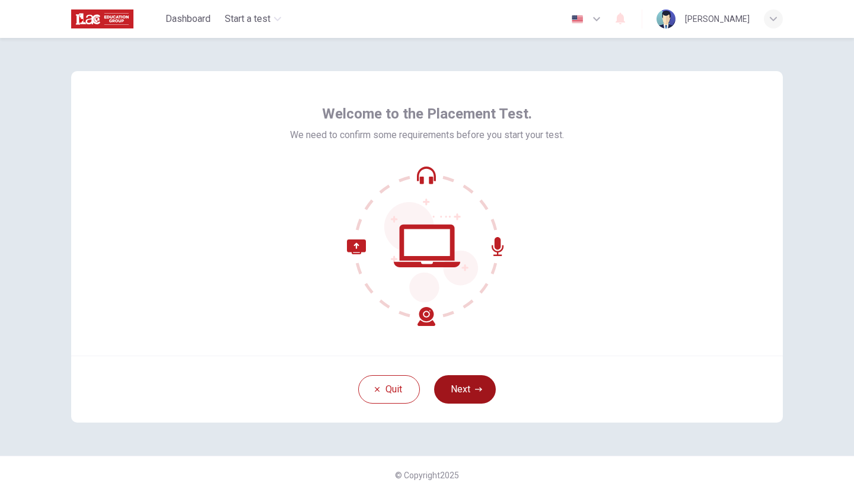
click at [464, 392] on button "Next" at bounding box center [465, 389] width 62 height 28
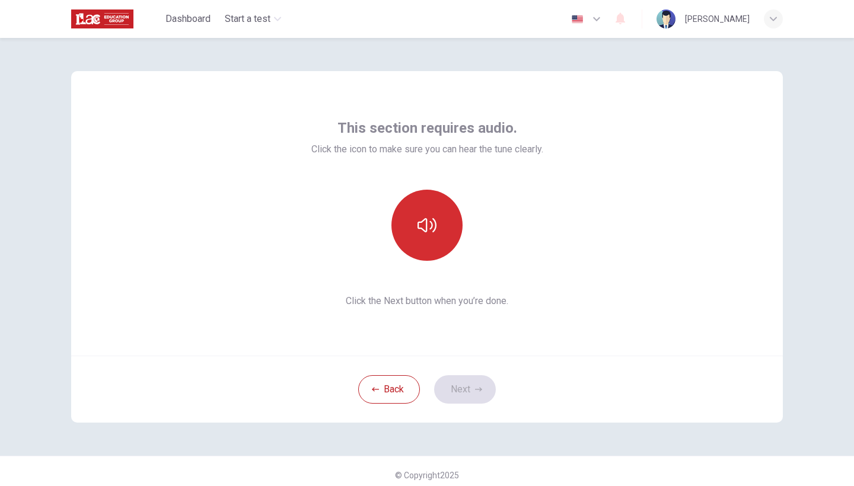
click at [431, 215] on button "button" at bounding box center [426, 225] width 71 height 71
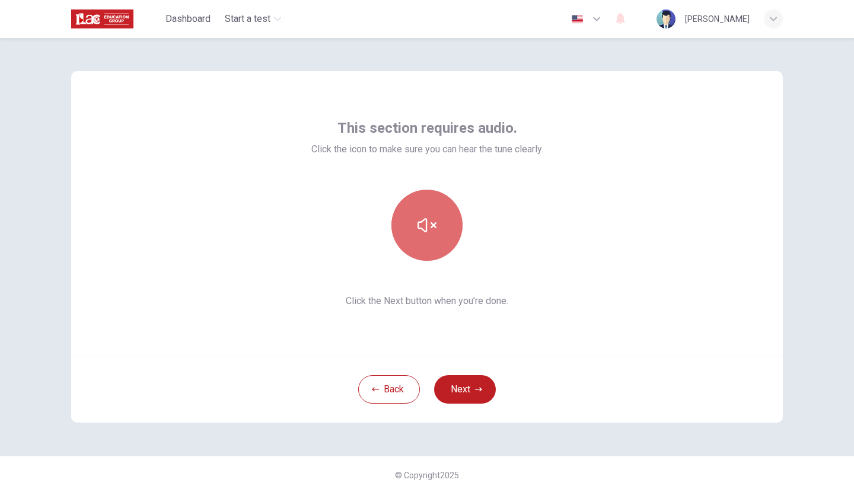
click at [430, 215] on button "button" at bounding box center [426, 225] width 71 height 71
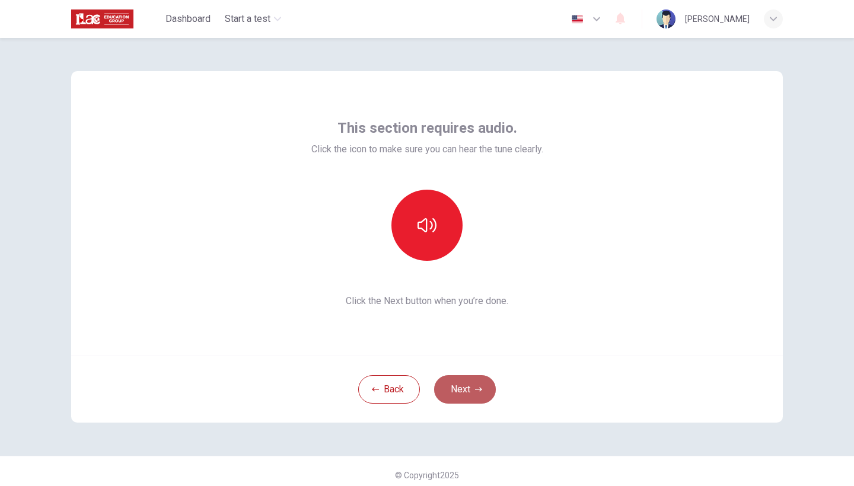
click at [486, 387] on button "Next" at bounding box center [465, 389] width 62 height 28
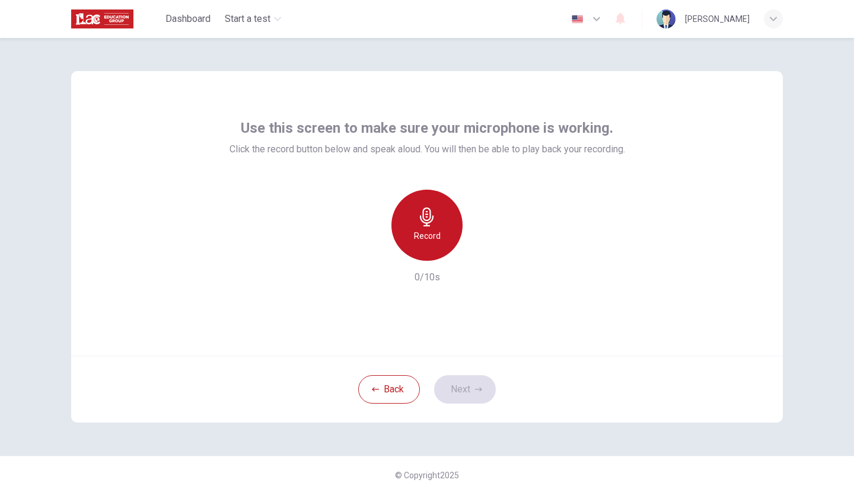
click at [426, 222] on icon "button" at bounding box center [427, 217] width 19 height 19
click at [434, 217] on icon "button" at bounding box center [427, 217] width 14 height 19
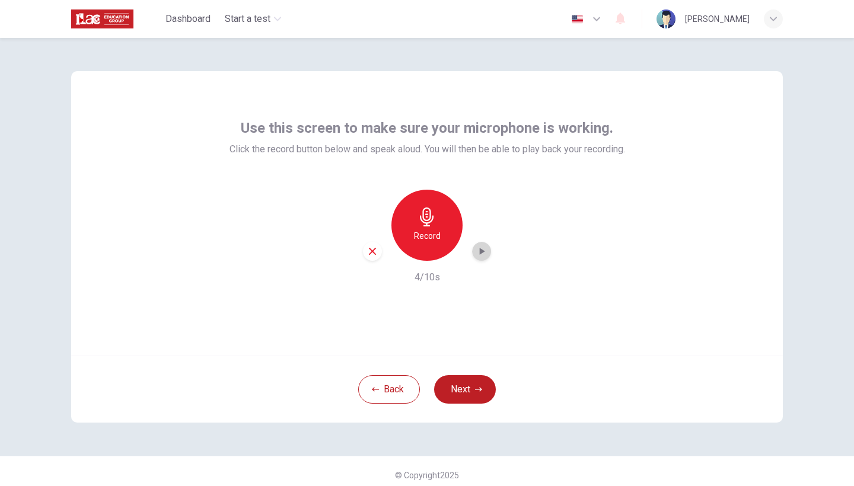
click at [480, 254] on icon "button" at bounding box center [482, 251] width 5 height 7
click at [452, 385] on button "Next" at bounding box center [465, 389] width 62 height 28
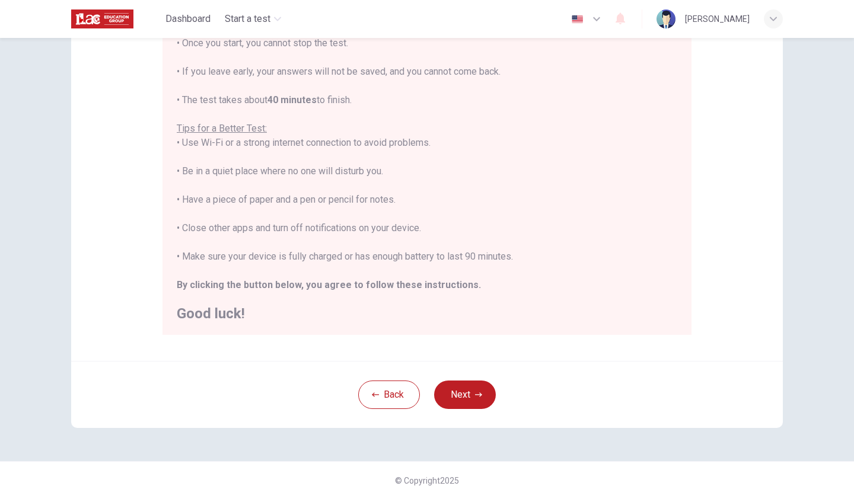
scroll to position [167, 0]
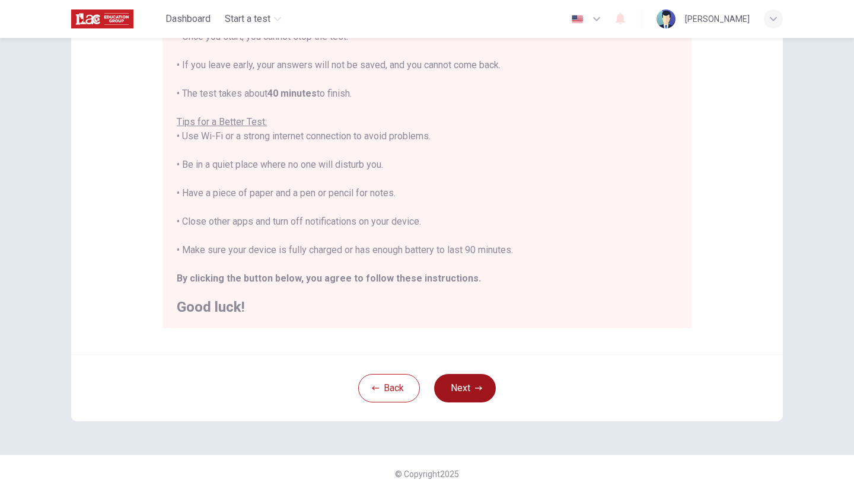
click at [456, 391] on button "Next" at bounding box center [465, 388] width 62 height 28
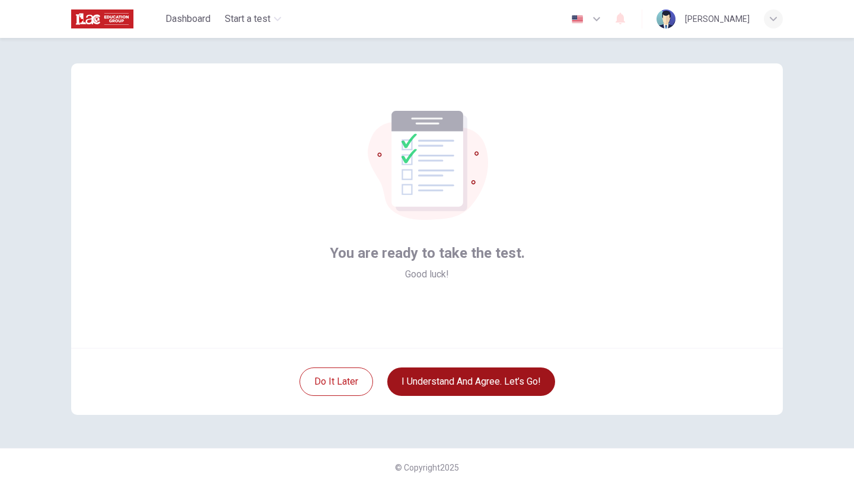
scroll to position [8, 0]
click at [445, 384] on button "I understand and agree. Let’s go!" at bounding box center [471, 382] width 168 height 28
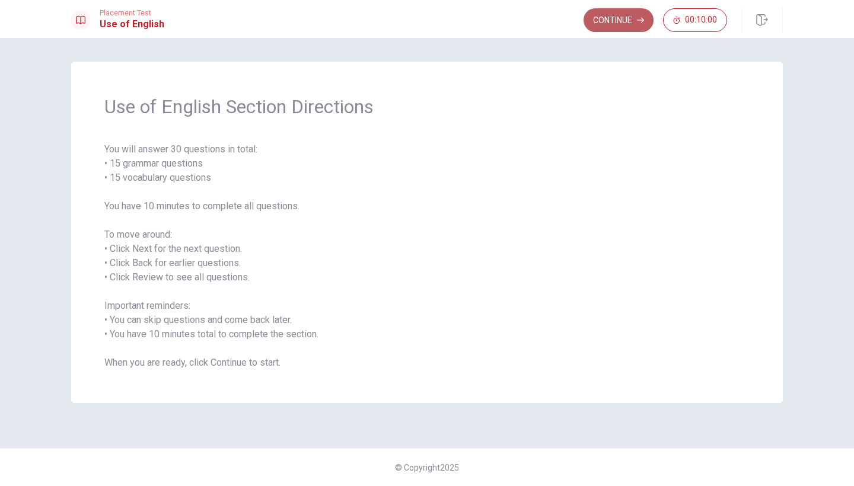
click at [611, 26] on button "Continue" at bounding box center [619, 20] width 70 height 24
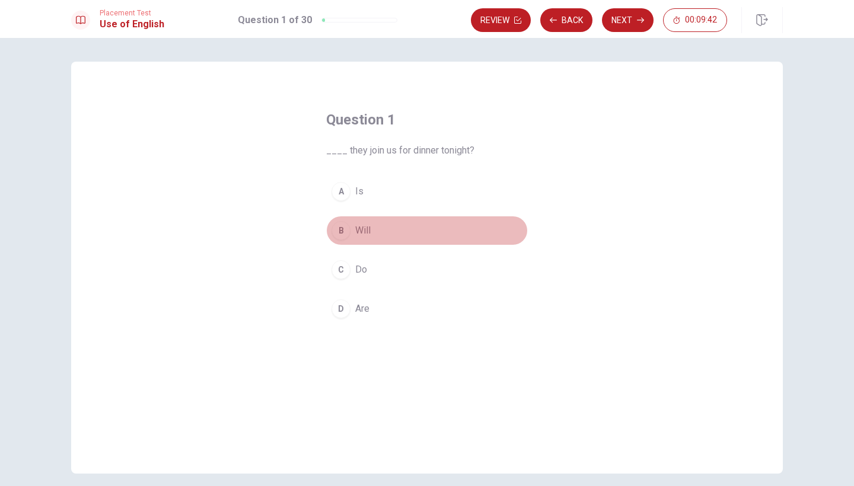
click at [342, 231] on div "B" at bounding box center [341, 230] width 19 height 19
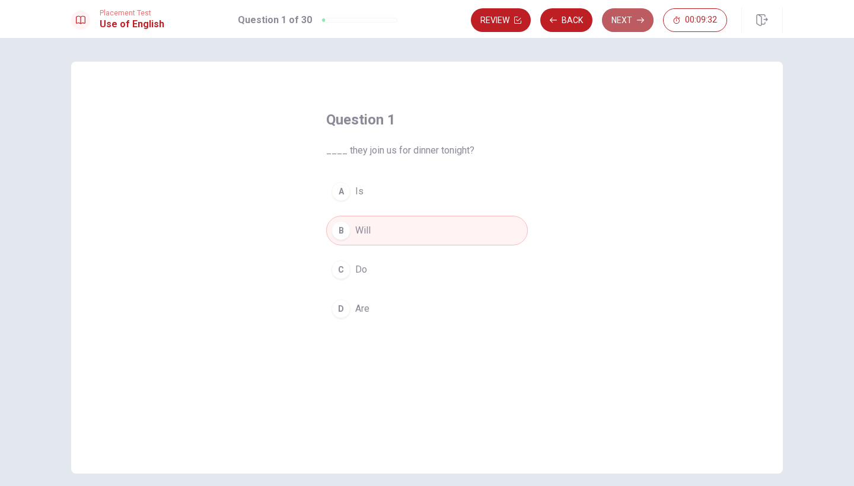
click at [633, 23] on button "Next" at bounding box center [628, 20] width 52 height 24
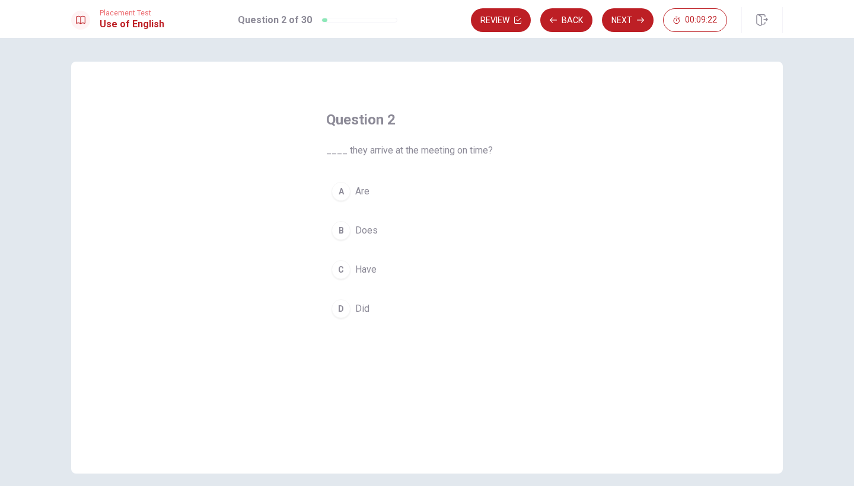
click at [341, 307] on div "D" at bounding box center [341, 308] width 19 height 19
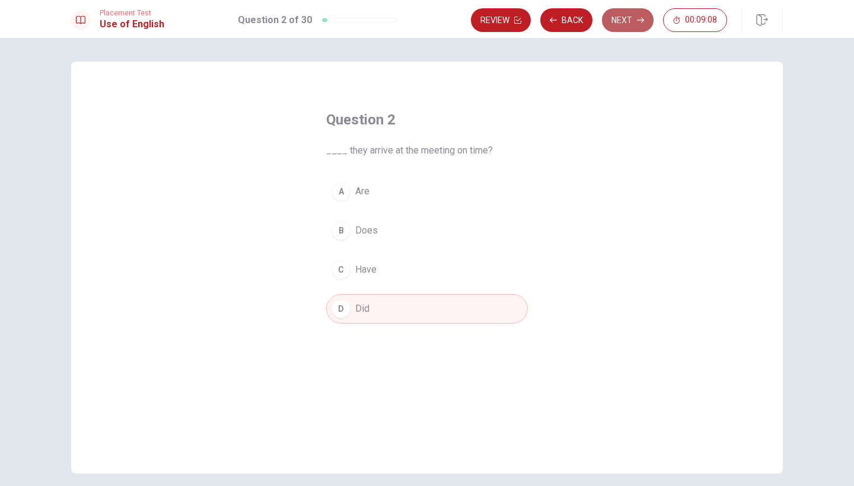
click at [627, 17] on button "Next" at bounding box center [628, 20] width 52 height 24
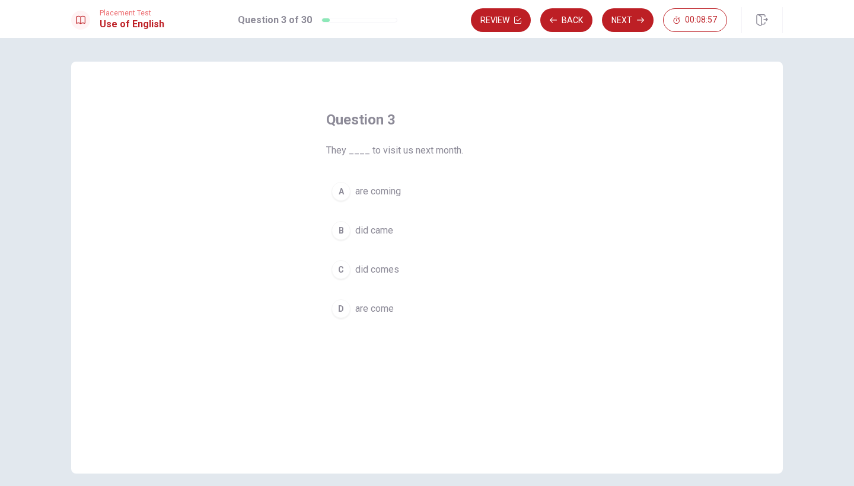
click at [338, 191] on div "A" at bounding box center [341, 191] width 19 height 19
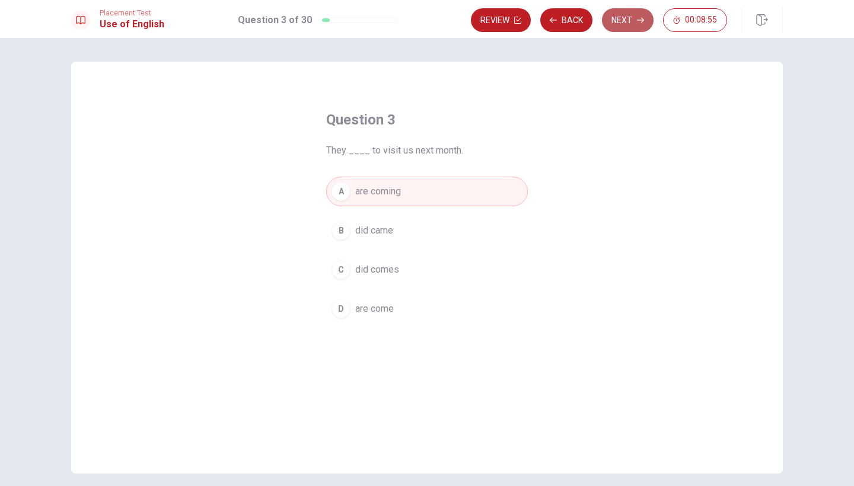
click at [628, 21] on button "Next" at bounding box center [628, 20] width 52 height 24
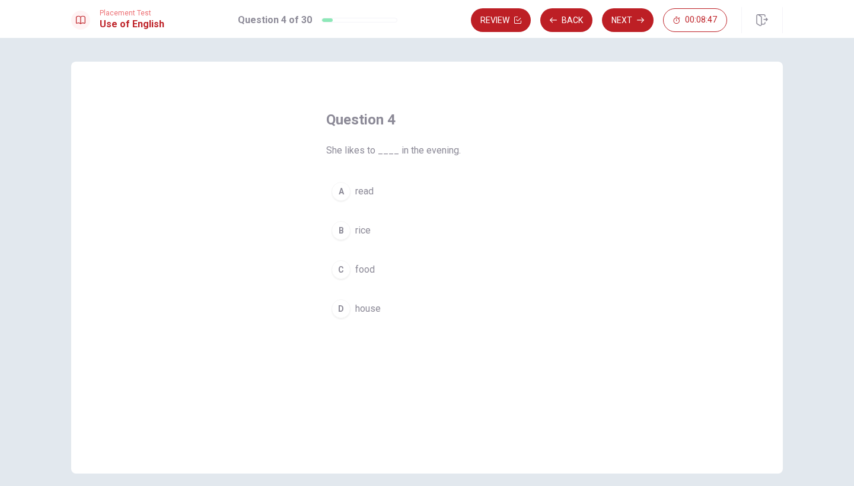
click at [339, 193] on div "A" at bounding box center [341, 191] width 19 height 19
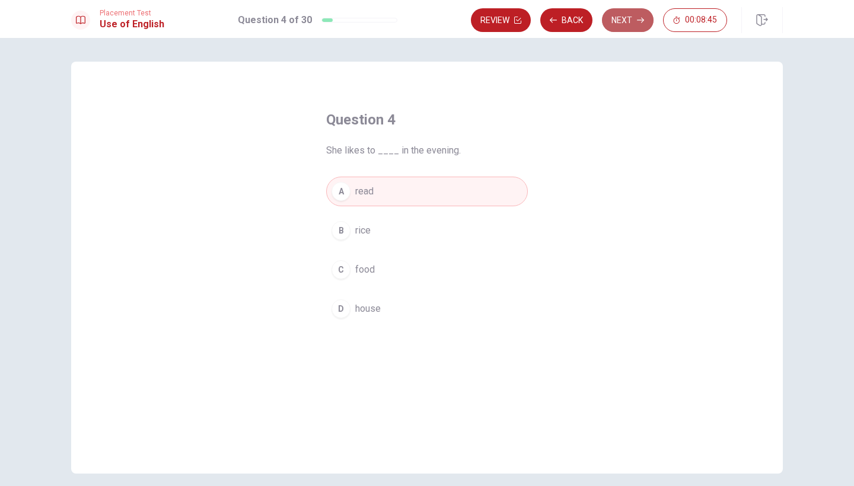
click at [645, 22] on button "Next" at bounding box center [628, 20] width 52 height 24
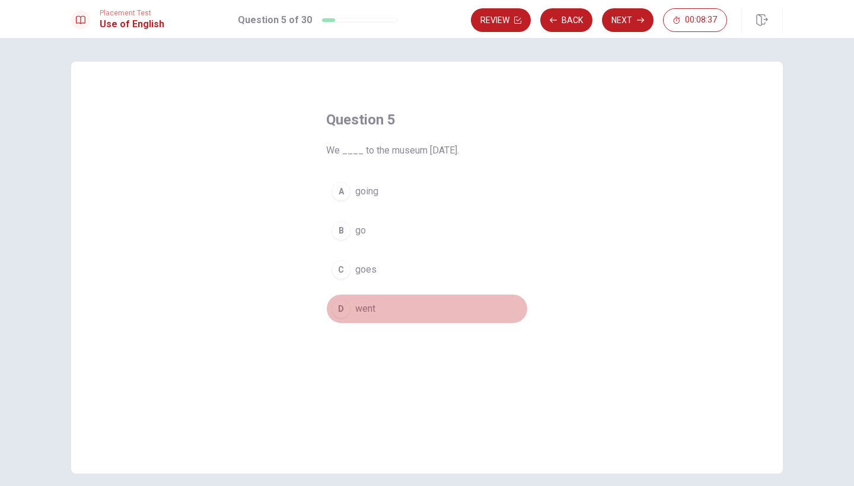
click at [339, 308] on div "D" at bounding box center [341, 308] width 19 height 19
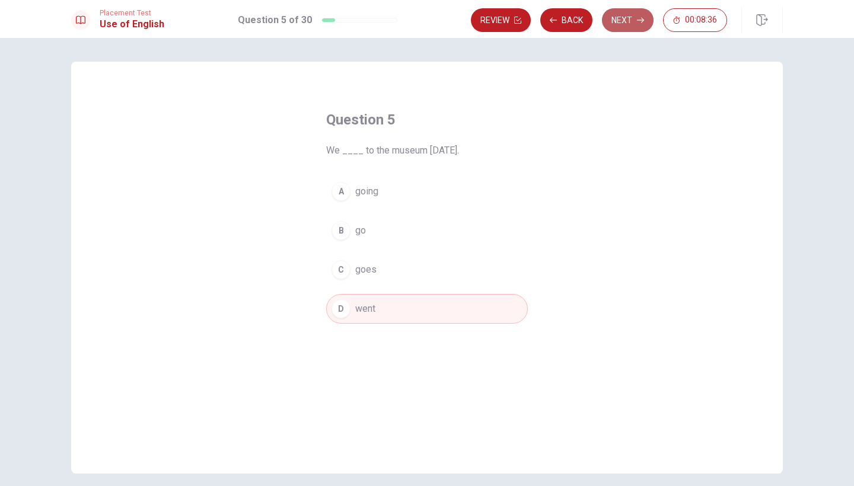
click at [622, 25] on button "Next" at bounding box center [628, 20] width 52 height 24
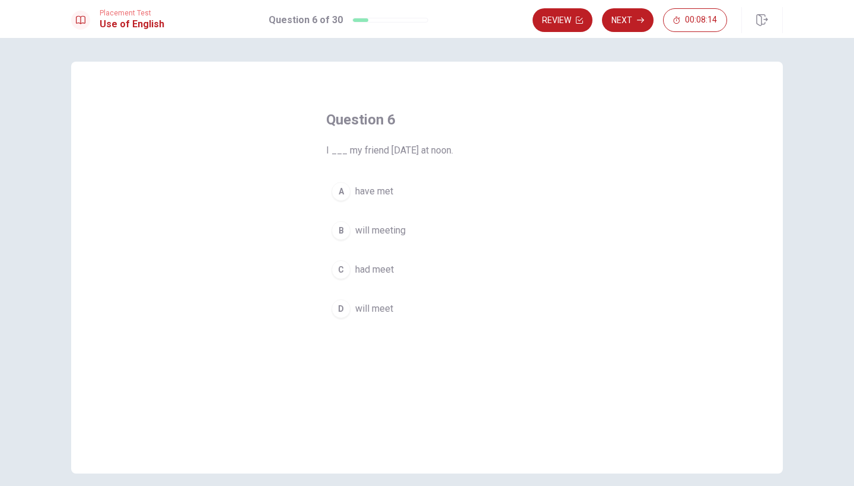
click at [339, 310] on div "D" at bounding box center [341, 308] width 19 height 19
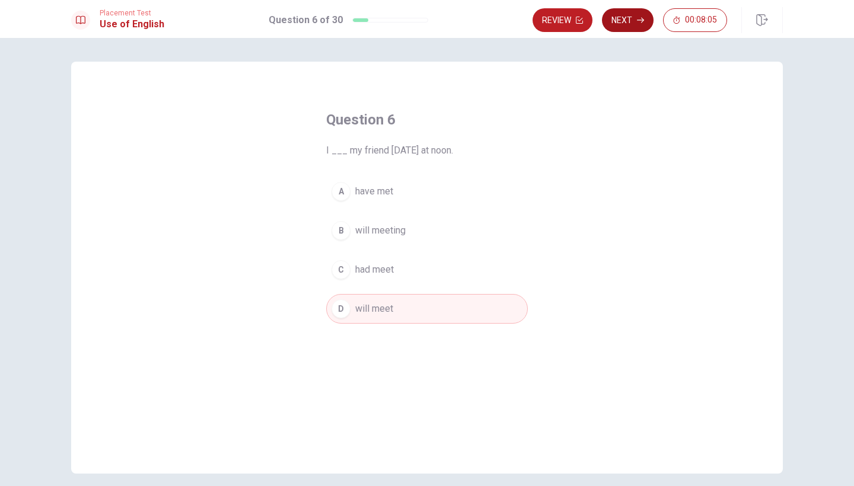
click at [645, 15] on button "Next" at bounding box center [628, 20] width 52 height 24
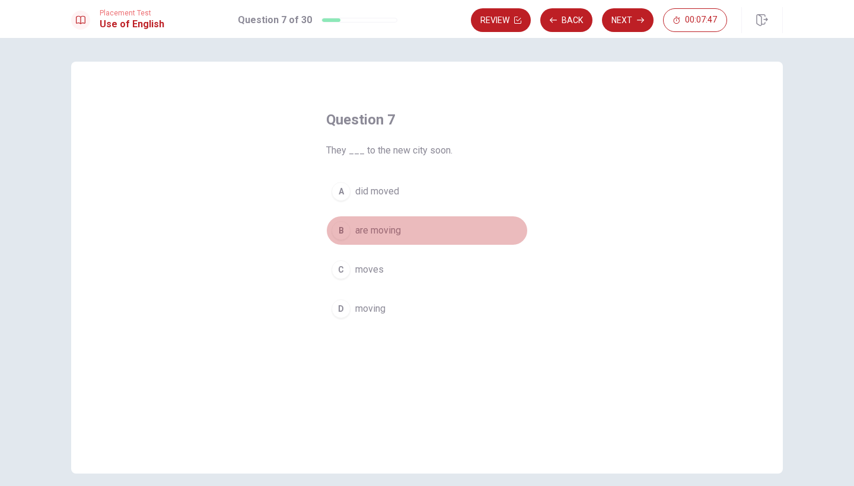
click at [337, 234] on div "B" at bounding box center [341, 230] width 19 height 19
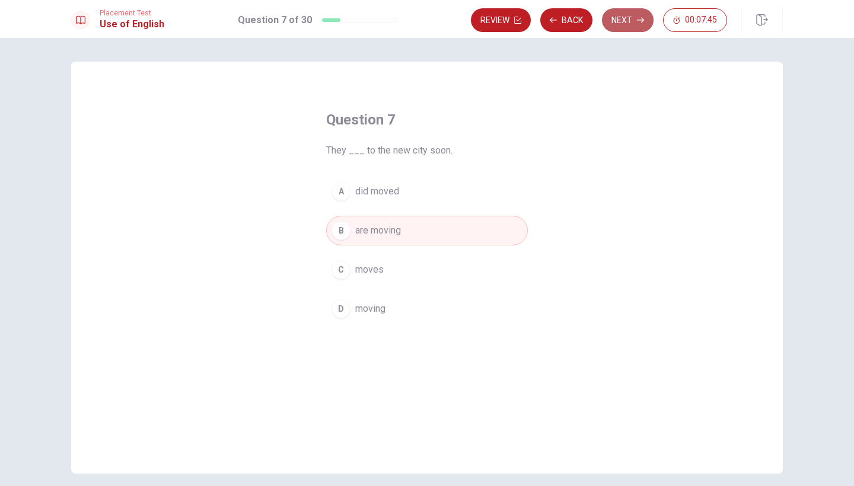
click at [630, 20] on button "Next" at bounding box center [628, 20] width 52 height 24
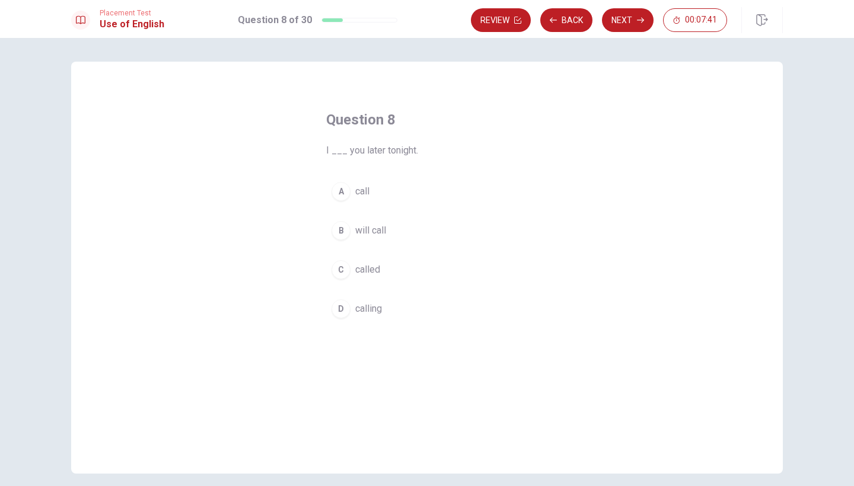
click at [338, 227] on div "B" at bounding box center [341, 230] width 19 height 19
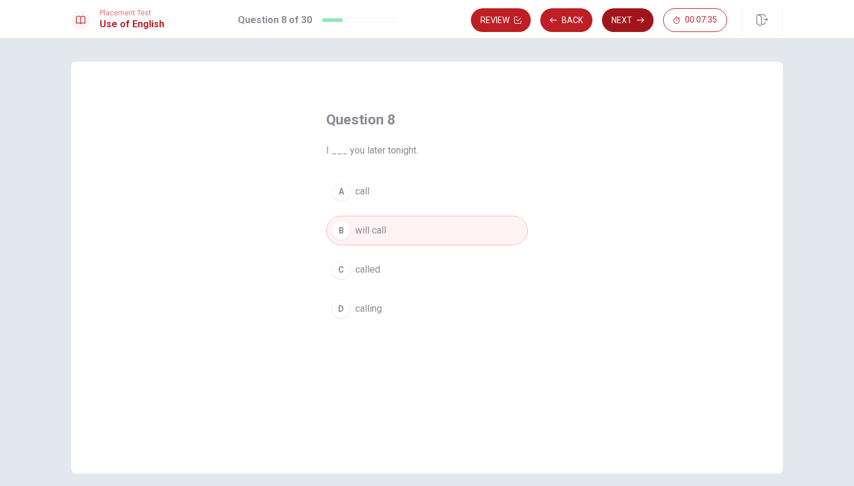
click at [627, 22] on button "Next" at bounding box center [628, 20] width 52 height 24
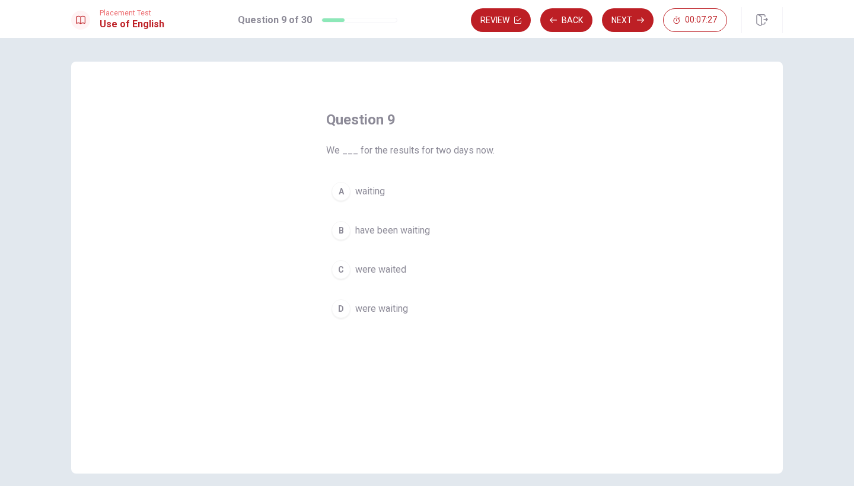
click at [334, 234] on div "B" at bounding box center [341, 230] width 19 height 19
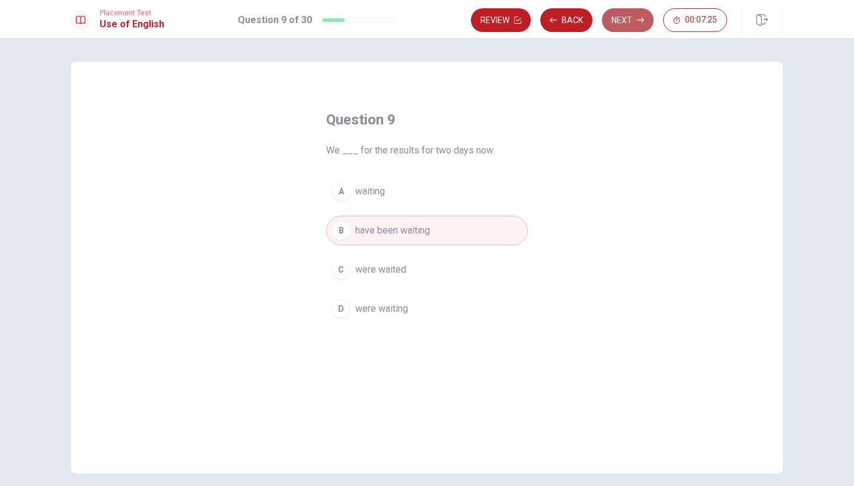
click at [638, 21] on icon "button" at bounding box center [640, 20] width 7 height 7
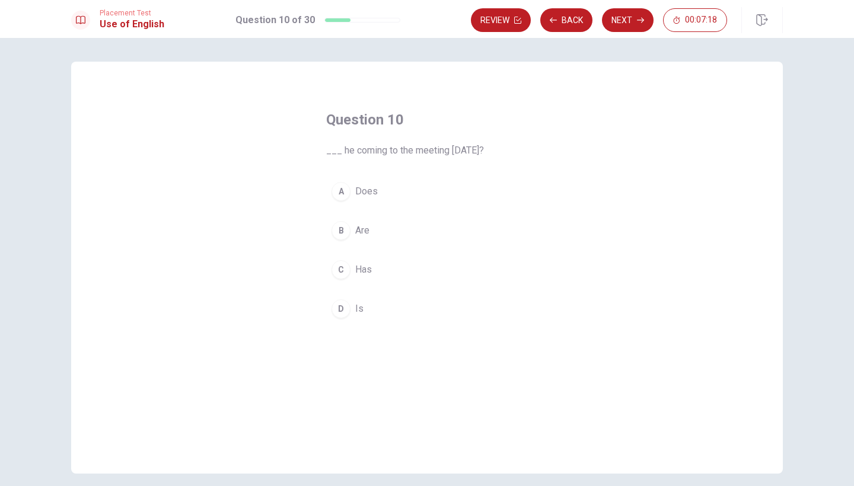
click at [336, 314] on div "D" at bounding box center [341, 308] width 19 height 19
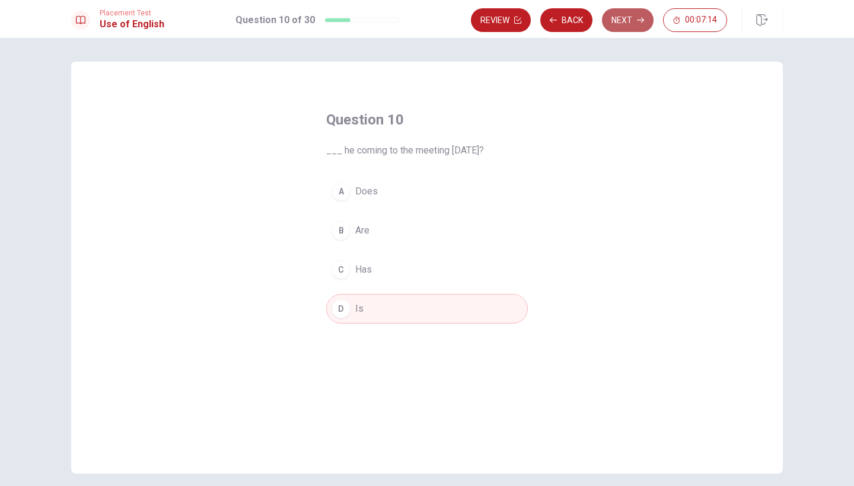
click at [631, 20] on button "Next" at bounding box center [628, 20] width 52 height 24
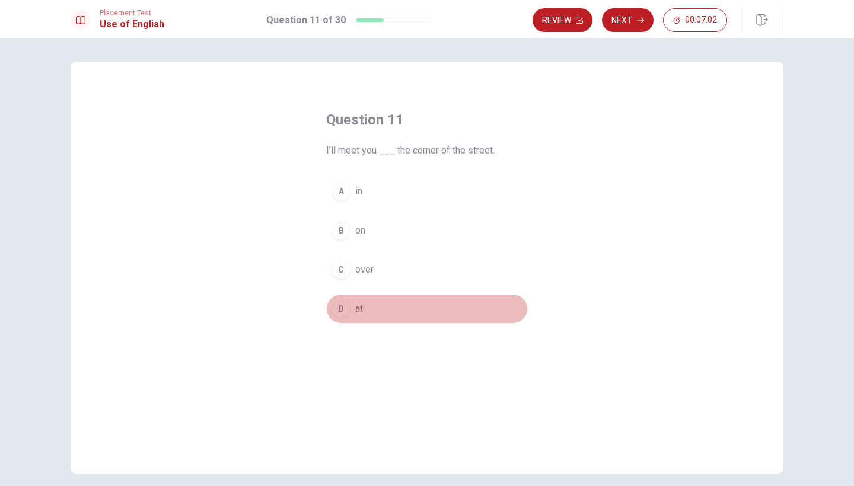
click at [333, 309] on div "D" at bounding box center [341, 308] width 19 height 19
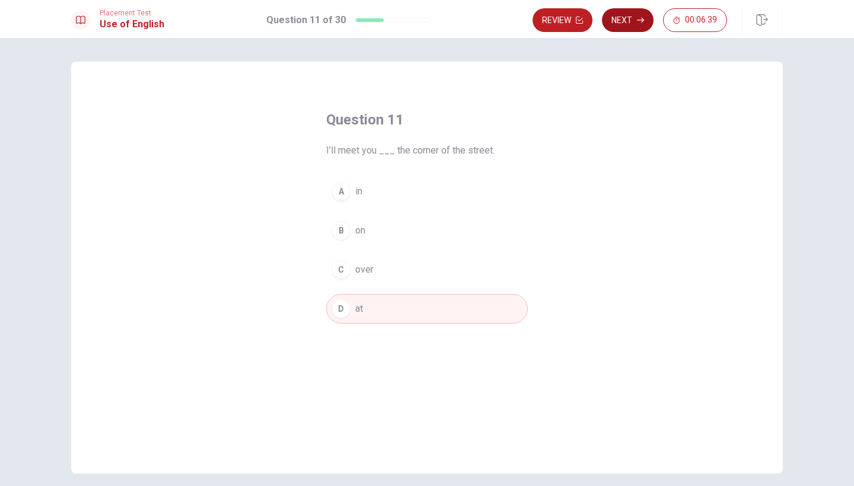
click at [634, 22] on button "Next" at bounding box center [628, 20] width 52 height 24
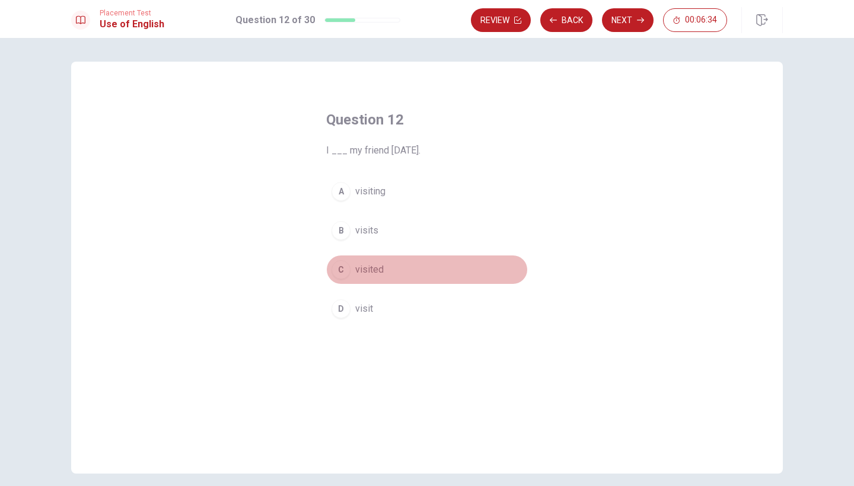
click at [342, 268] on div "C" at bounding box center [341, 269] width 19 height 19
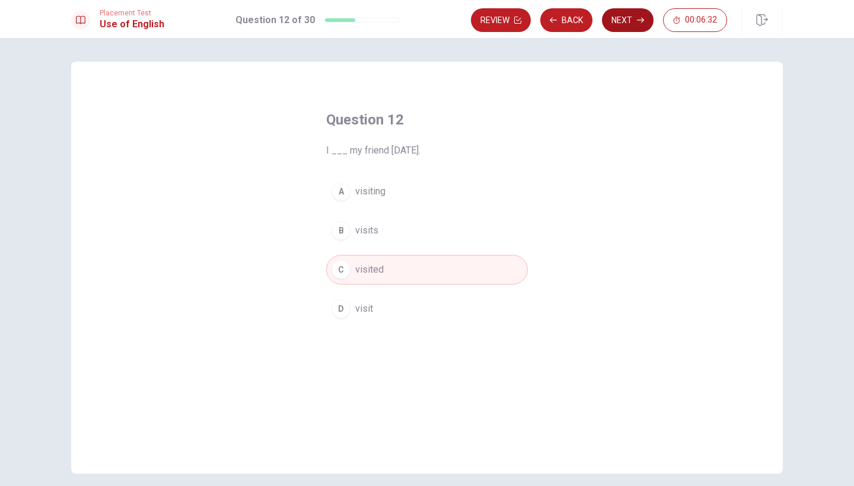
click at [624, 23] on button "Next" at bounding box center [628, 20] width 52 height 24
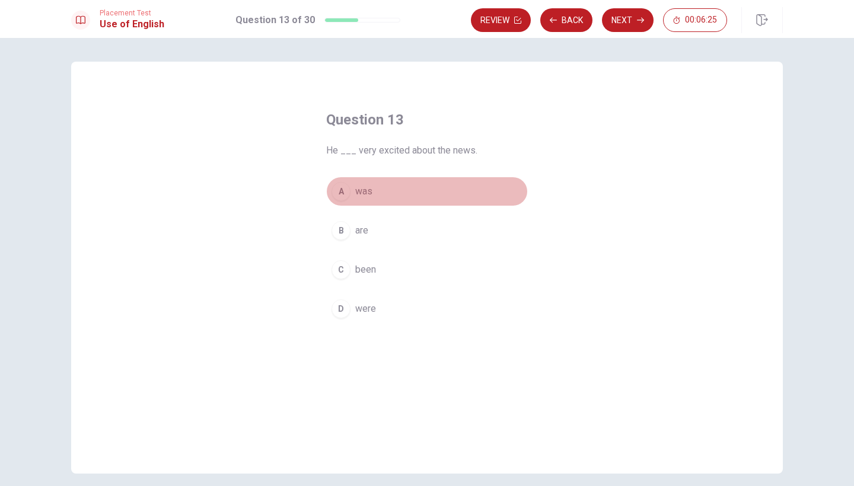
click at [342, 196] on div "A" at bounding box center [341, 191] width 19 height 19
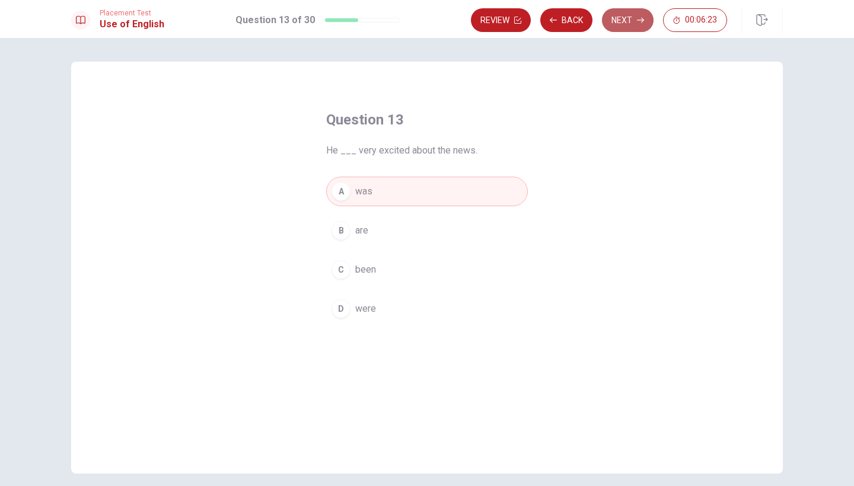
click at [640, 17] on icon "button" at bounding box center [640, 20] width 7 height 7
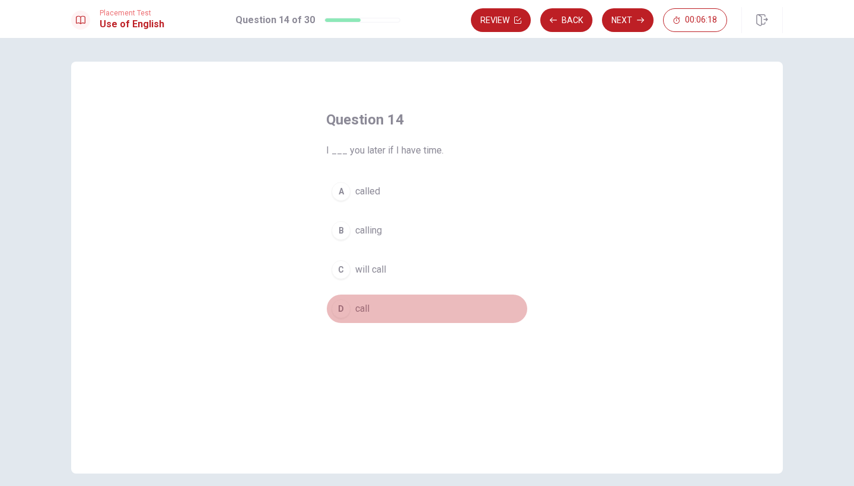
click at [337, 308] on div "D" at bounding box center [341, 308] width 19 height 19
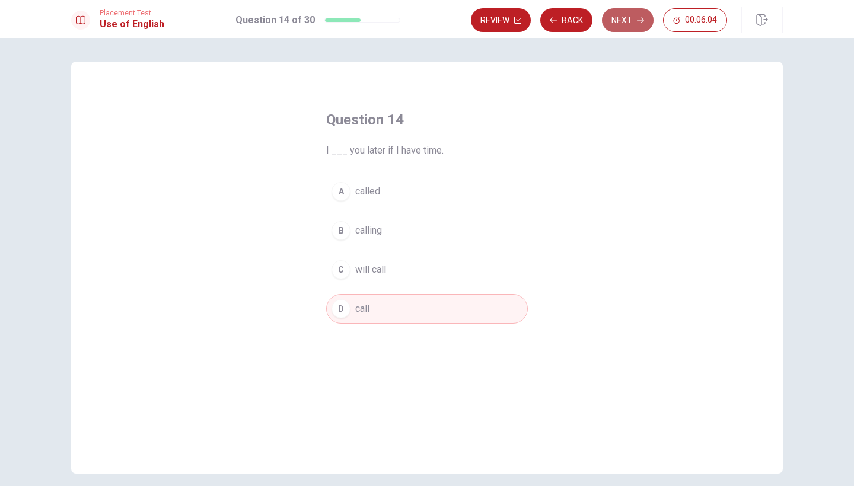
click at [636, 18] on button "Next" at bounding box center [628, 20] width 52 height 24
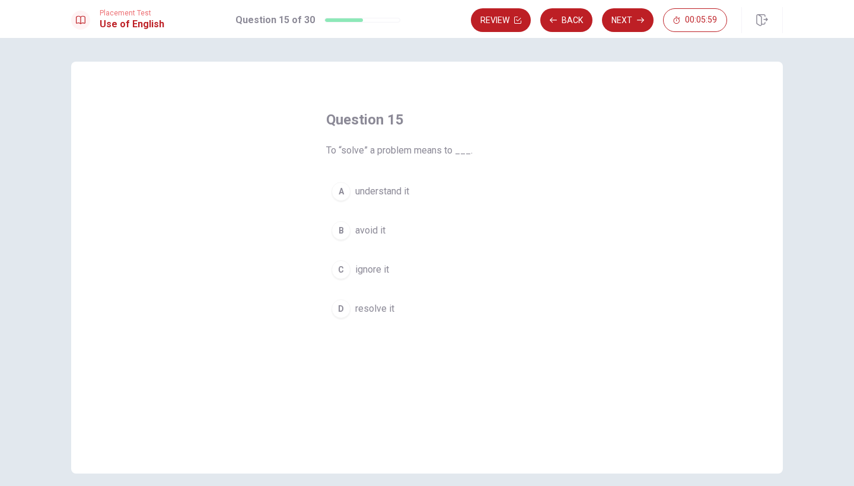
click at [340, 310] on div "D" at bounding box center [341, 308] width 19 height 19
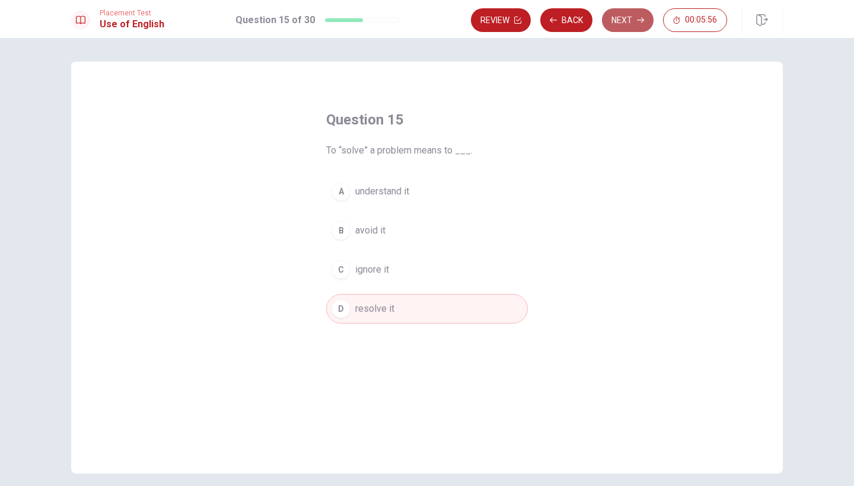
click at [639, 19] on icon "button" at bounding box center [640, 20] width 7 height 7
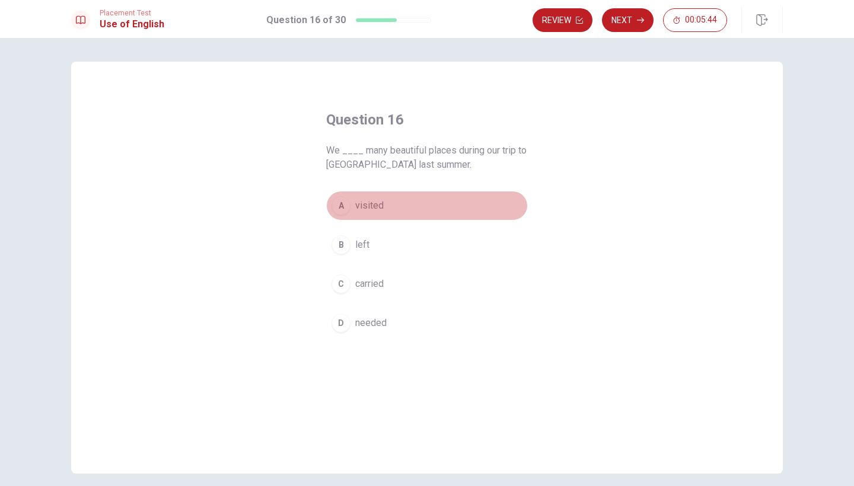
click at [342, 204] on div "A" at bounding box center [341, 205] width 19 height 19
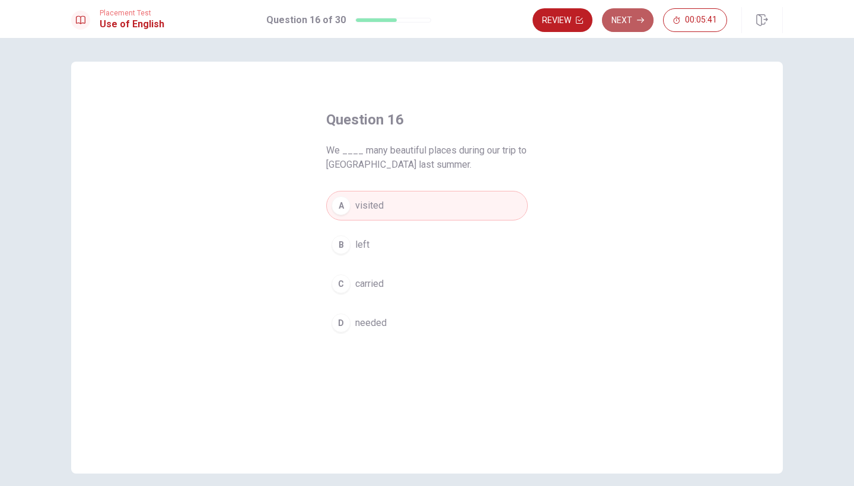
click at [642, 15] on button "Next" at bounding box center [628, 20] width 52 height 24
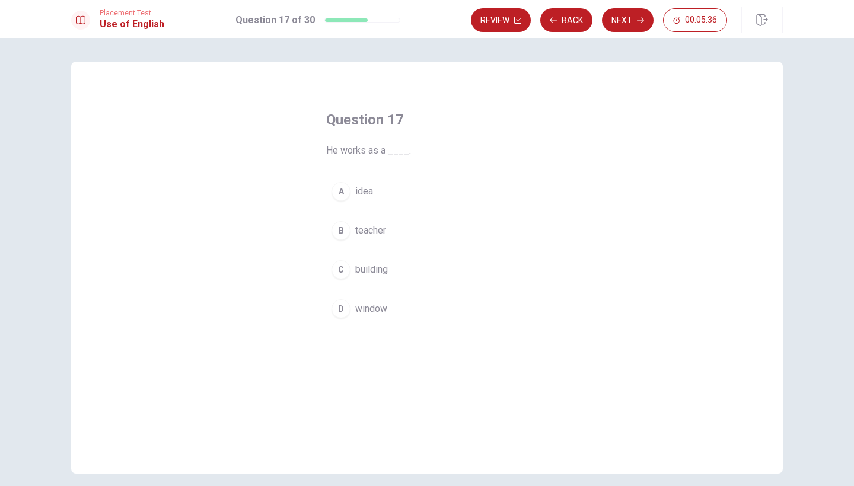
click at [337, 231] on div "B" at bounding box center [341, 230] width 19 height 19
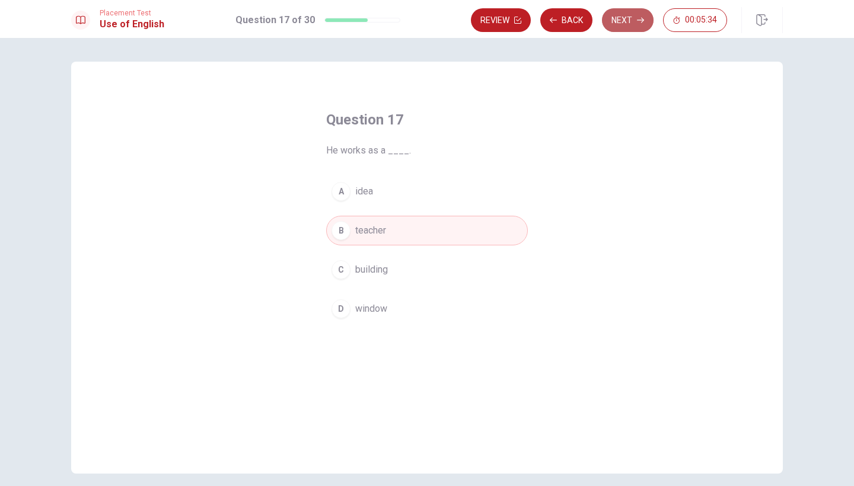
click at [616, 17] on button "Next" at bounding box center [628, 20] width 52 height 24
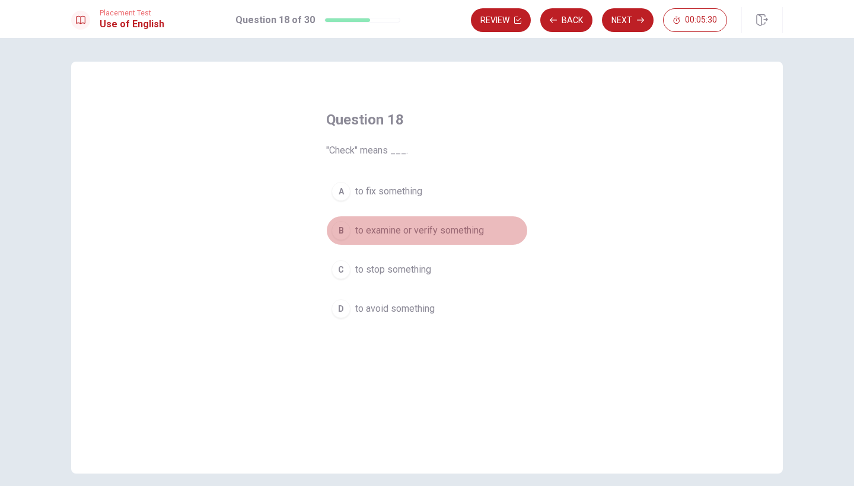
click at [342, 232] on div "B" at bounding box center [341, 230] width 19 height 19
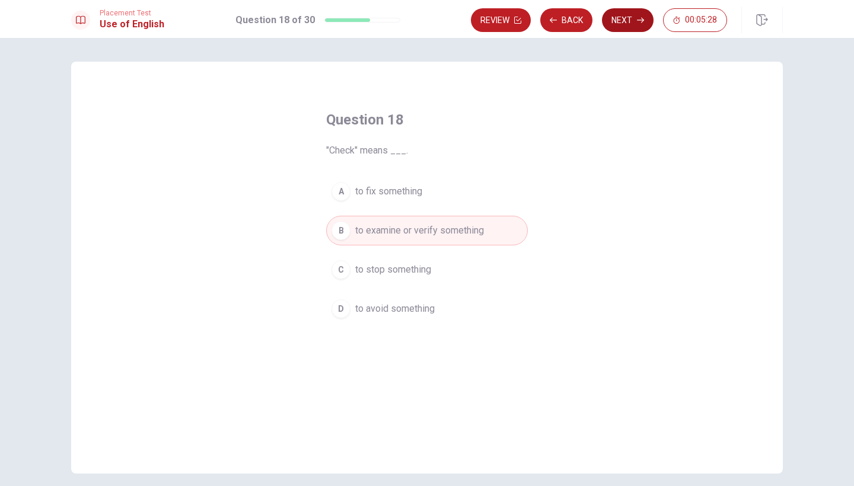
click at [642, 23] on icon "button" at bounding box center [640, 20] width 7 height 7
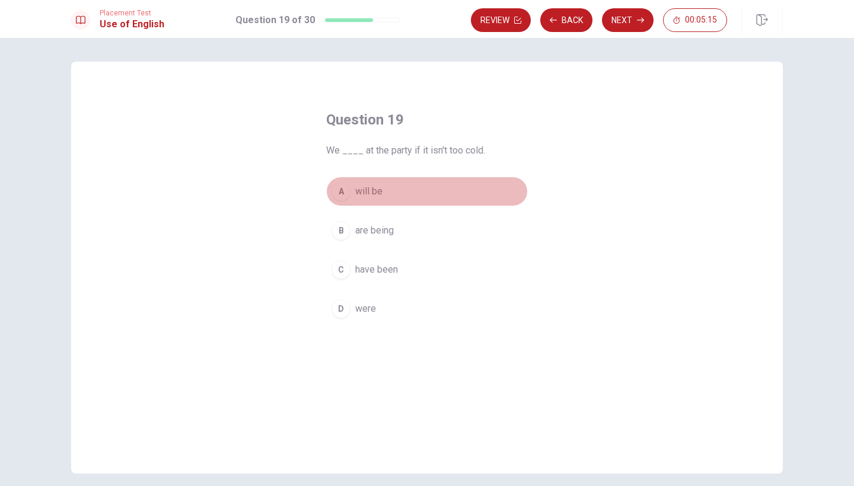
click at [340, 192] on div "A" at bounding box center [341, 191] width 19 height 19
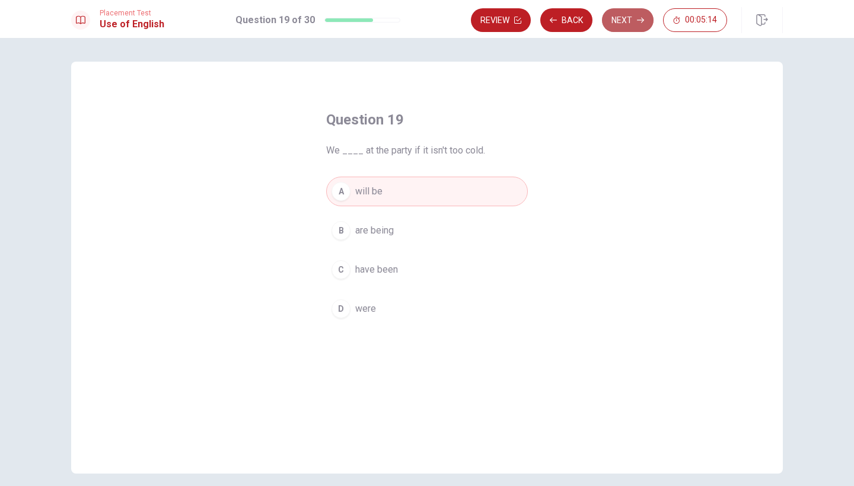
click at [633, 19] on button "Next" at bounding box center [628, 20] width 52 height 24
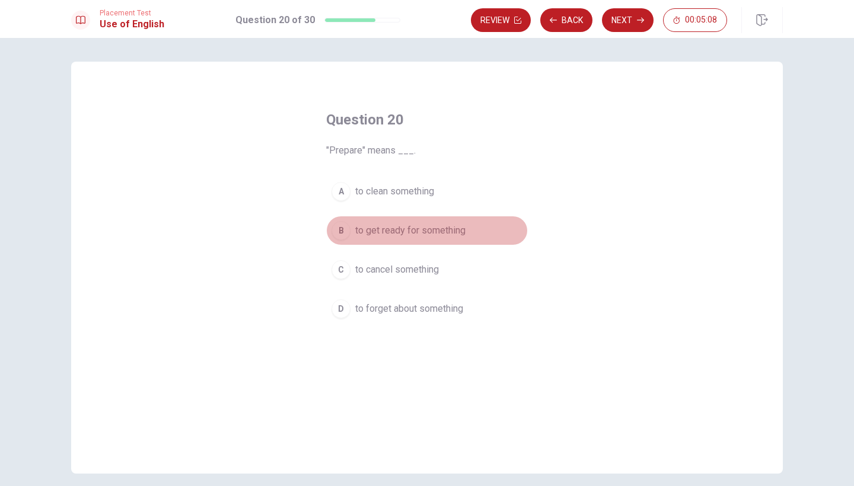
click at [340, 230] on div "B" at bounding box center [341, 230] width 19 height 19
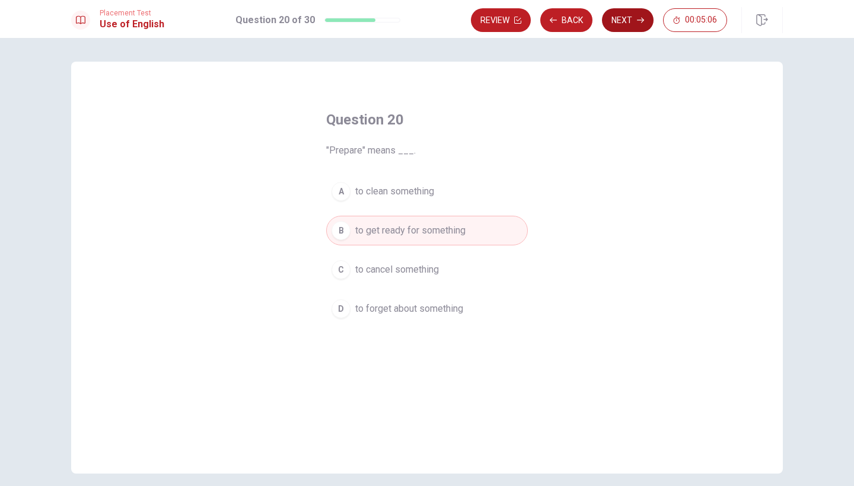
click at [631, 26] on button "Next" at bounding box center [628, 20] width 52 height 24
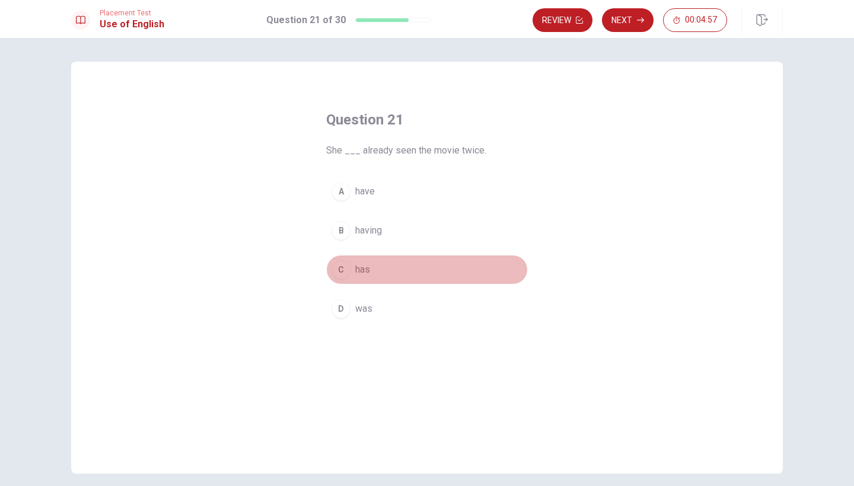
click at [338, 270] on div "C" at bounding box center [341, 269] width 19 height 19
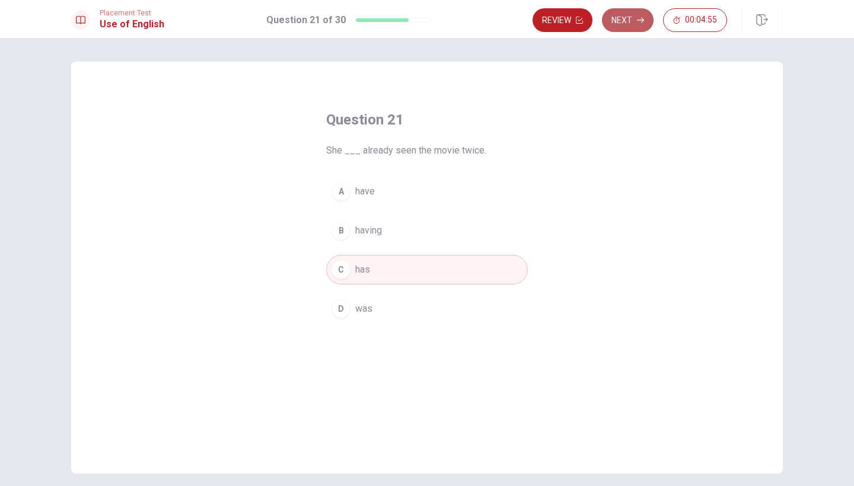
click at [629, 27] on button "Next" at bounding box center [628, 20] width 52 height 24
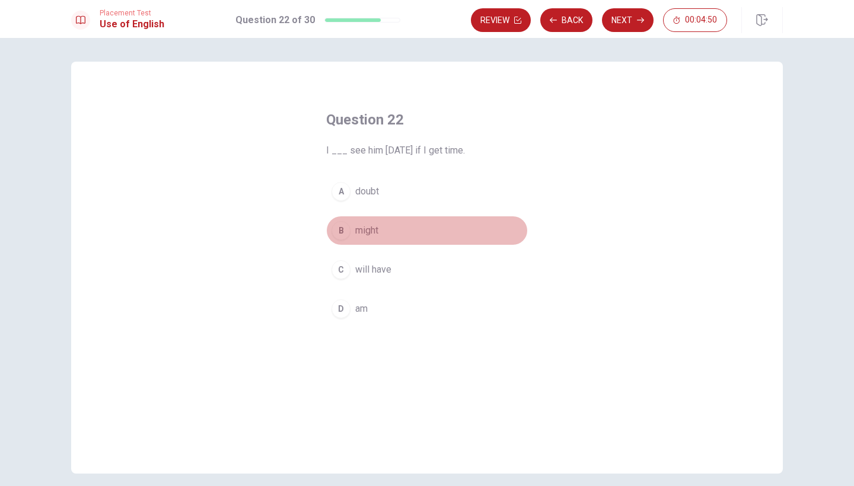
click at [340, 232] on div "B" at bounding box center [341, 230] width 19 height 19
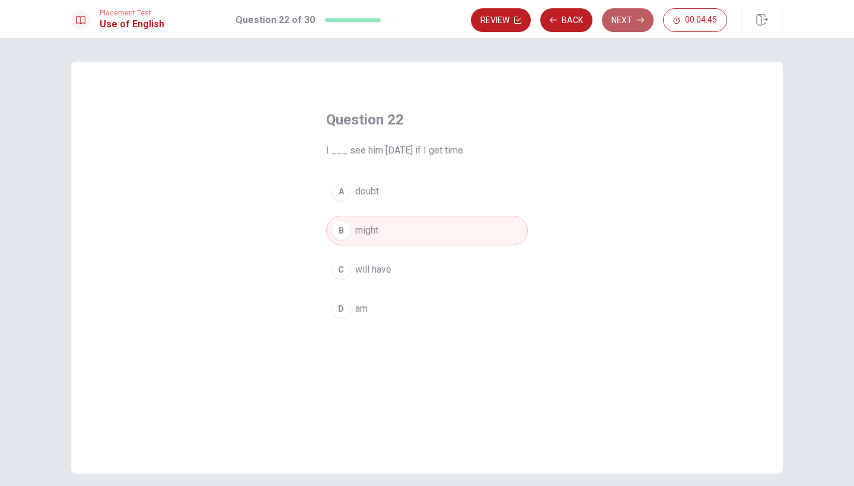
click at [624, 19] on button "Next" at bounding box center [628, 20] width 52 height 24
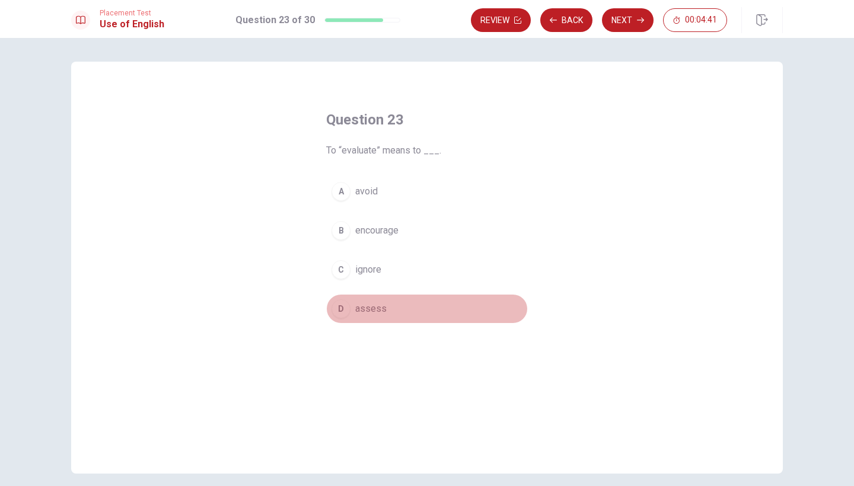
click at [336, 314] on div "D" at bounding box center [341, 308] width 19 height 19
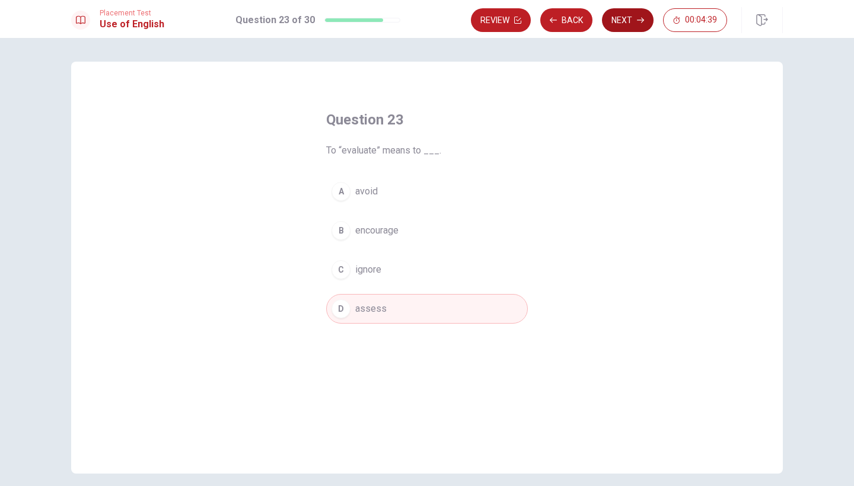
click at [626, 18] on button "Next" at bounding box center [628, 20] width 52 height 24
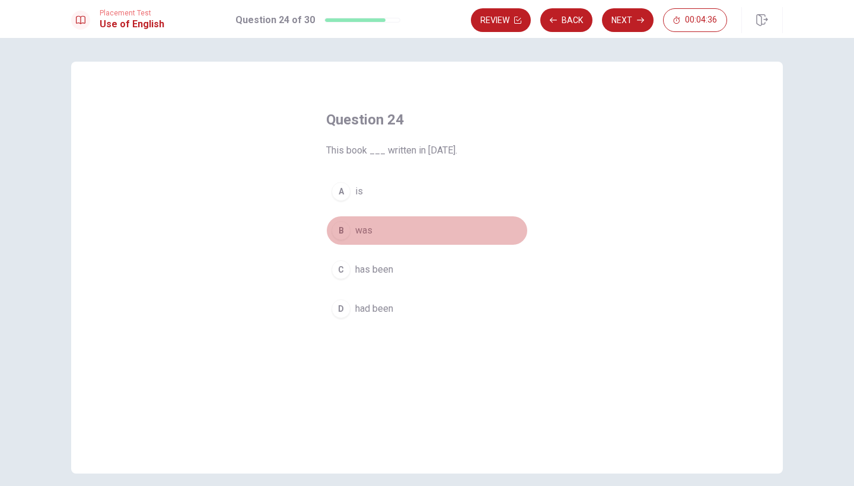
click at [338, 233] on div "B" at bounding box center [341, 230] width 19 height 19
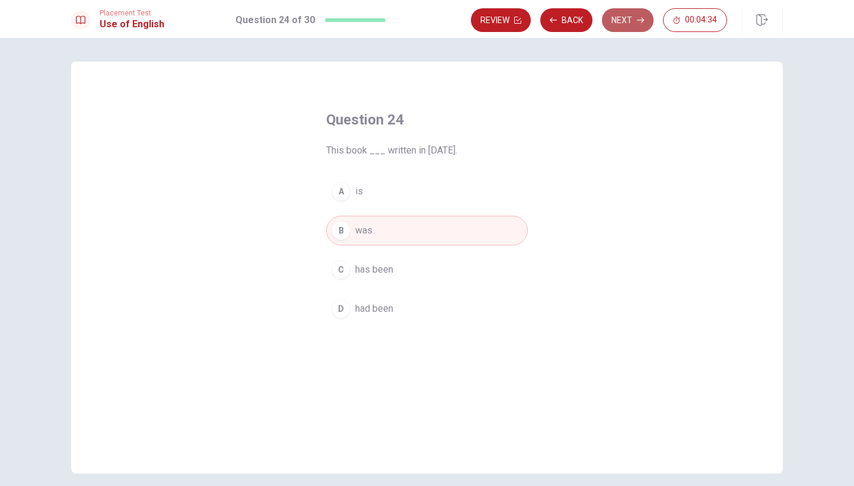
click at [638, 17] on icon "button" at bounding box center [640, 20] width 7 height 7
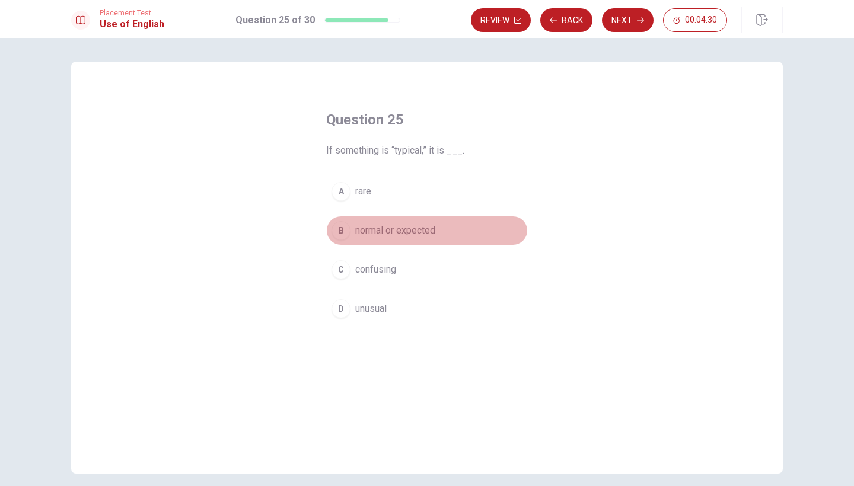
click at [339, 234] on div "B" at bounding box center [341, 230] width 19 height 19
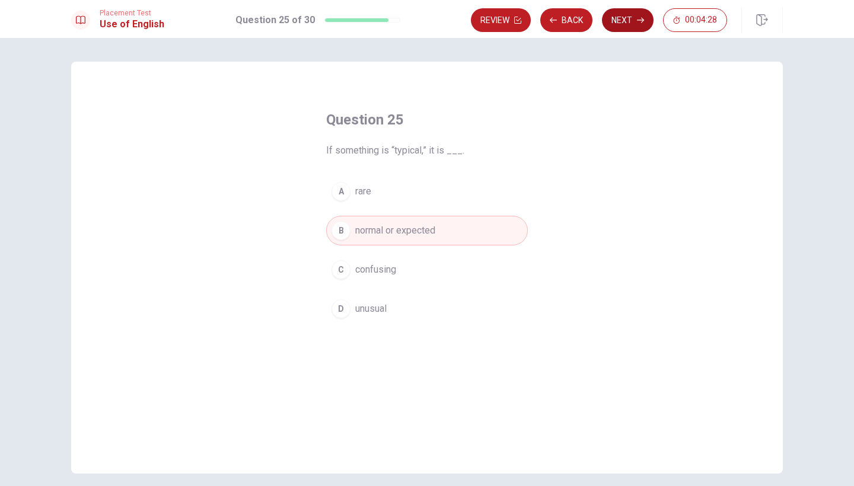
click at [633, 14] on button "Next" at bounding box center [628, 20] width 52 height 24
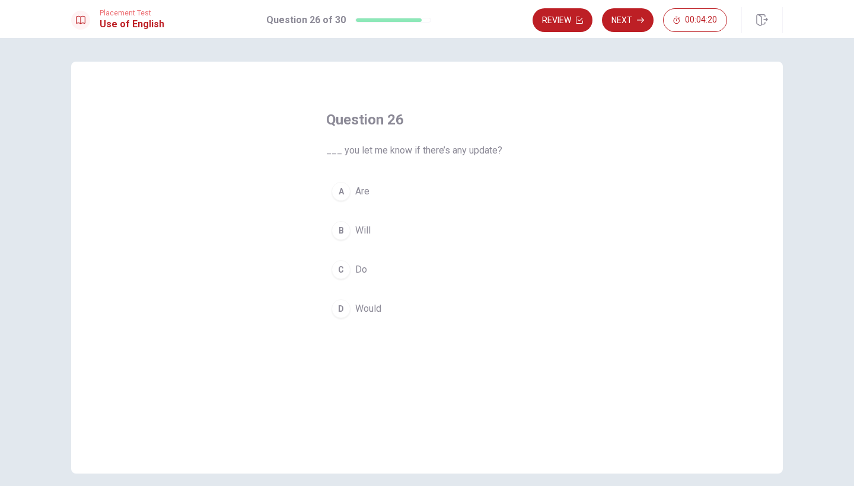
click at [342, 307] on div "D" at bounding box center [341, 308] width 19 height 19
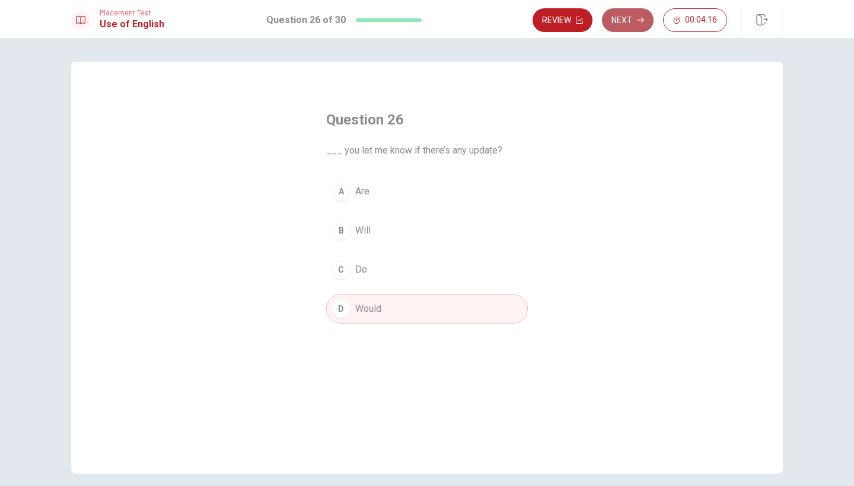
click at [633, 26] on button "Next" at bounding box center [628, 20] width 52 height 24
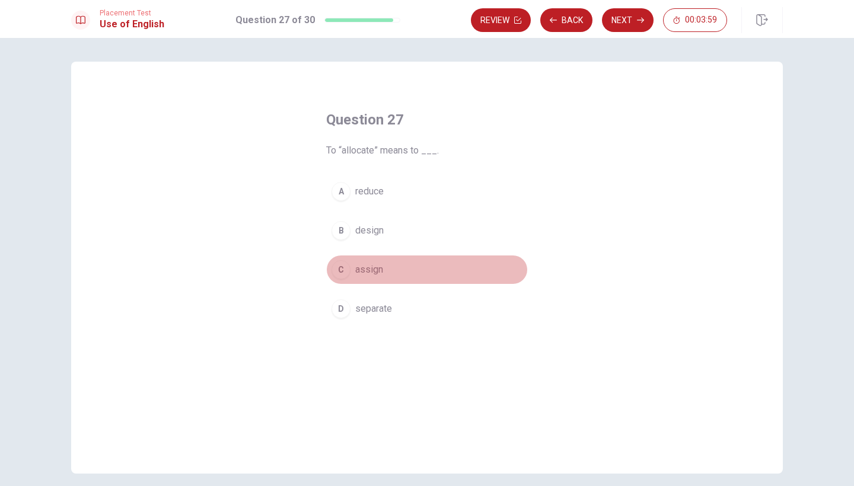
click at [345, 272] on div "C" at bounding box center [341, 269] width 19 height 19
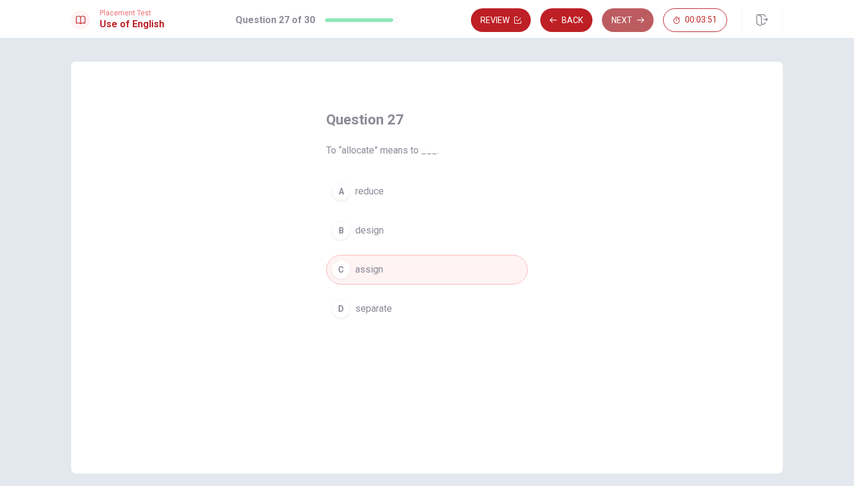
click at [610, 22] on button "Next" at bounding box center [628, 20] width 52 height 24
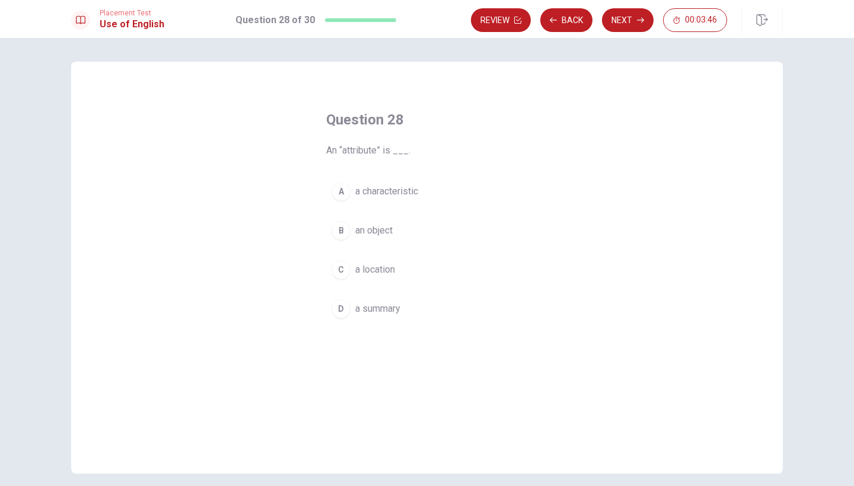
click at [333, 193] on div "A" at bounding box center [341, 191] width 19 height 19
click at [638, 17] on icon "button" at bounding box center [640, 20] width 7 height 7
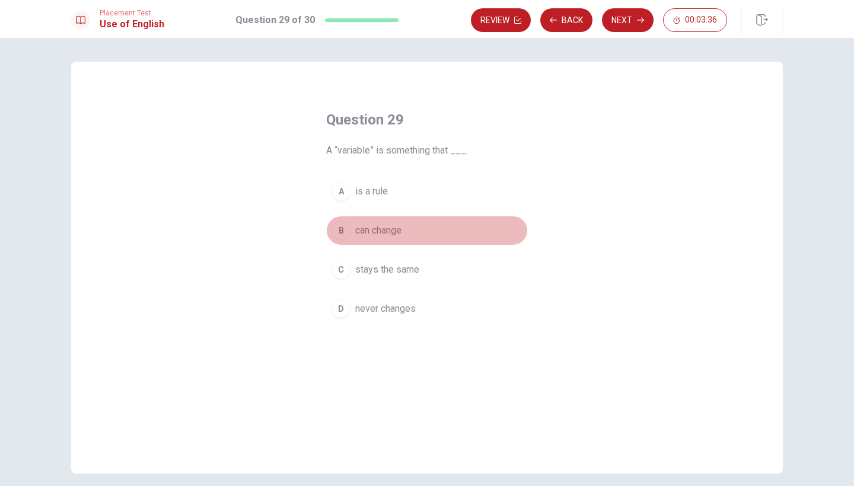
click at [340, 233] on div "B" at bounding box center [341, 230] width 19 height 19
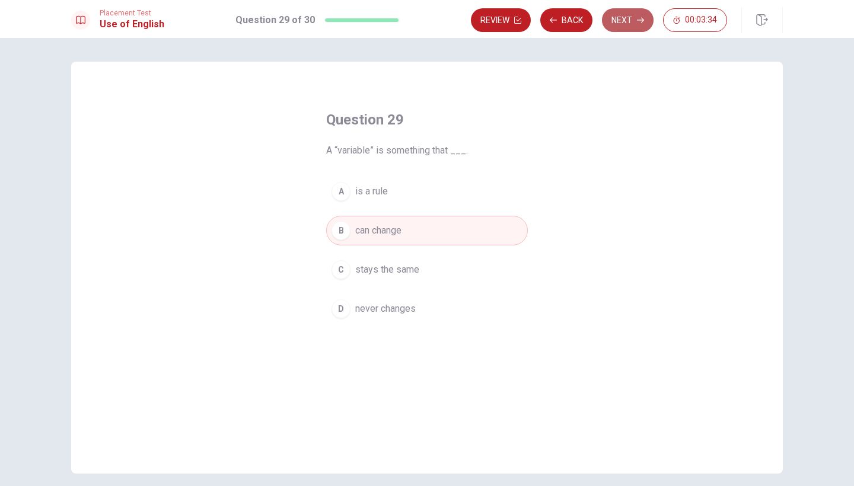
click at [622, 17] on button "Next" at bounding box center [628, 20] width 52 height 24
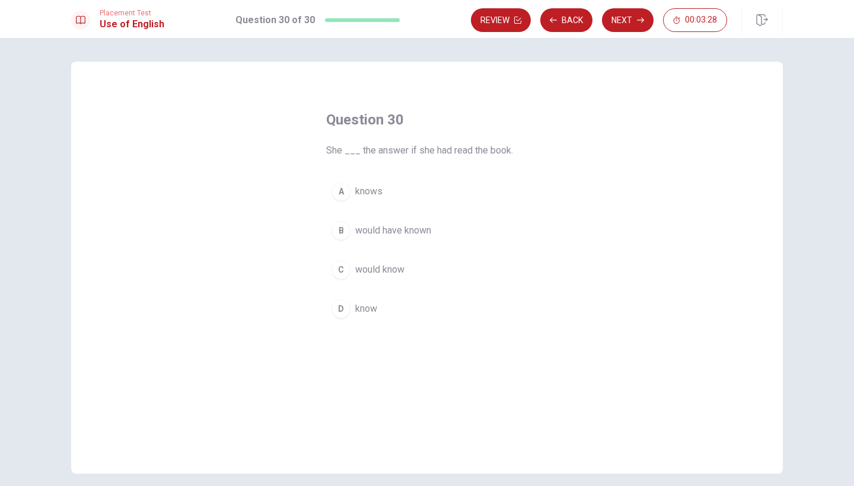
click at [343, 191] on div "A" at bounding box center [341, 191] width 19 height 19
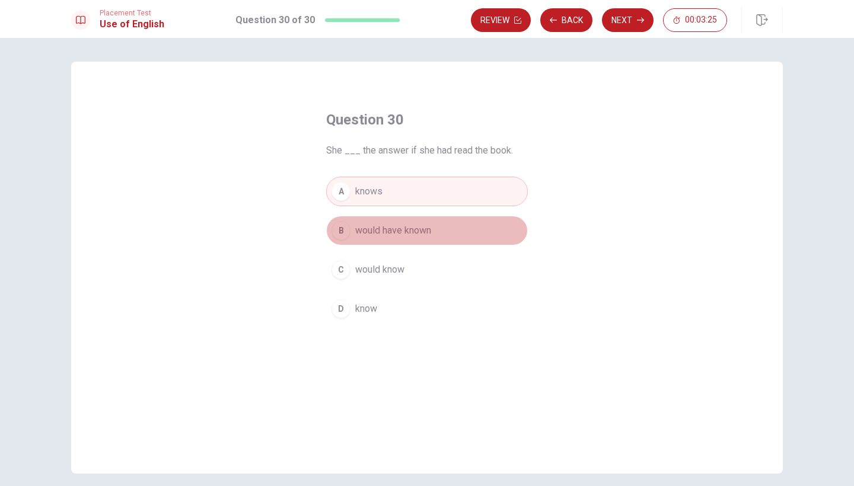
click at [342, 232] on div "B" at bounding box center [341, 230] width 19 height 19
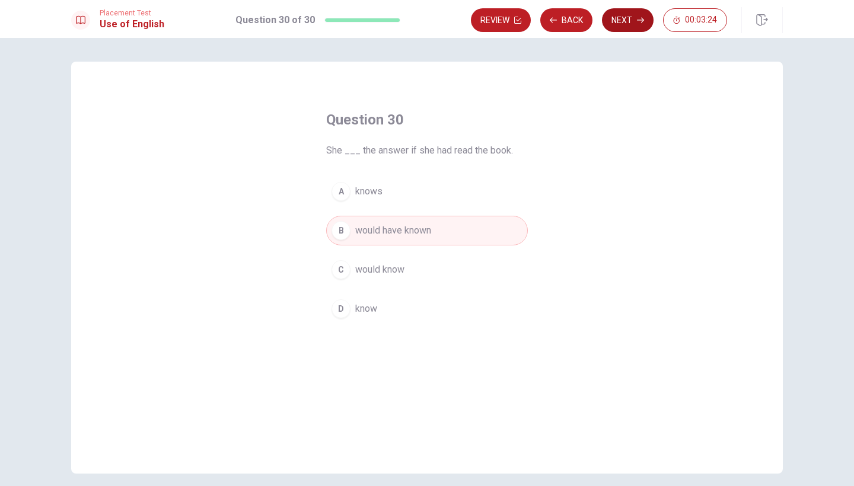
click at [629, 20] on button "Next" at bounding box center [628, 20] width 52 height 24
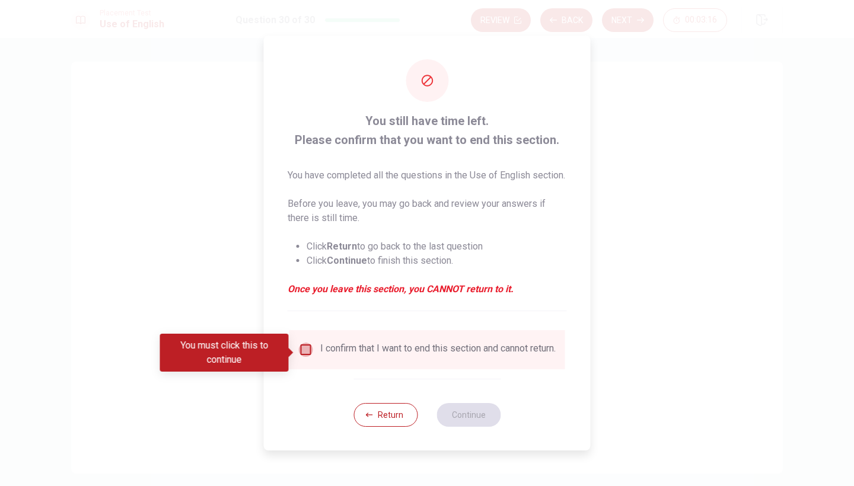
click at [304, 352] on input "You must click this to continue" at bounding box center [306, 350] width 14 height 14
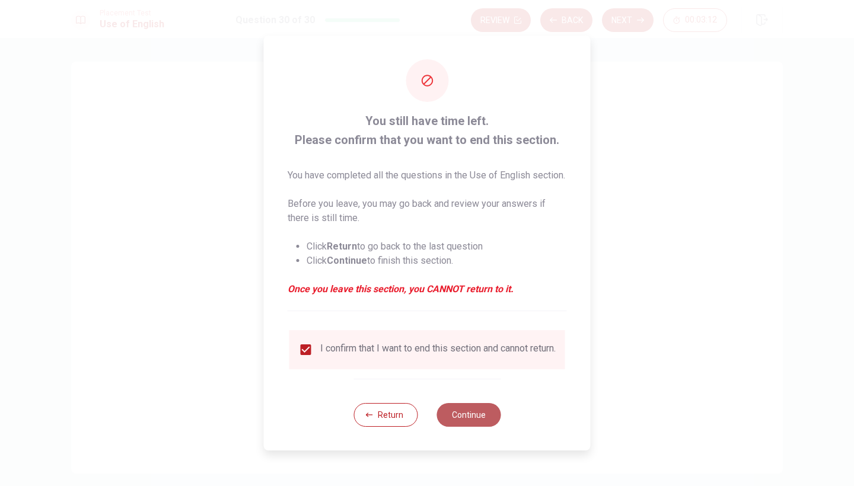
click at [470, 424] on button "Continue" at bounding box center [468, 415] width 64 height 24
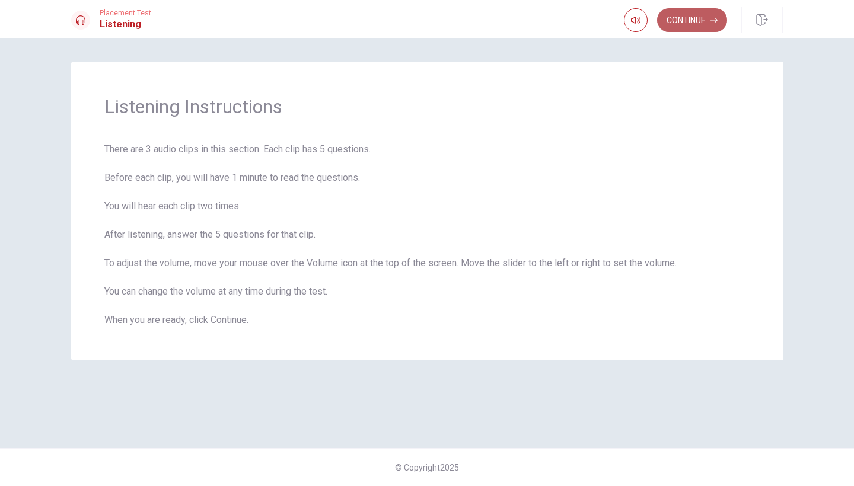
click at [695, 23] on button "Continue" at bounding box center [692, 20] width 70 height 24
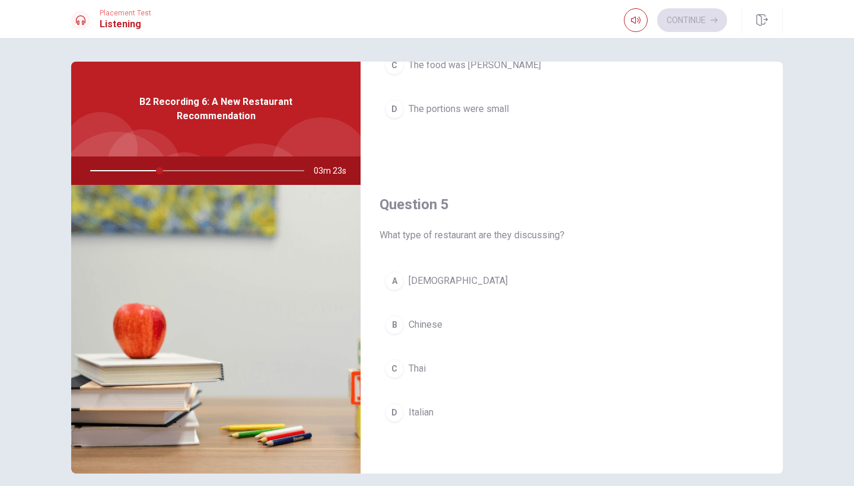
scroll to position [1106, 0]
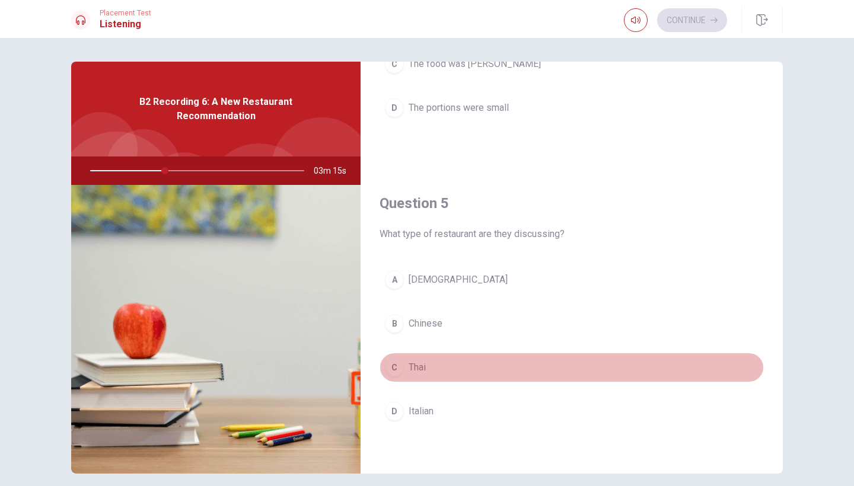
click at [392, 365] on div "C" at bounding box center [394, 367] width 19 height 19
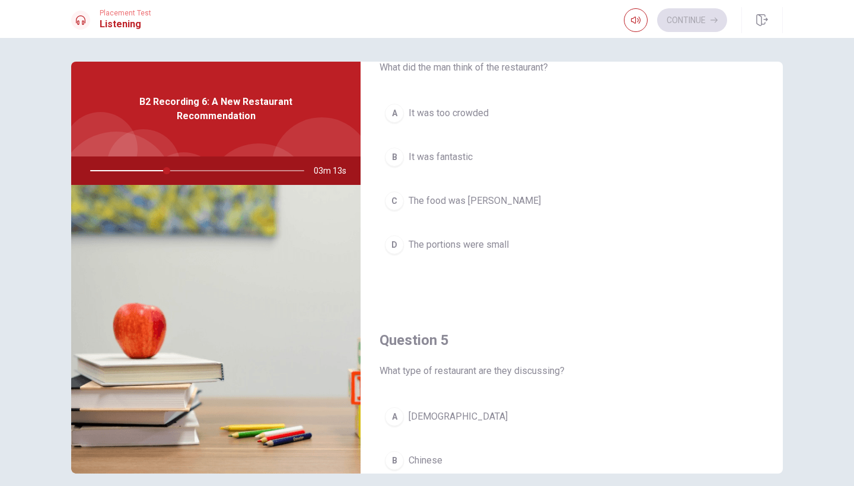
scroll to position [964, 0]
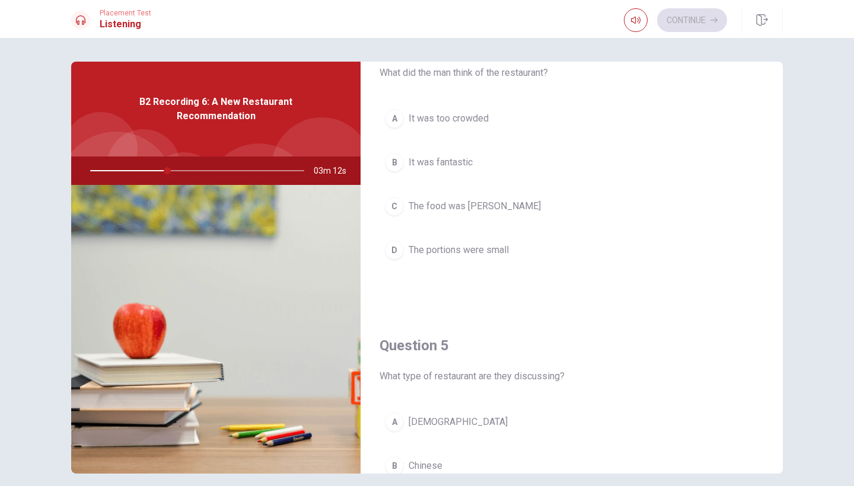
click at [397, 166] on div "B" at bounding box center [394, 162] width 19 height 19
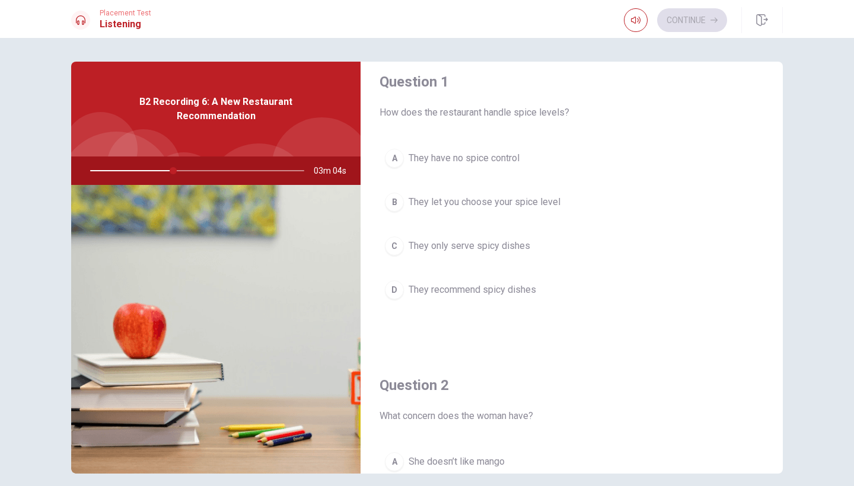
scroll to position [15, 0]
click at [391, 203] on div "B" at bounding box center [394, 199] width 19 height 19
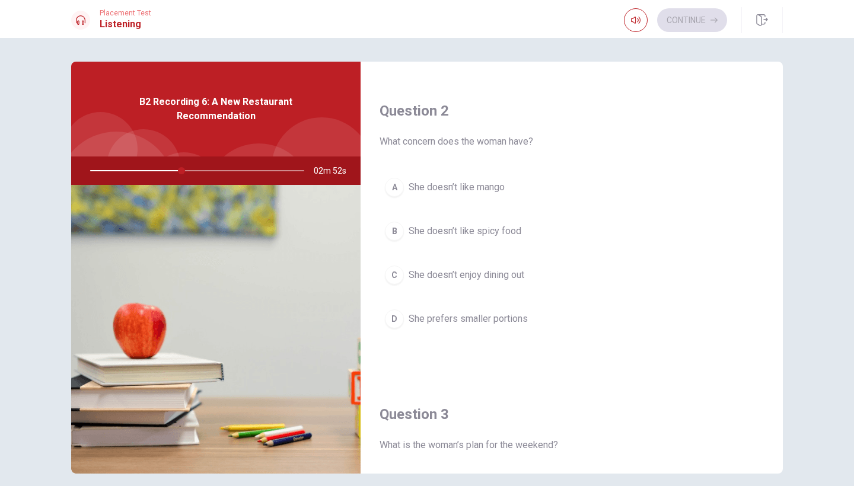
scroll to position [292, 0]
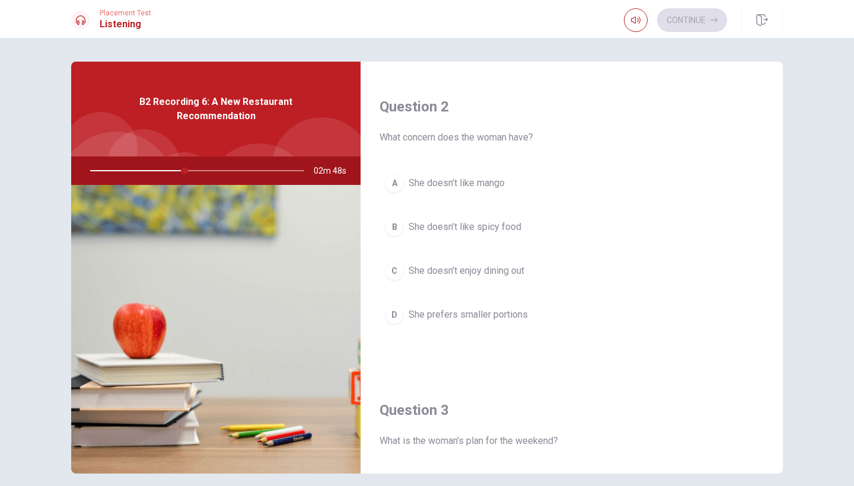
click at [391, 227] on div "B" at bounding box center [394, 227] width 19 height 19
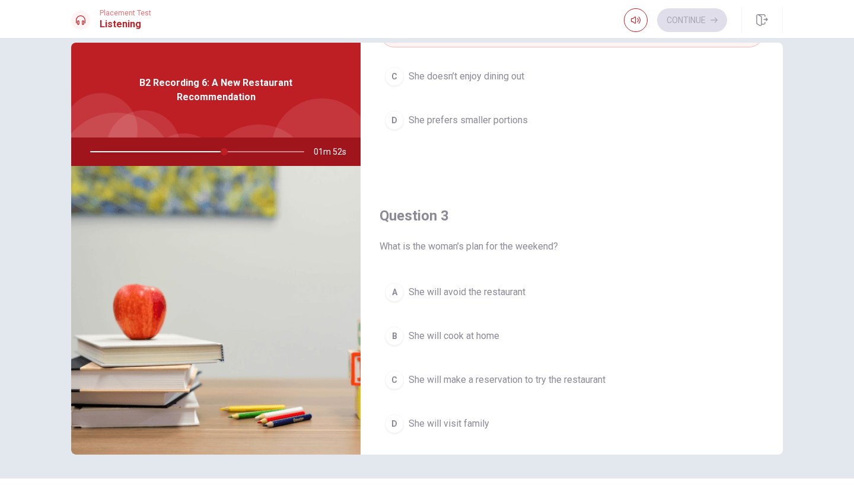
scroll to position [527, 0]
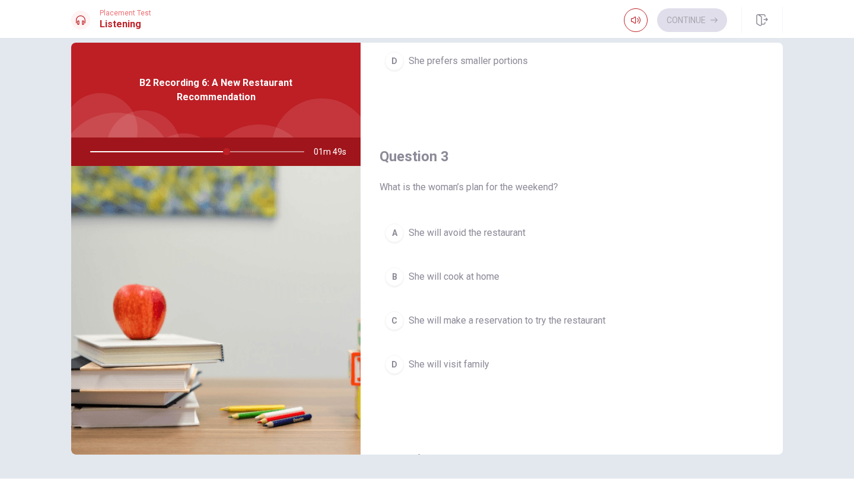
click at [396, 321] on div "C" at bounding box center [394, 320] width 19 height 19
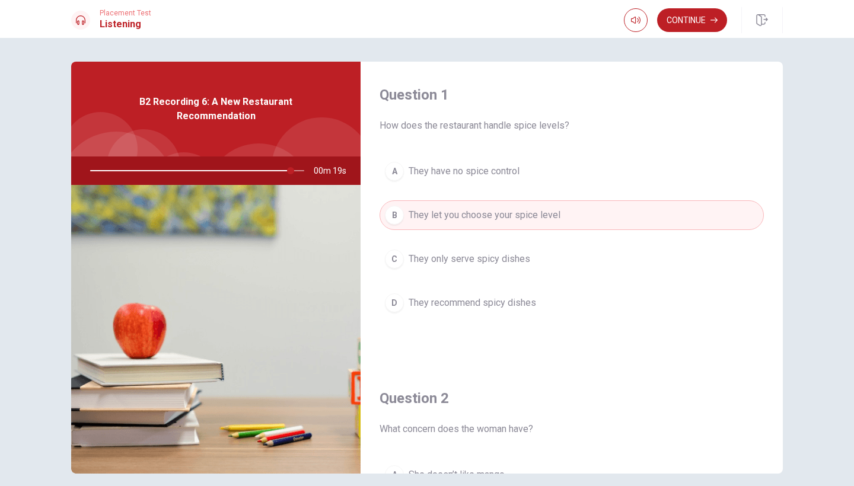
scroll to position [0, 0]
click at [688, 18] on button "Continue" at bounding box center [692, 20] width 70 height 24
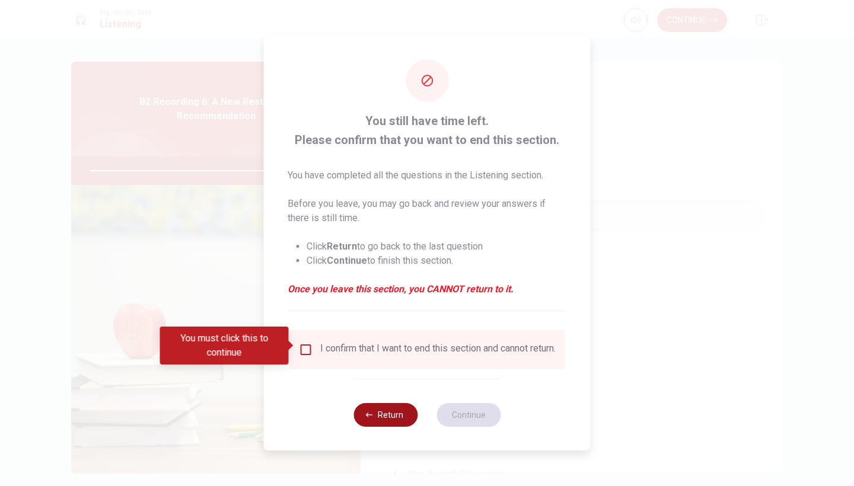
click at [365, 421] on button "Return" at bounding box center [385, 415] width 64 height 24
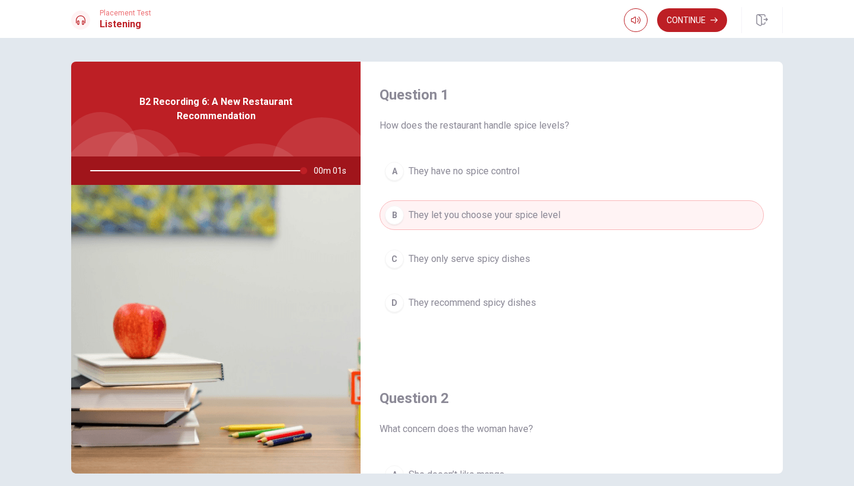
type input "0"
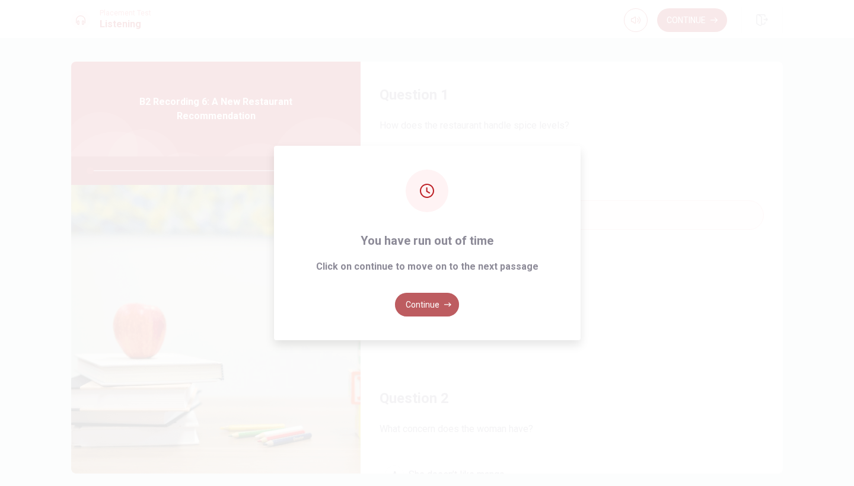
click at [436, 305] on button "Continue" at bounding box center [427, 305] width 64 height 24
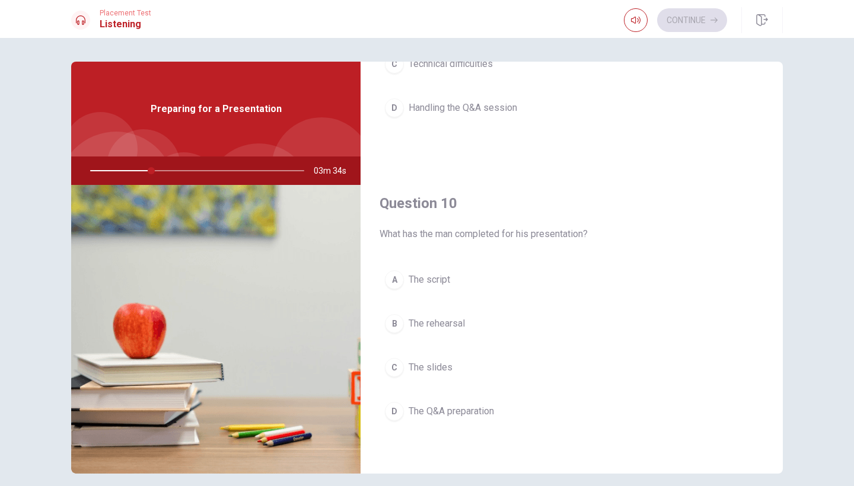
scroll to position [1106, 0]
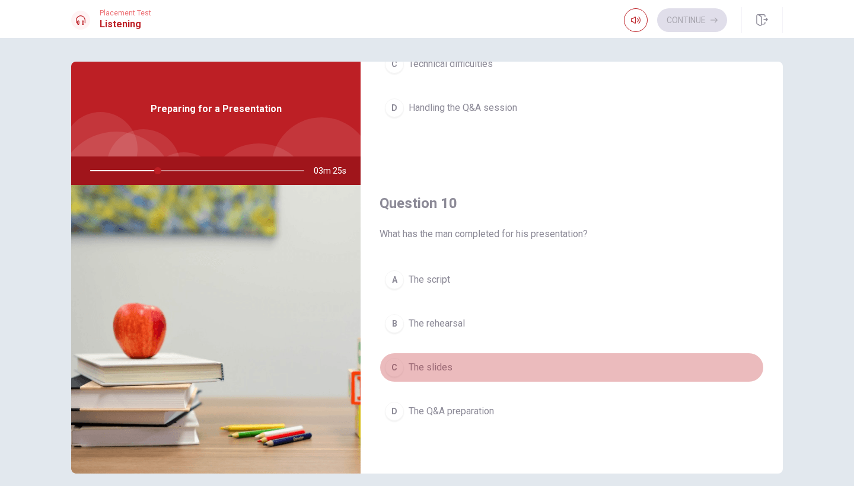
click at [394, 368] on div "C" at bounding box center [394, 367] width 19 height 19
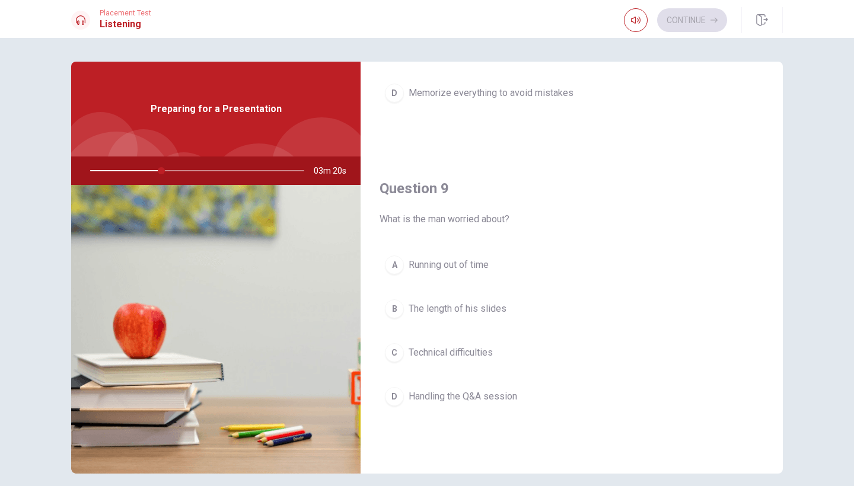
scroll to position [820, 0]
click at [390, 392] on div "D" at bounding box center [394, 394] width 19 height 19
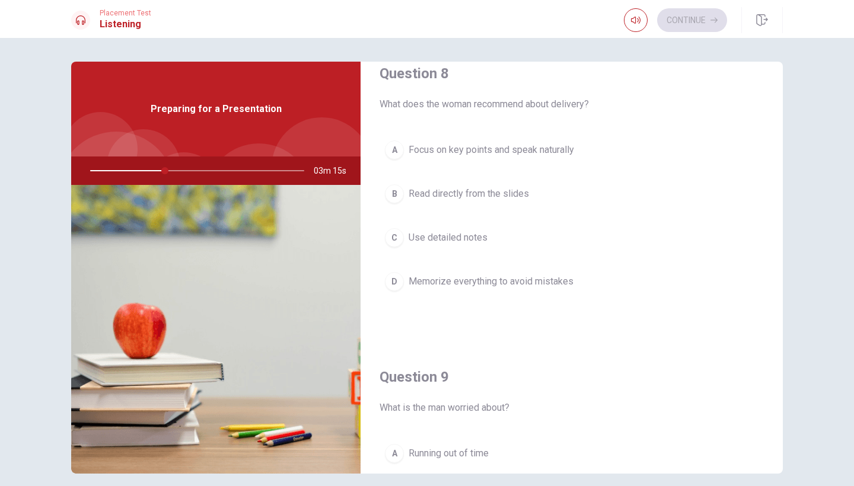
scroll to position [617, 0]
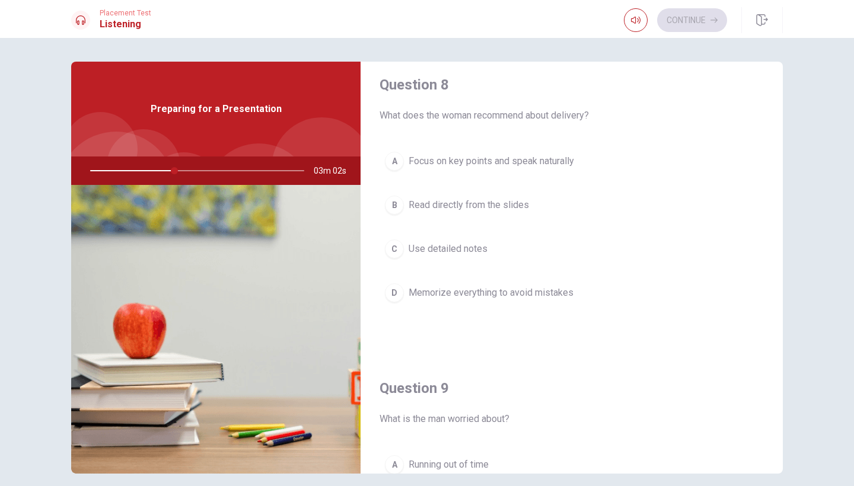
click at [394, 161] on div "A" at bounding box center [394, 161] width 19 height 19
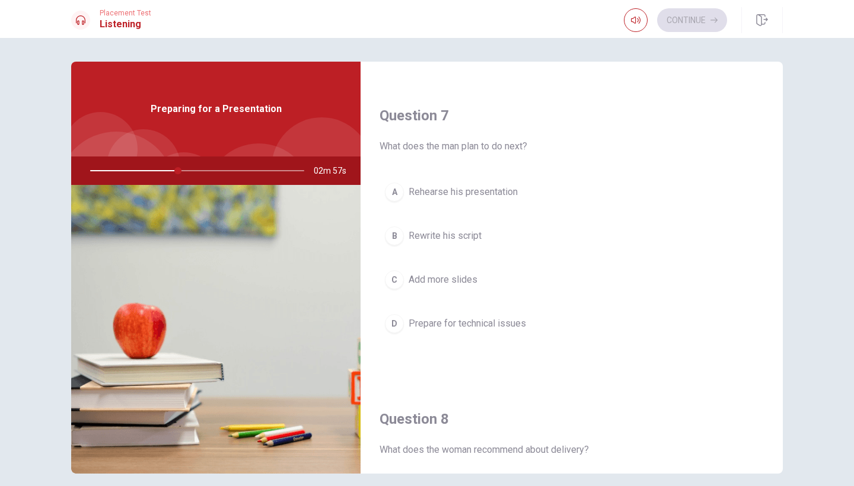
scroll to position [280, 0]
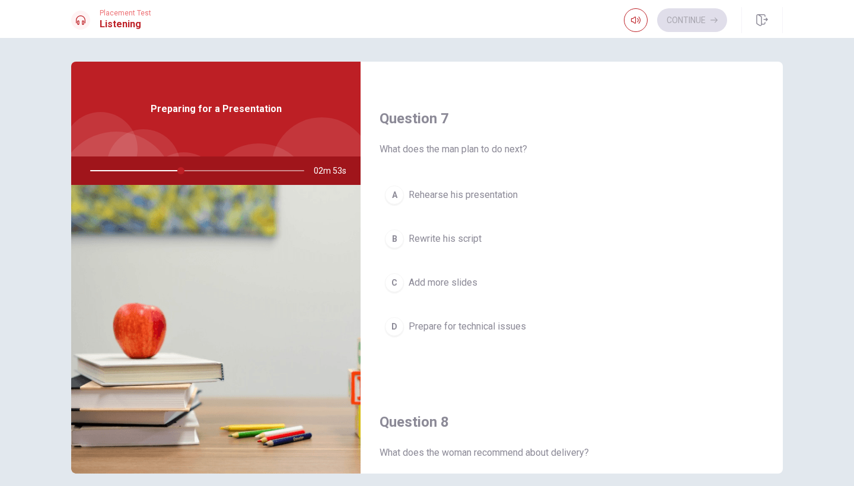
click at [390, 196] on div "A" at bounding box center [394, 195] width 19 height 19
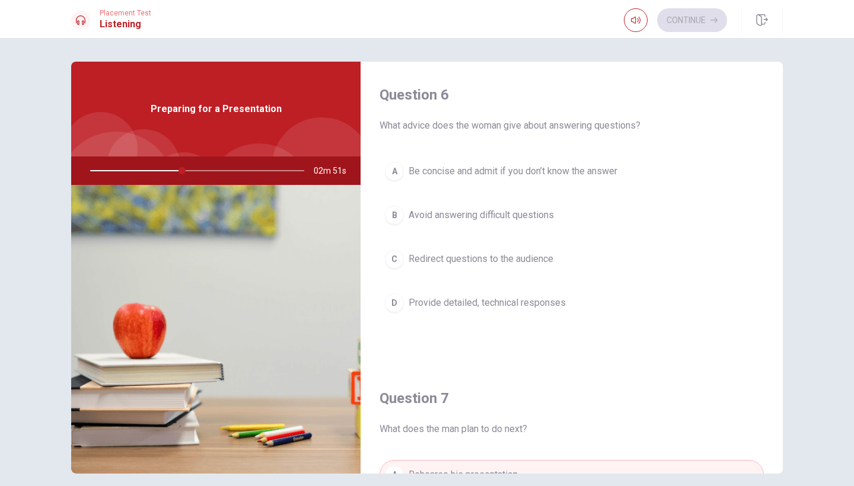
scroll to position [0, 0]
click at [391, 167] on div "A" at bounding box center [394, 171] width 19 height 19
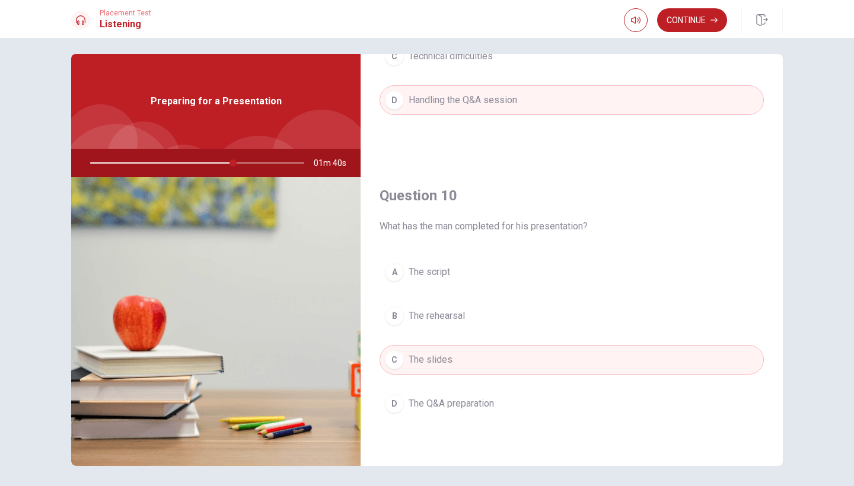
scroll to position [1106, 0]
click at [708, 21] on button "Continue" at bounding box center [692, 20] width 70 height 24
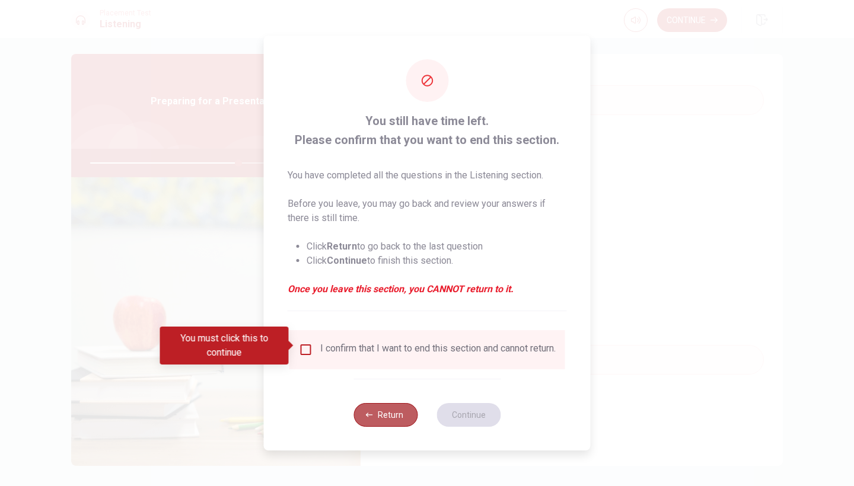
click at [366, 421] on button "Return" at bounding box center [385, 415] width 64 height 24
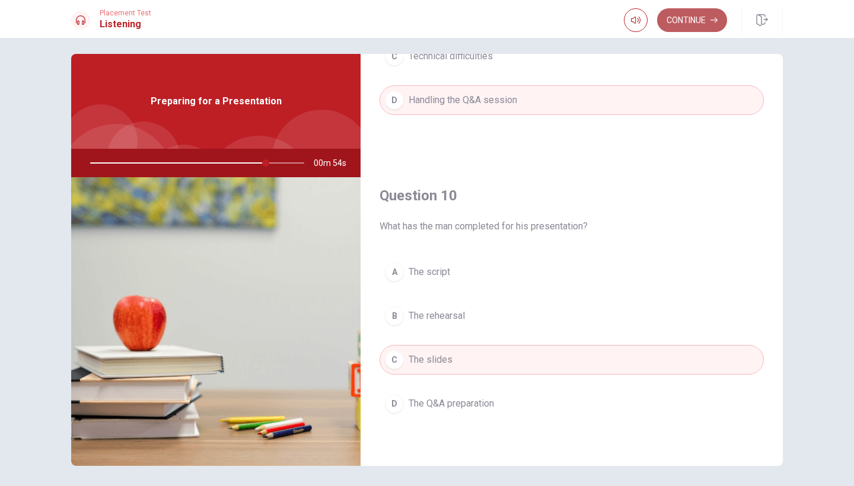
click at [705, 18] on button "Continue" at bounding box center [692, 20] width 70 height 24
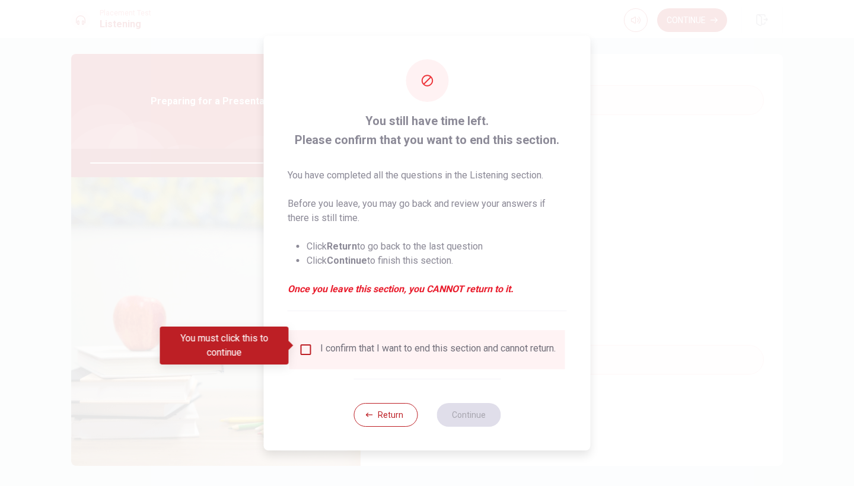
click at [307, 344] on input "You must click this to continue" at bounding box center [306, 350] width 14 height 14
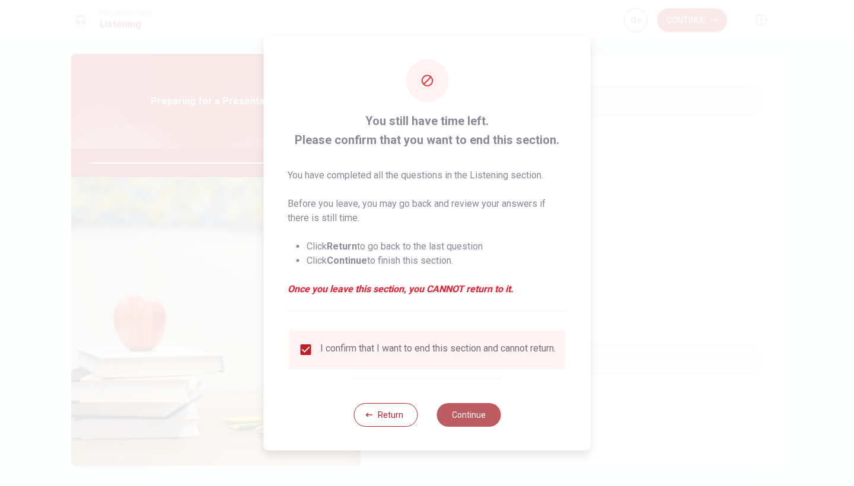
click at [471, 419] on button "Continue" at bounding box center [468, 415] width 64 height 24
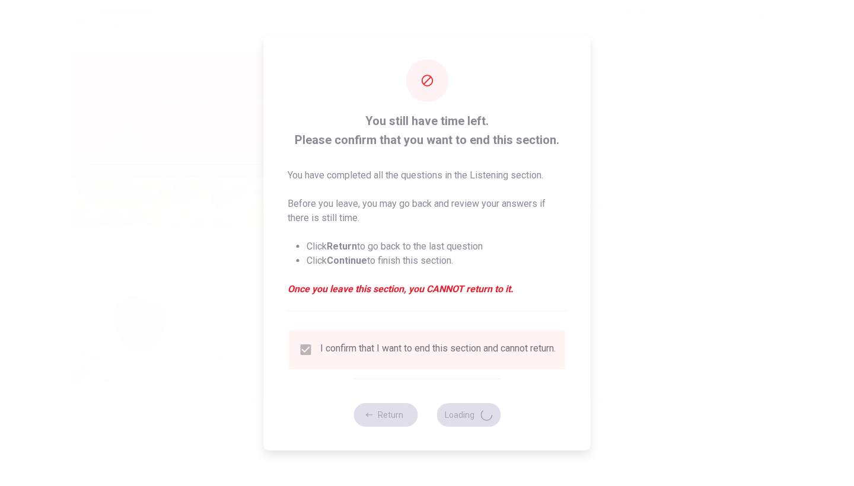
type input "84"
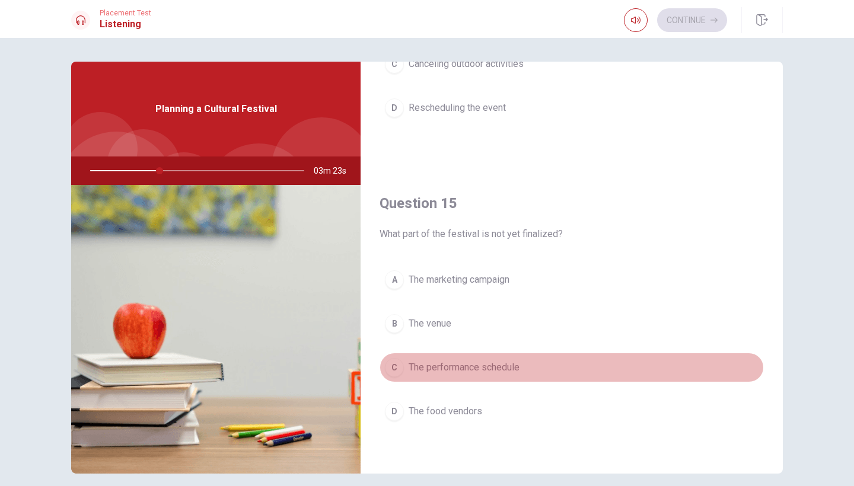
click at [395, 369] on div "C" at bounding box center [394, 367] width 19 height 19
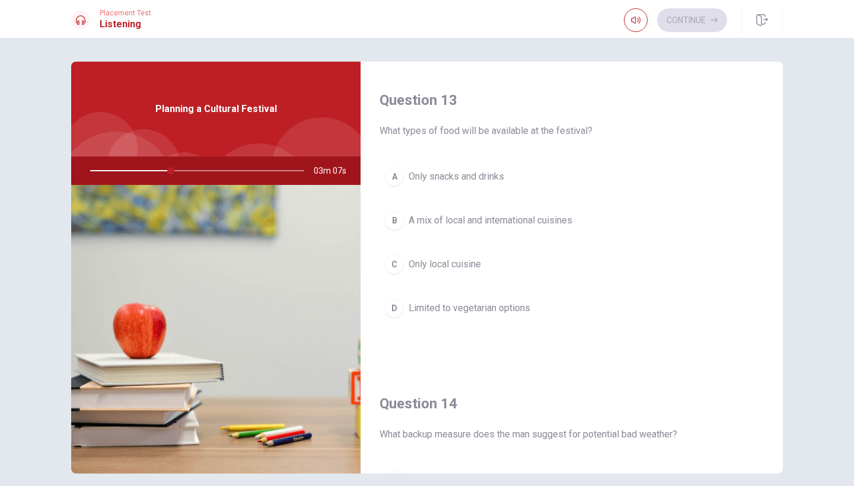
scroll to position [603, 0]
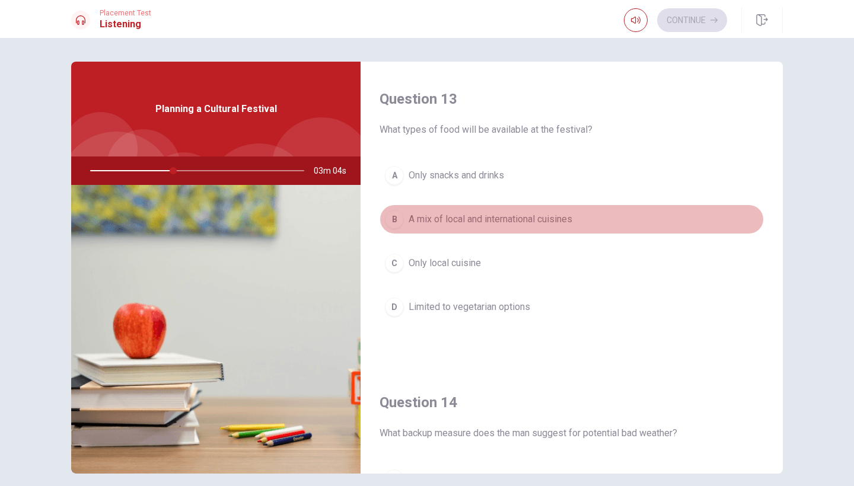
click at [396, 218] on div "B" at bounding box center [394, 219] width 19 height 19
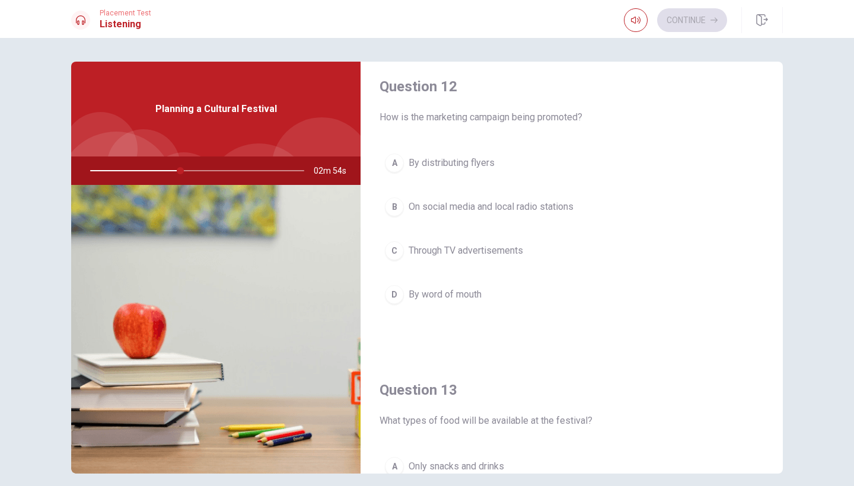
scroll to position [305, 0]
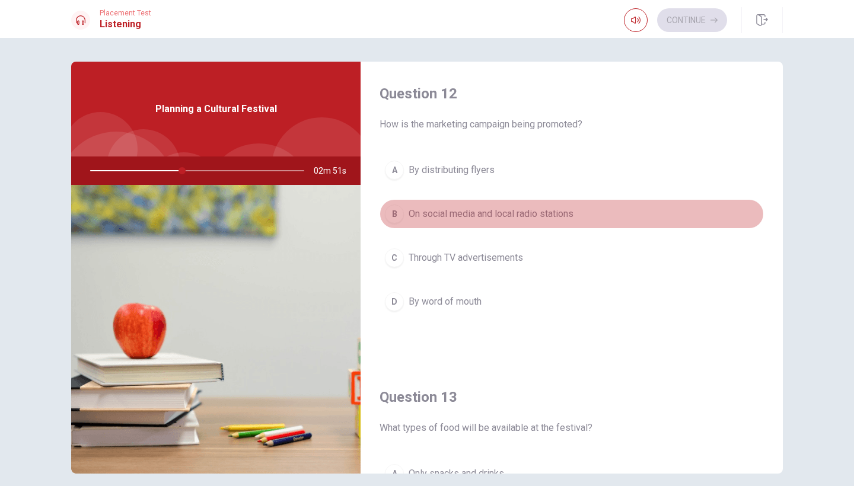
click at [393, 216] on div "B" at bounding box center [394, 214] width 19 height 19
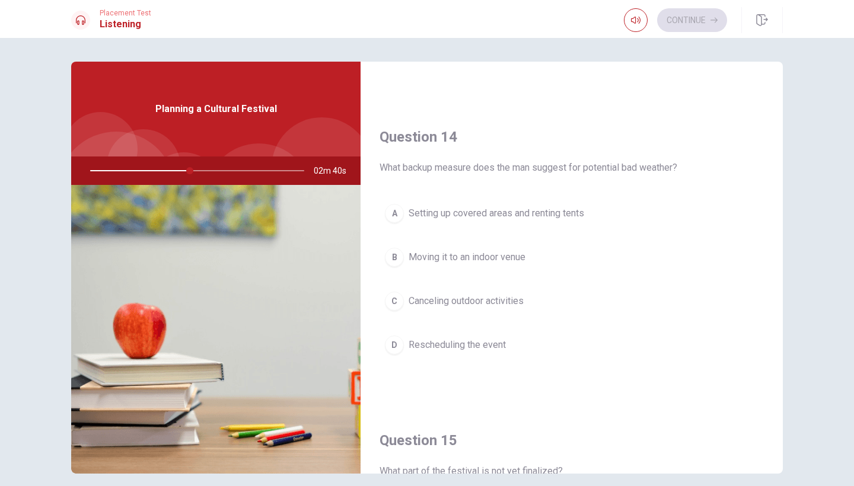
scroll to position [870, 0]
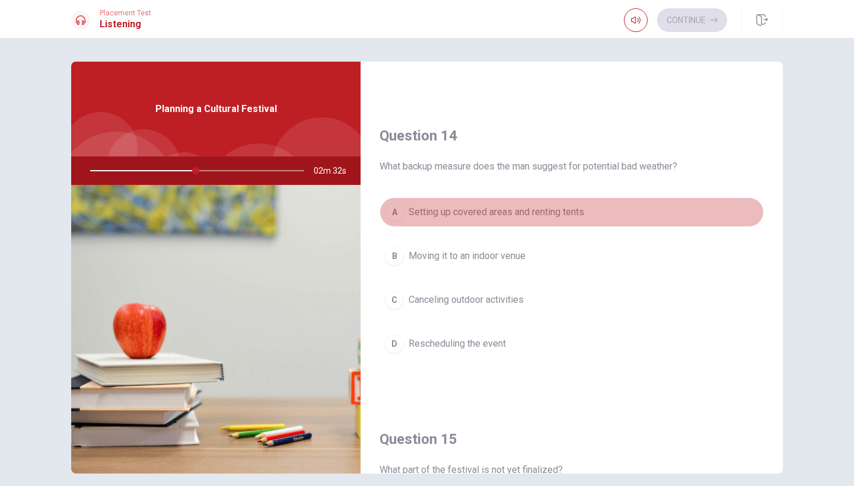
click at [396, 211] on div "A" at bounding box center [394, 212] width 19 height 19
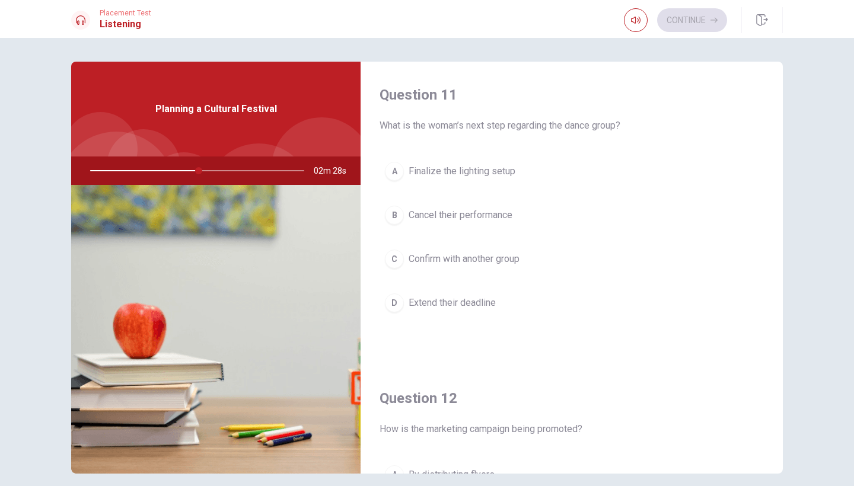
scroll to position [0, 0]
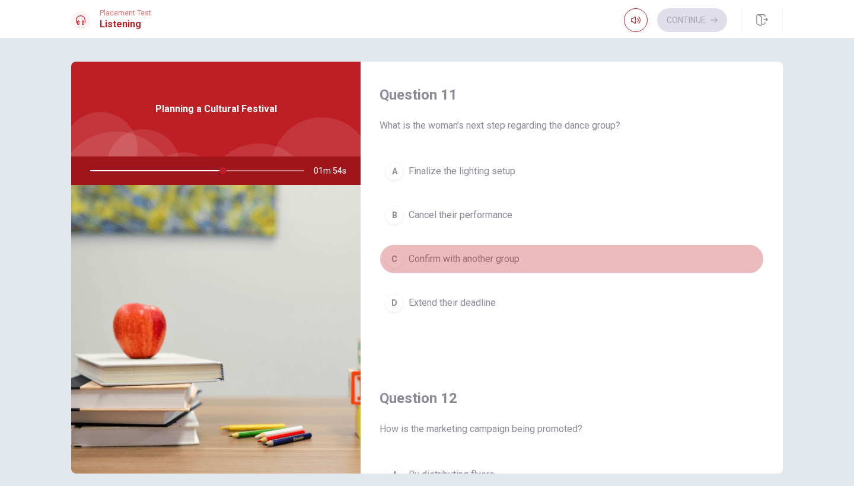
click at [396, 256] on div "C" at bounding box center [394, 259] width 19 height 19
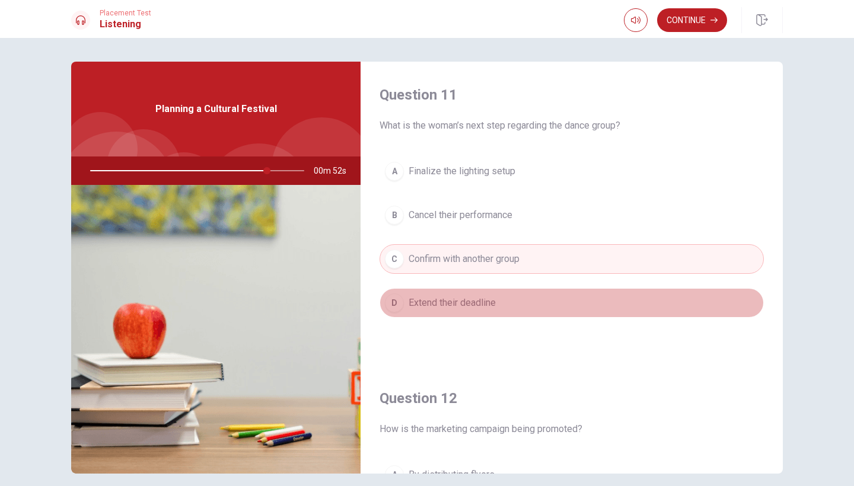
click at [469, 298] on span "Extend their deadline" at bounding box center [452, 303] width 87 height 14
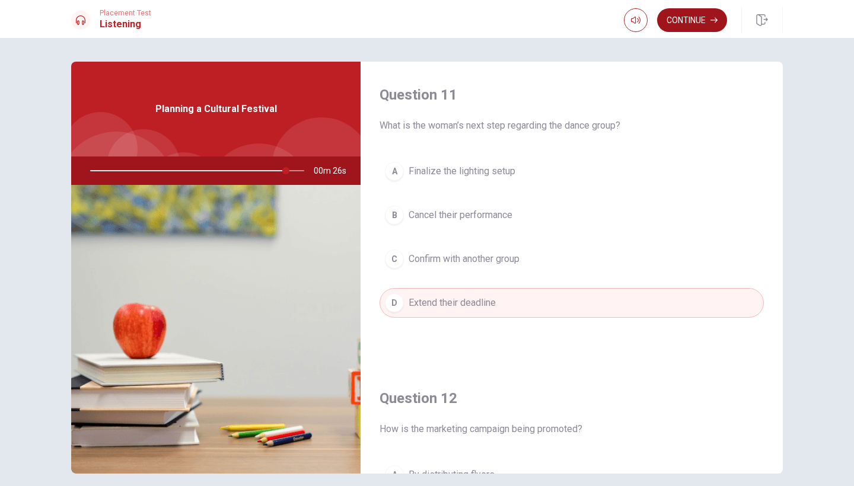
click at [691, 18] on button "Continue" at bounding box center [692, 20] width 70 height 24
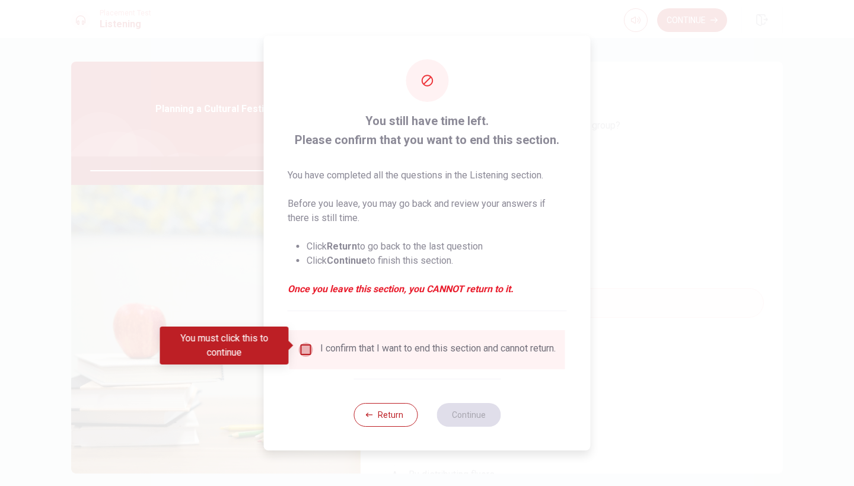
click at [302, 350] on input "You must click this to continue" at bounding box center [306, 350] width 14 height 14
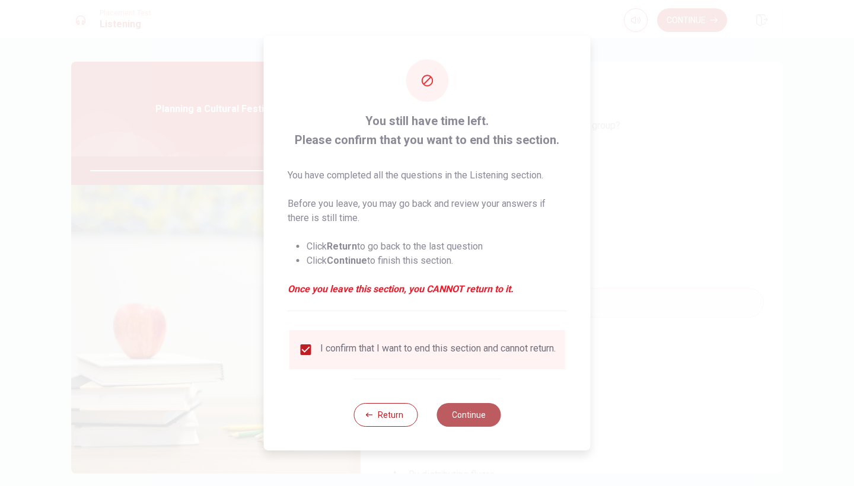
click at [469, 417] on button "Continue" at bounding box center [468, 415] width 64 height 24
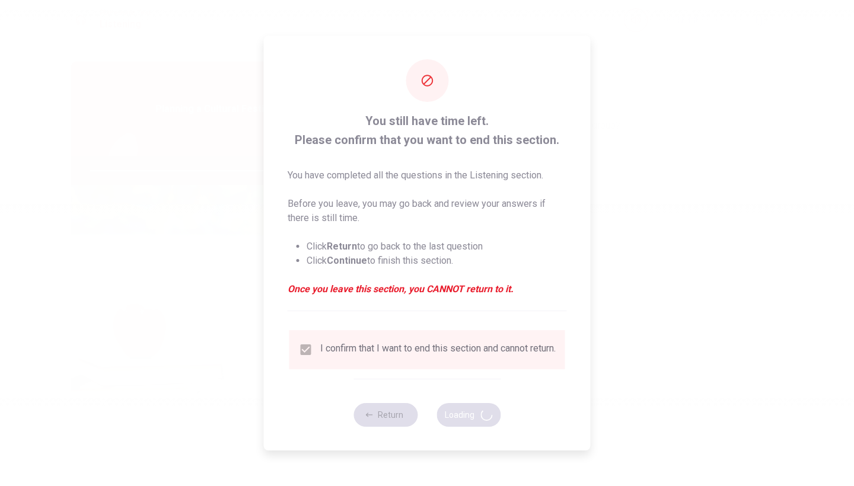
type input "94"
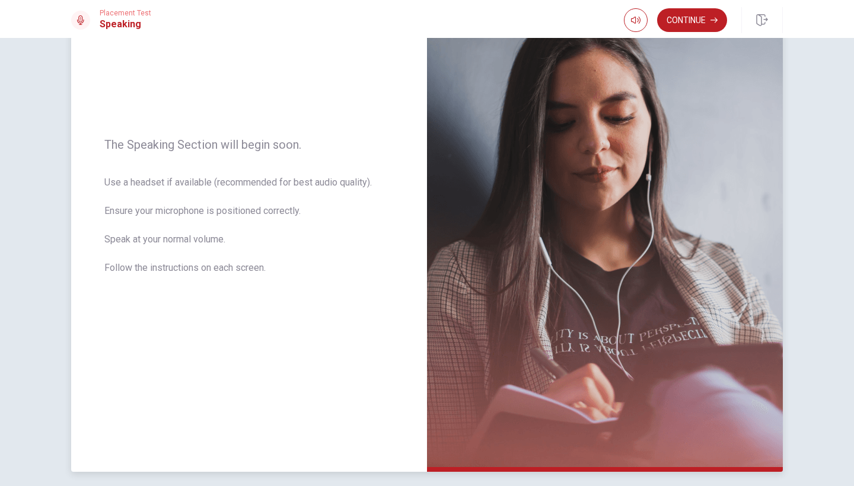
scroll to position [109, 0]
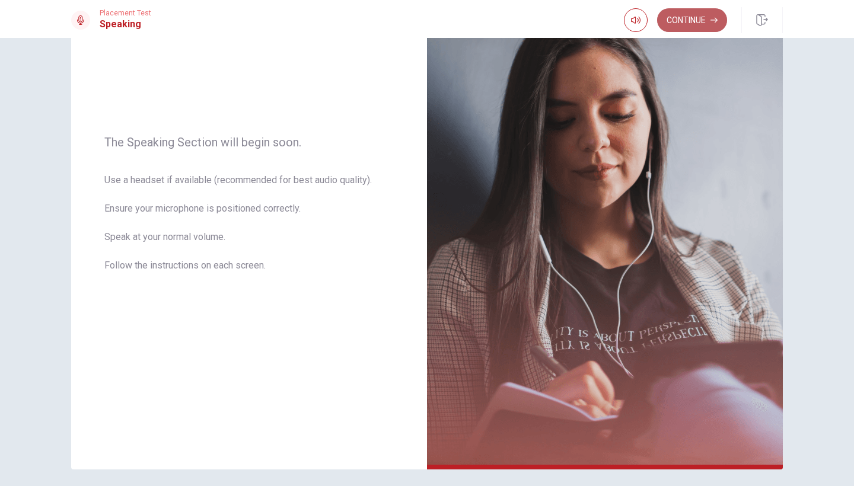
click at [680, 14] on button "Continue" at bounding box center [692, 20] width 70 height 24
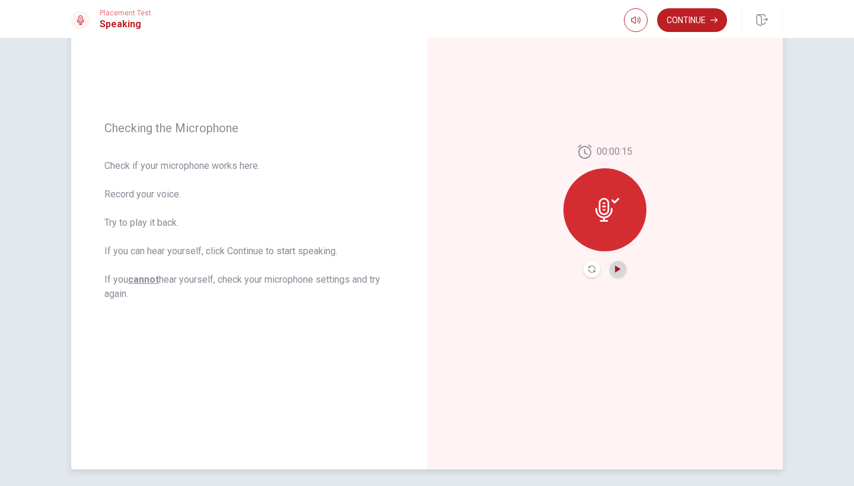
click at [617, 269] on icon "Play Audio" at bounding box center [617, 269] width 5 height 7
click at [622, 274] on button "Play Audio" at bounding box center [618, 269] width 17 height 17
click at [619, 269] on icon "Pause Audio" at bounding box center [617, 269] width 7 height 7
click at [691, 18] on button "Continue" at bounding box center [692, 20] width 70 height 24
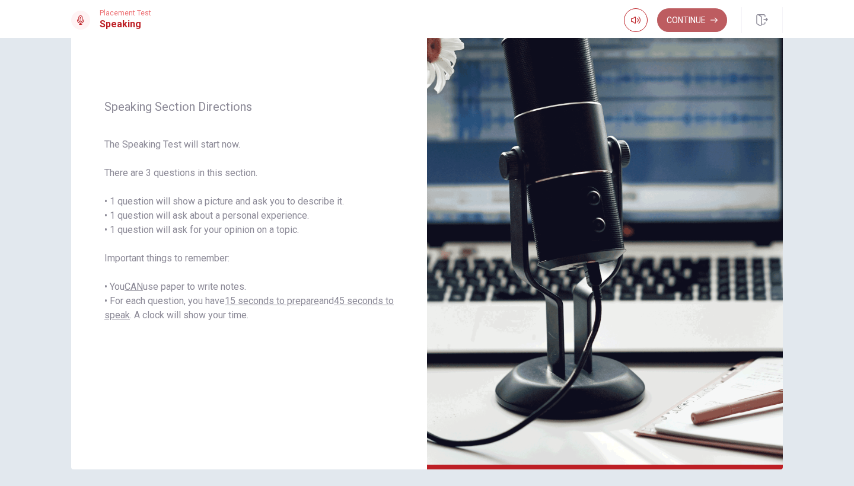
click at [683, 22] on button "Continue" at bounding box center [692, 20] width 70 height 24
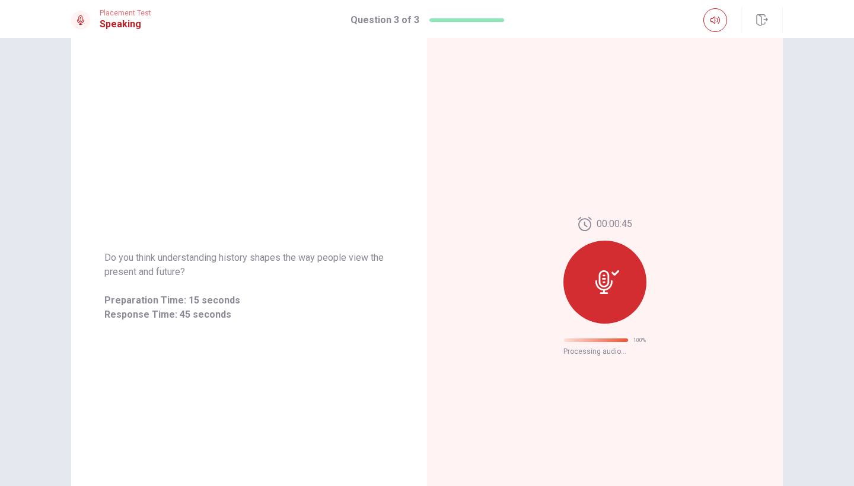
scroll to position [0, 0]
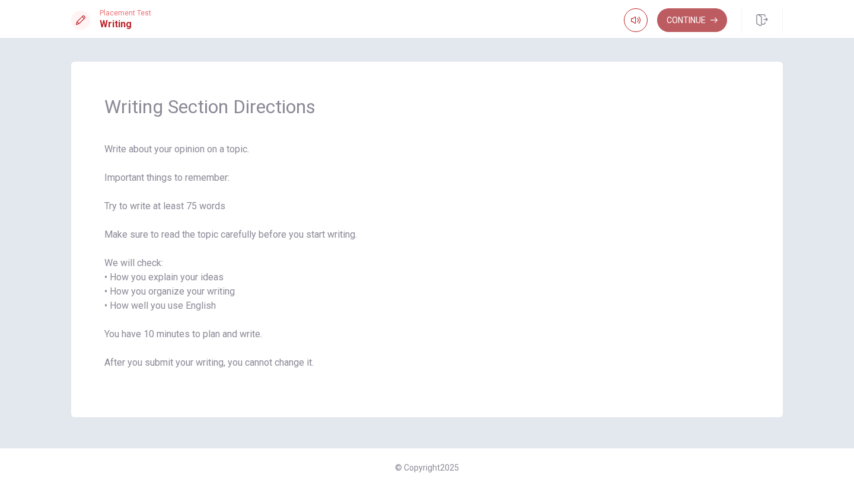
click at [681, 22] on button "Continue" at bounding box center [692, 20] width 70 height 24
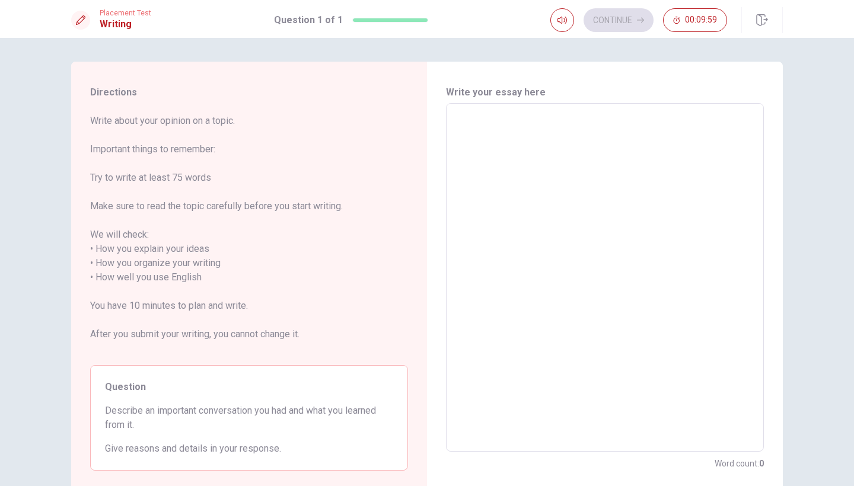
click at [555, 123] on textarea at bounding box center [604, 277] width 301 height 329
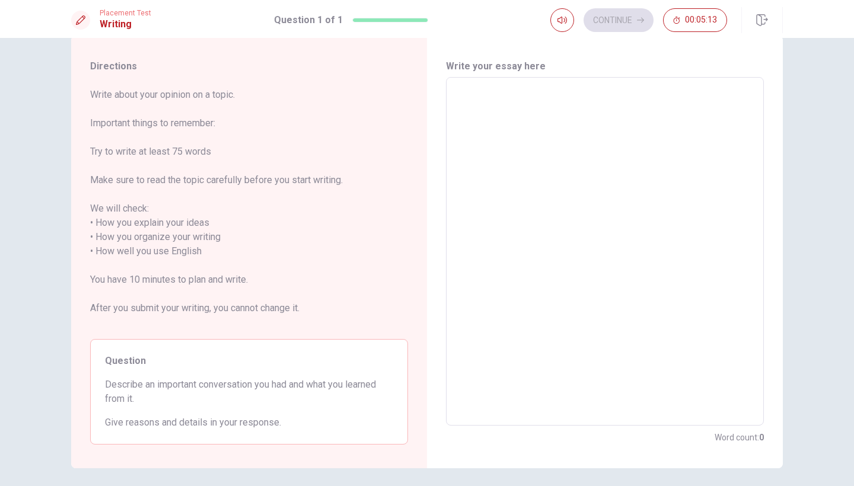
scroll to position [33, 0]
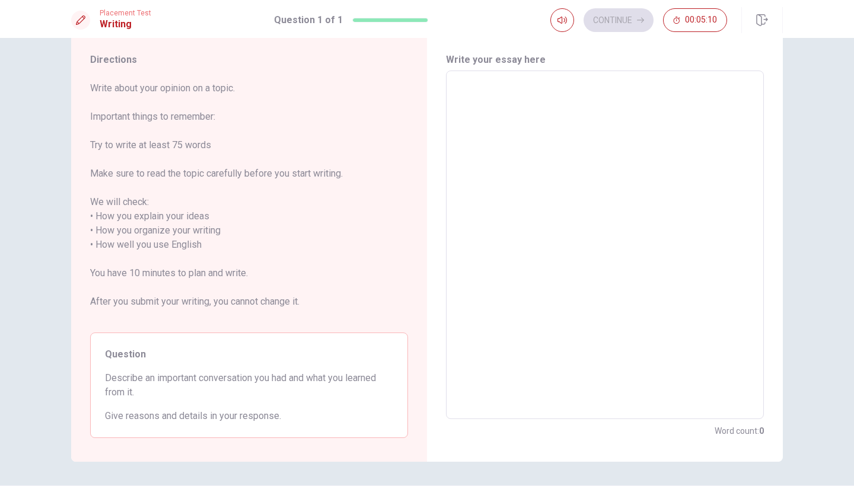
type textarea "S"
type textarea "x"
type textarea "A"
type textarea "x"
type textarea "An"
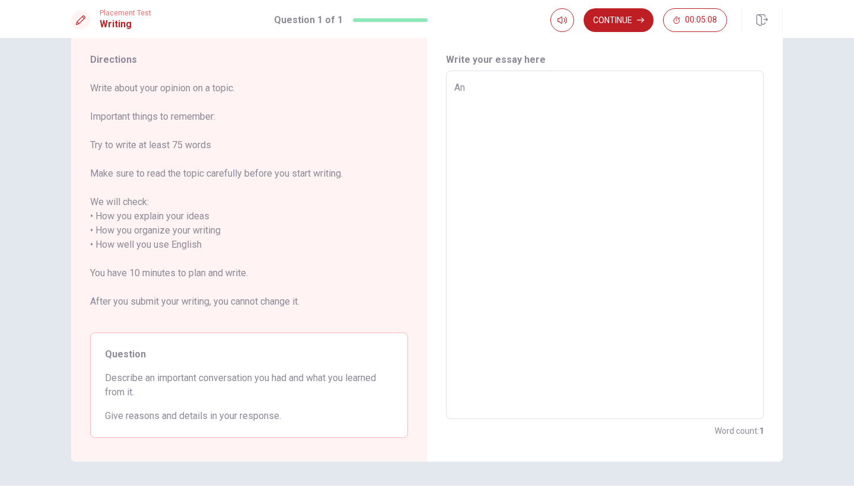
type textarea "x"
type textarea "An"
type textarea "x"
type textarea "An i"
type textarea "x"
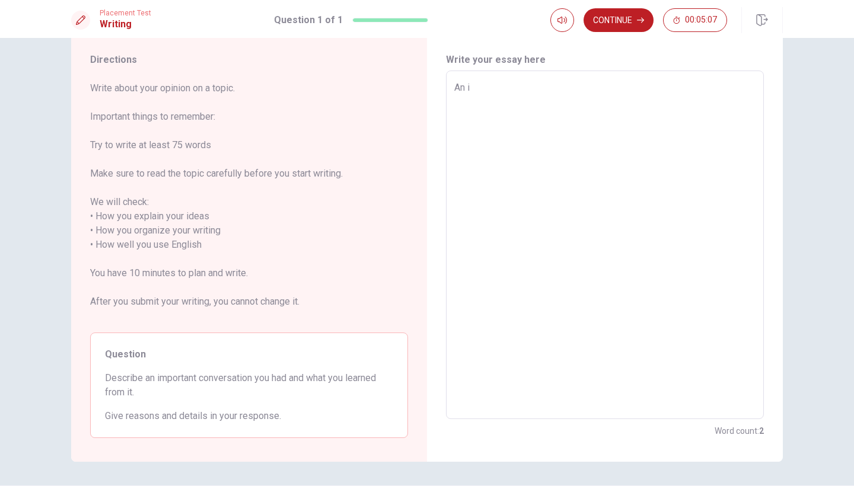
type textarea "An im"
type textarea "x"
type textarea "An imp"
type textarea "x"
type textarea "An impo"
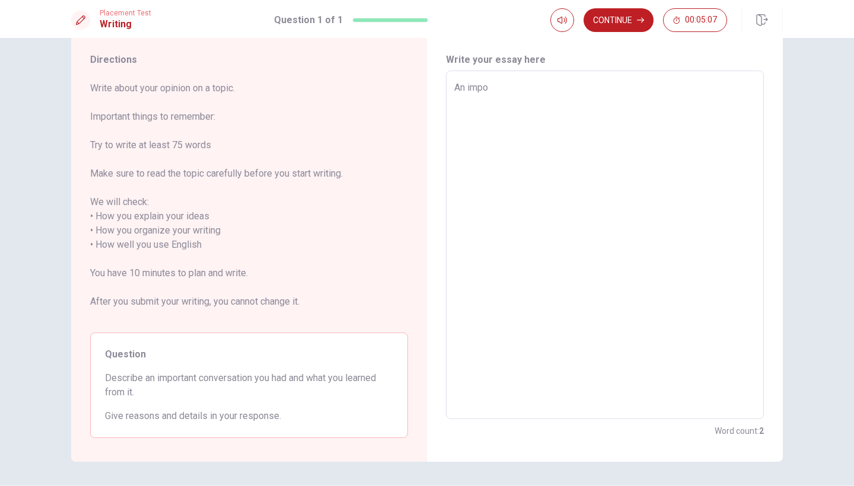
type textarea "x"
type textarea "An impor"
type textarea "x"
type textarea "An import"
type textarea "x"
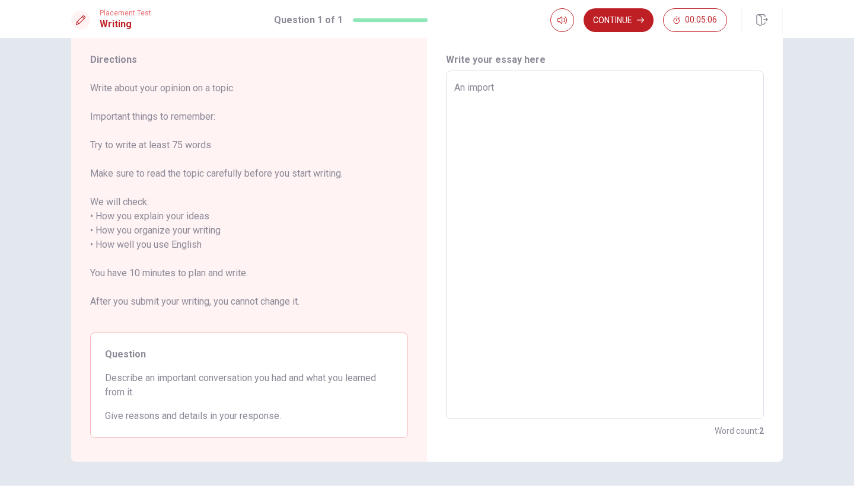
type textarea "An importa"
type textarea "x"
type textarea "An importan"
type textarea "x"
type textarea "An important"
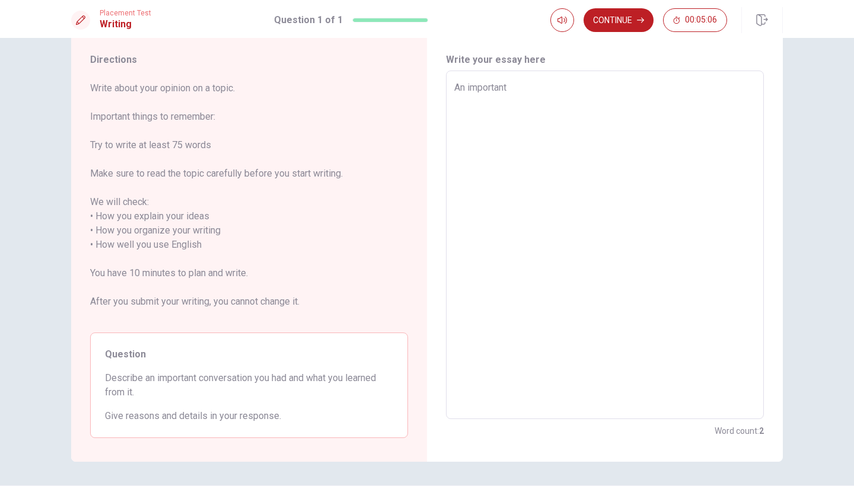
type textarea "x"
type textarea "An important"
type textarea "x"
type textarea "An important c"
type textarea "x"
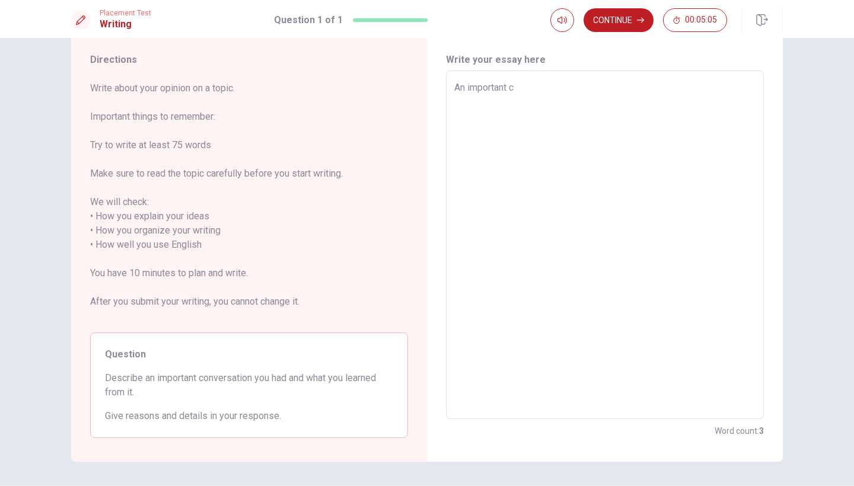
type textarea "An important co"
type textarea "x"
type textarea "An important con"
type textarea "x"
type textarea "An important conv"
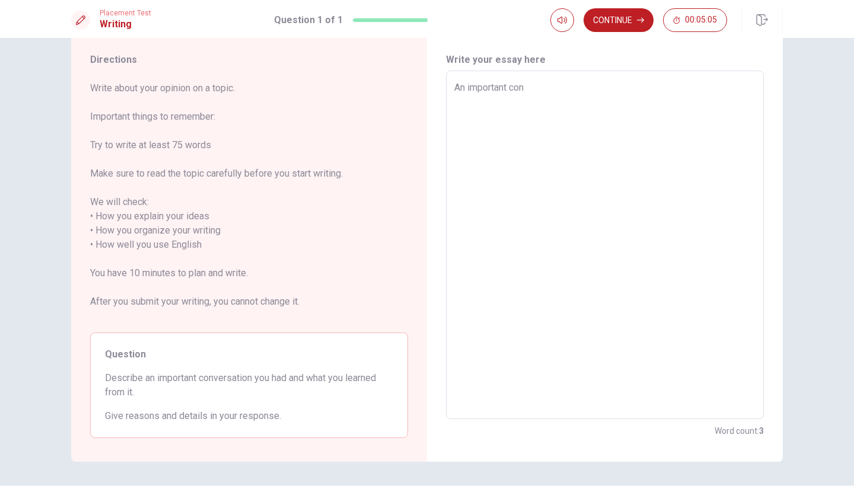
type textarea "x"
type textarea "An important conve"
type textarea "x"
type textarea "An important conver"
type textarea "x"
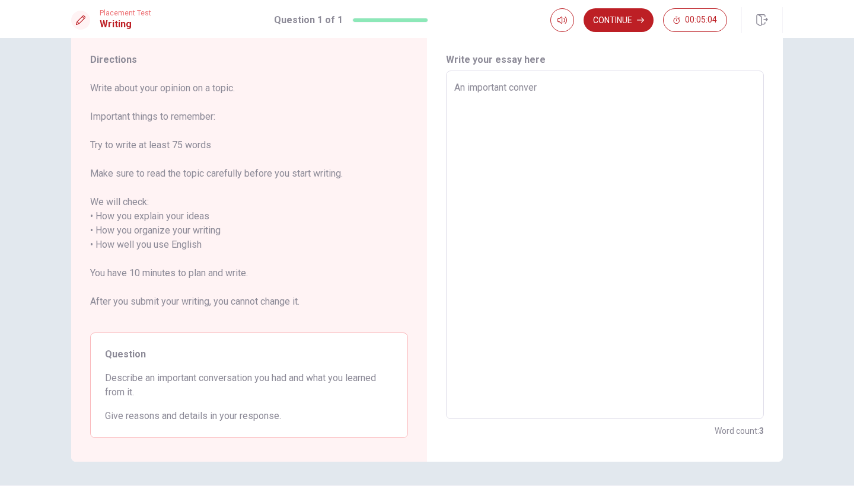
type textarea "An important convers"
type textarea "x"
type textarea "An important conversa"
type textarea "x"
type textarea "An important conversat"
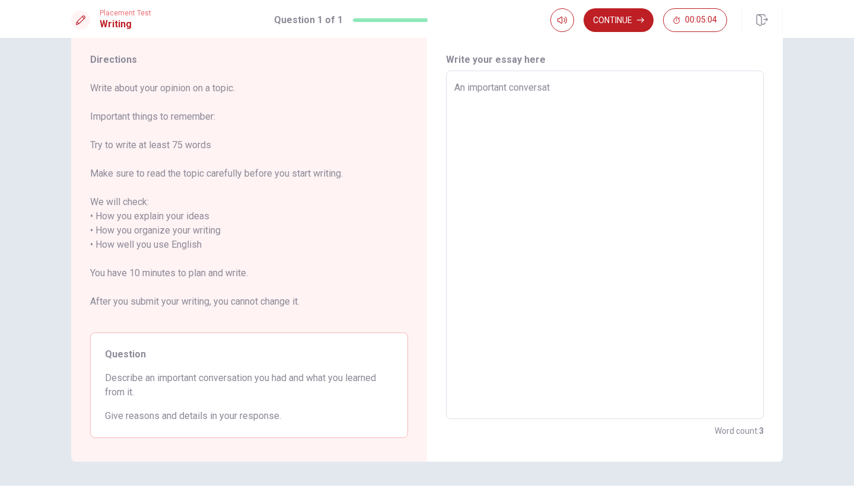
type textarea "x"
type textarea "An important conversati"
type textarea "x"
type textarea "An important conversatio"
type textarea "x"
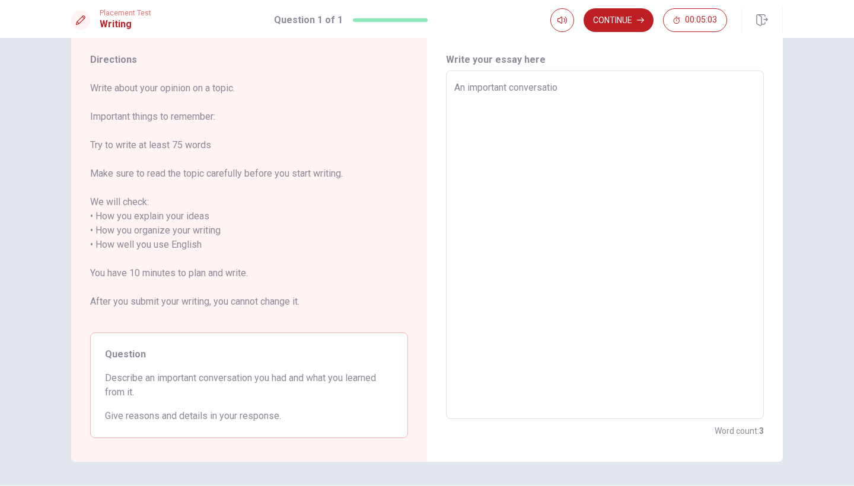
type textarea "An important conversation"
type textarea "x"
type textarea "An important conversation"
type textarea "x"
type textarea "An important conversation t"
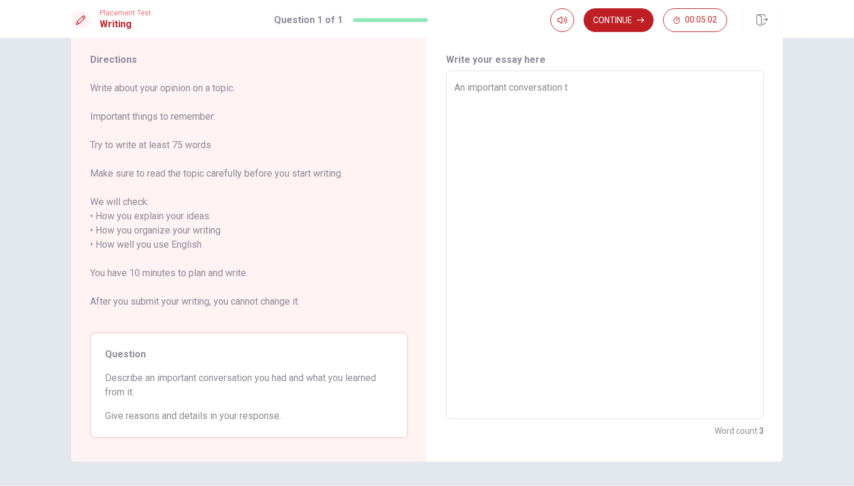
type textarea "x"
type textarea "An important conversation th"
type textarea "x"
type textarea "An important conversation tha"
type textarea "x"
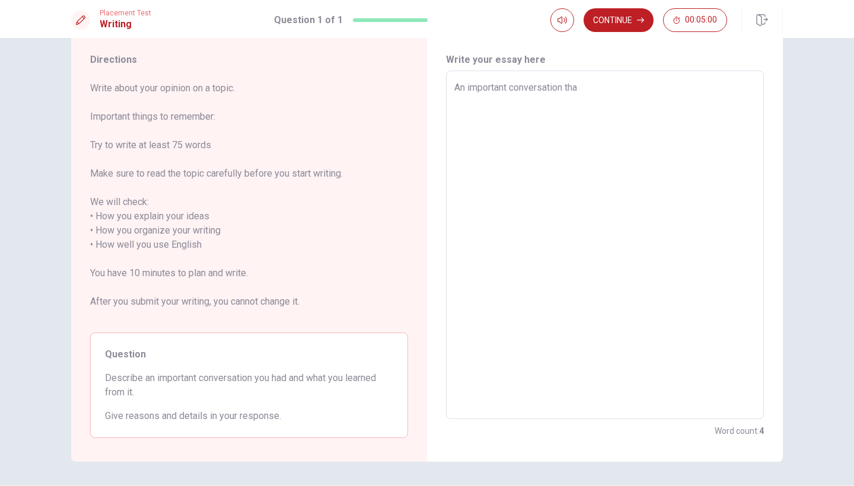
type textarea "An important conversation tha"
type textarea "x"
type textarea "An important conversation tha"
type textarea "x"
type textarea "An important conversation that"
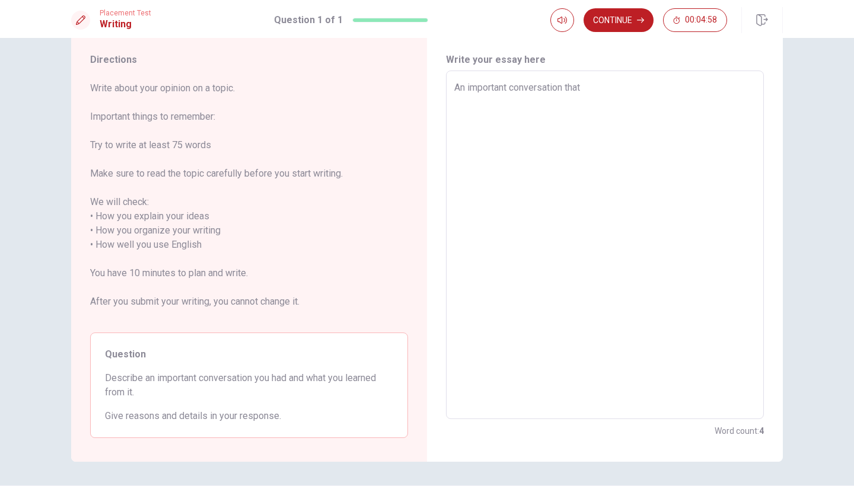
type textarea "x"
type textarea "An important conversation that"
type textarea "x"
type textarea "An important conversation that c"
type textarea "x"
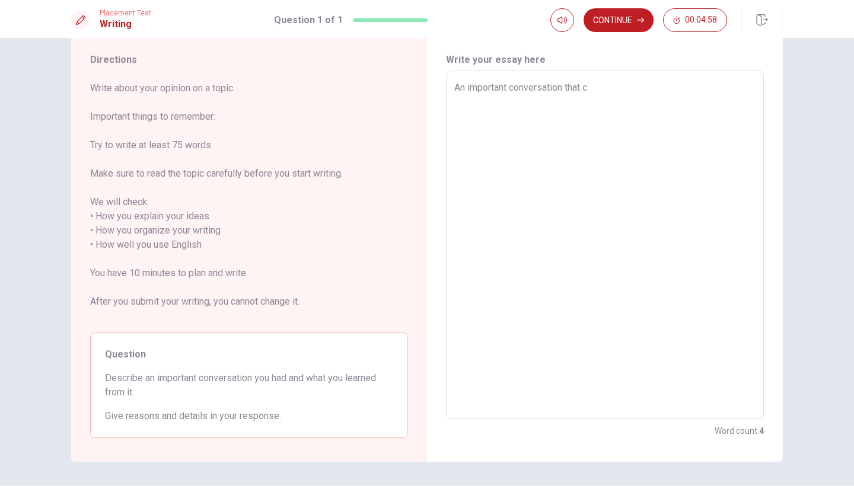
type textarea "An important conversation that co"
type textarea "x"
type textarea "An important conversation that com"
type textarea "x"
type textarea "An important conversation that come"
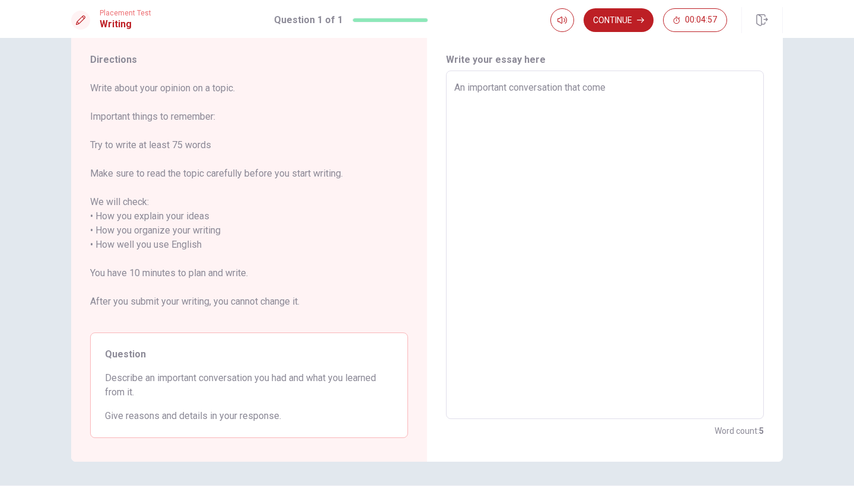
type textarea "x"
type textarea "An important conversation that comes"
type textarea "x"
type textarea "An important conversation that comes"
type textarea "x"
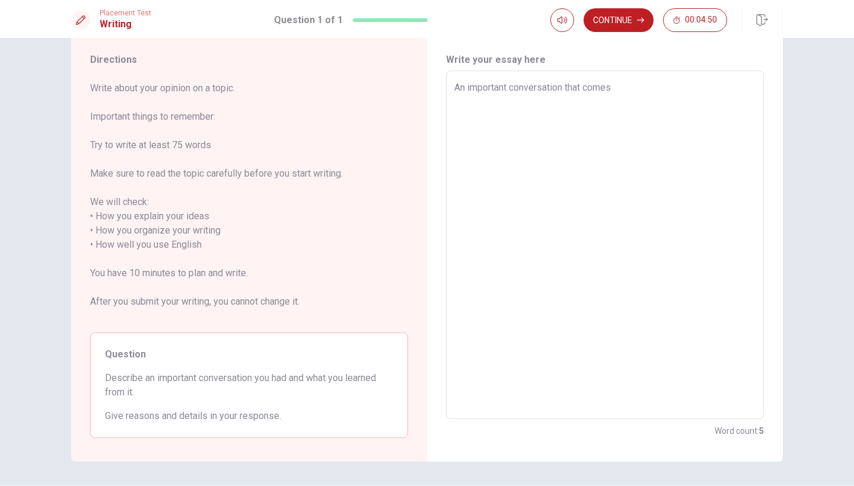
type textarea "An important conversation that comes u"
type textarea "x"
type textarea "An important conversation that comes up"
type textarea "x"
type textarea "An important conversation that comes up"
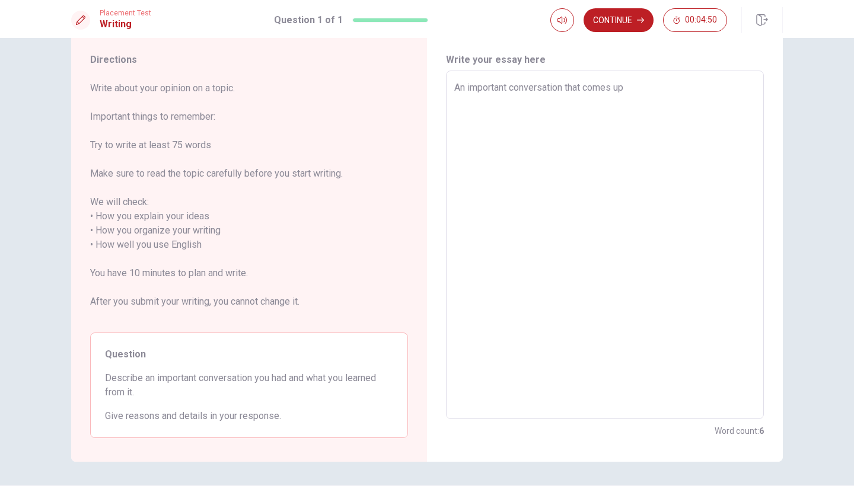
type textarea "x"
type textarea "An important conversation that comes up t"
type textarea "x"
type textarea "An important conversation that comes up to"
type textarea "x"
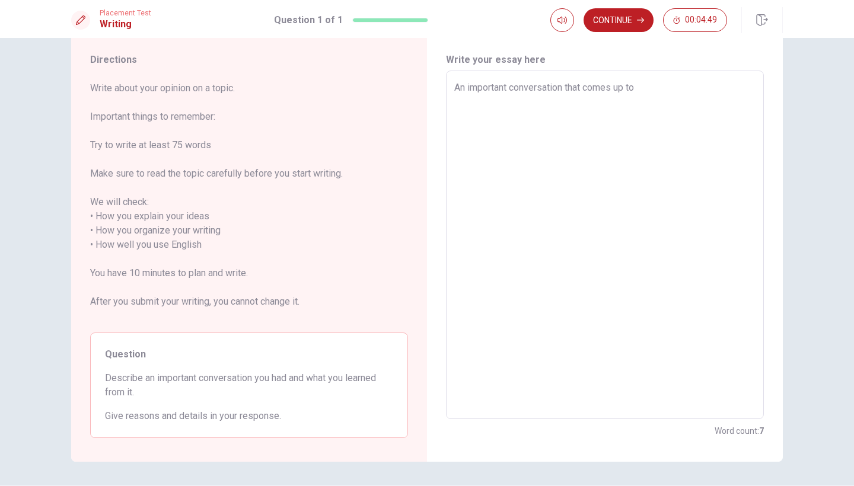
type textarea "An important conversation that comes up to"
type textarea "x"
type textarea "An important conversation that comes up to m"
type textarea "x"
type textarea "An important conversation that comes up to my"
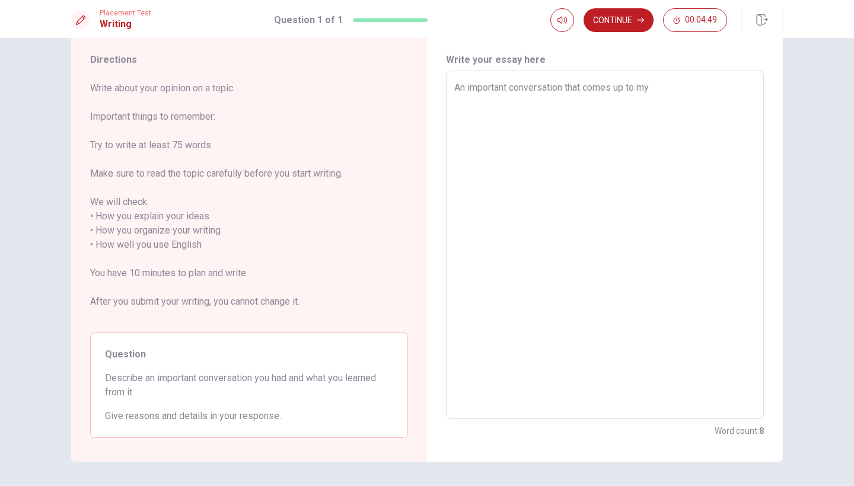
type textarea "x"
type textarea "An important conversation that comes up to my"
type textarea "x"
type textarea "An important conversation that comes up to my m"
type textarea "x"
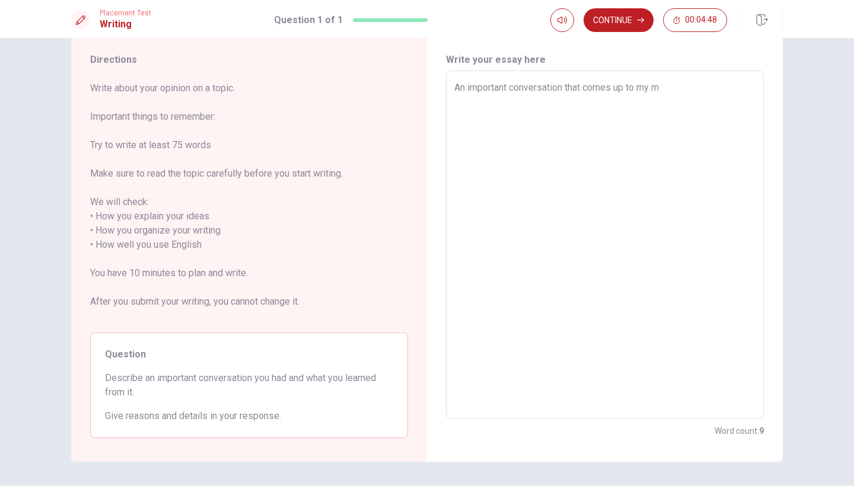
type textarea "An important conversation that comes up to my mi"
type textarea "x"
type textarea "An important conversation that comes up to my min"
type textarea "x"
type textarea "An important conversation that comes up to my mind"
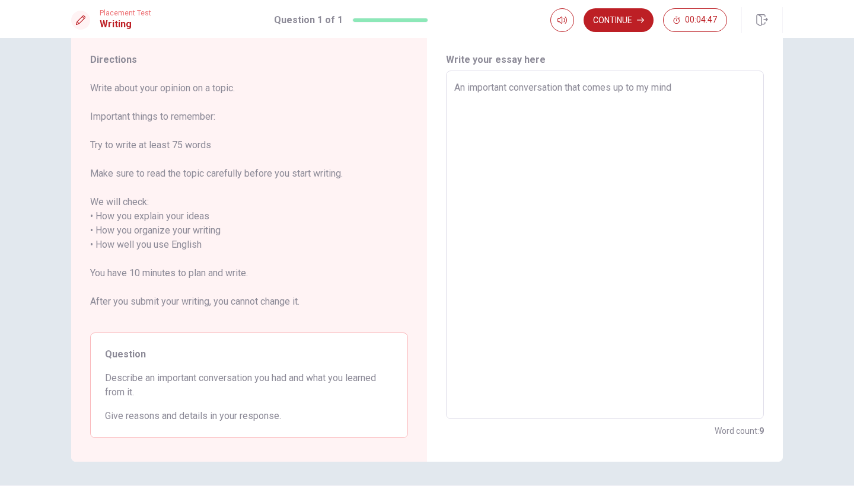
type textarea "x"
type textarea "An important conversation that comes up to my mind"
type textarea "x"
type textarea "An important conversation that comes up to my mind i"
type textarea "x"
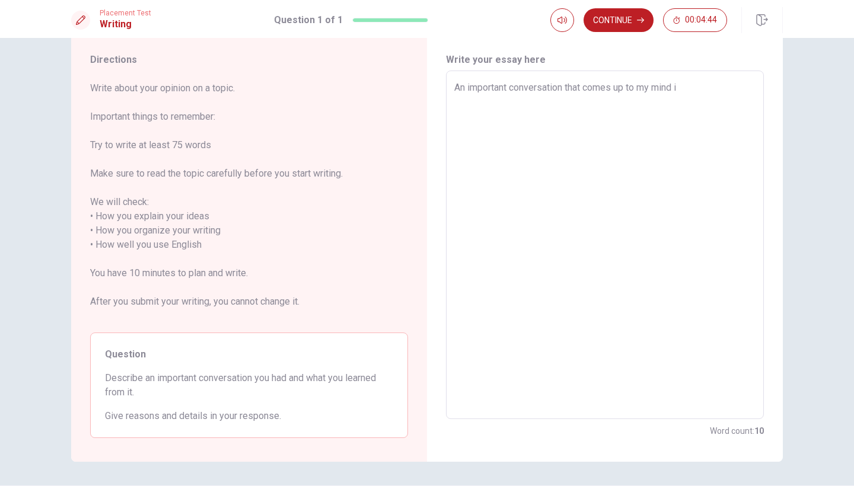
type textarea "An important conversation that comes up to my mind is"
type textarea "x"
type textarea "An important conversation that comes up to my mind is"
type textarea "x"
type textarea "An important conversation that comes up to my mind is o"
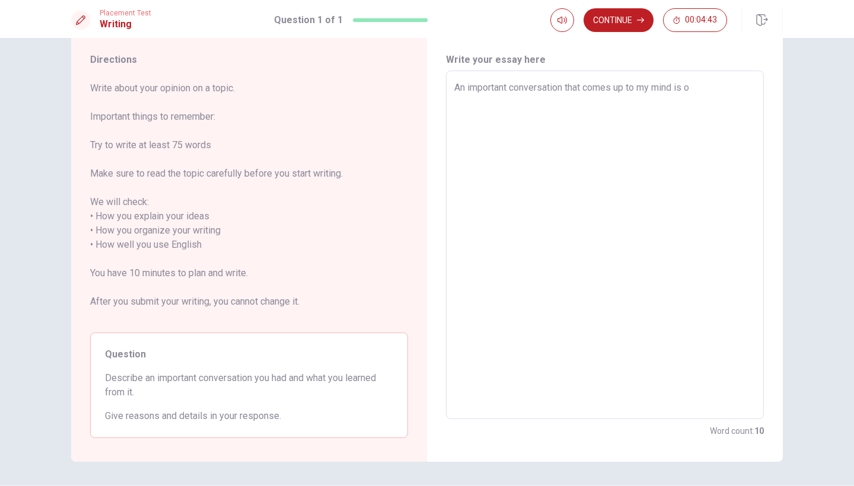
type textarea "x"
type textarea "An important conversation that comes up to my mind is on"
type textarea "x"
type textarea "An important conversation that comes up to my mind is one"
type textarea "x"
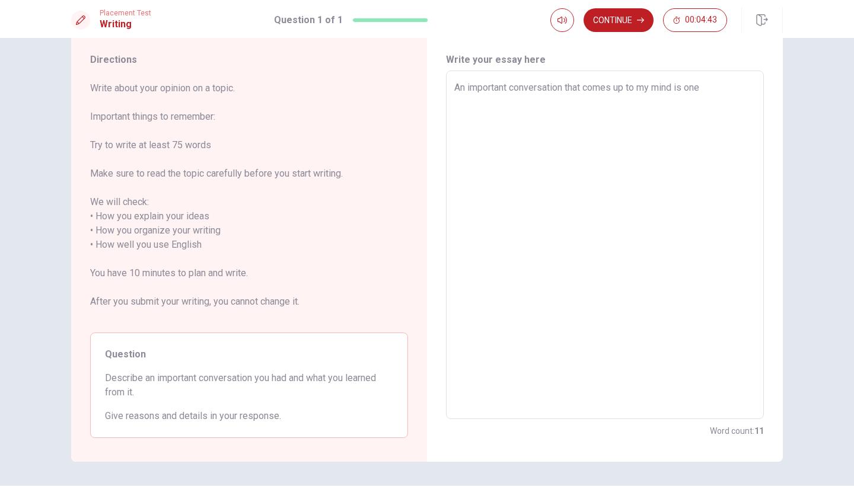
type textarea "An important conversation that comes up to my mind is one"
type textarea "x"
type textarea "An important conversation that comes up to my mind is one i"
type textarea "x"
type textarea "An important conversation that comes up to my mind is one i"
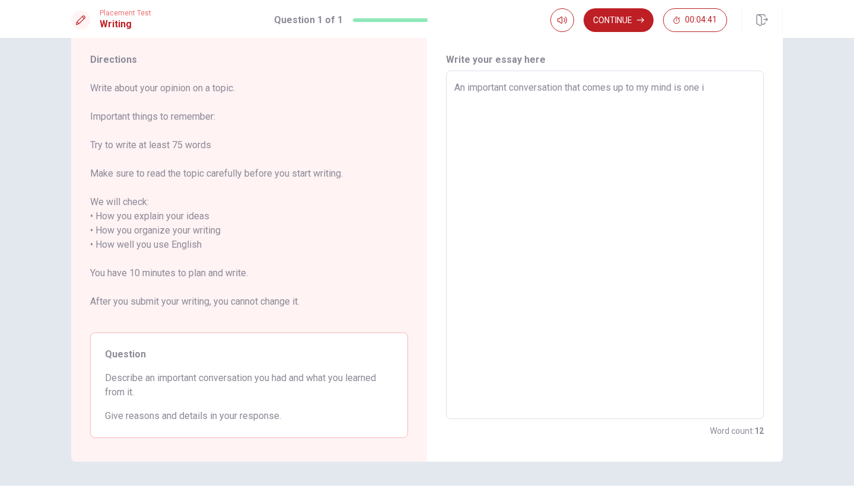
type textarea "x"
type textarea "An important conversation that comes up to my mind is one i h"
type textarea "x"
type textarea "An important conversation that comes up to my mind is one i ha"
type textarea "x"
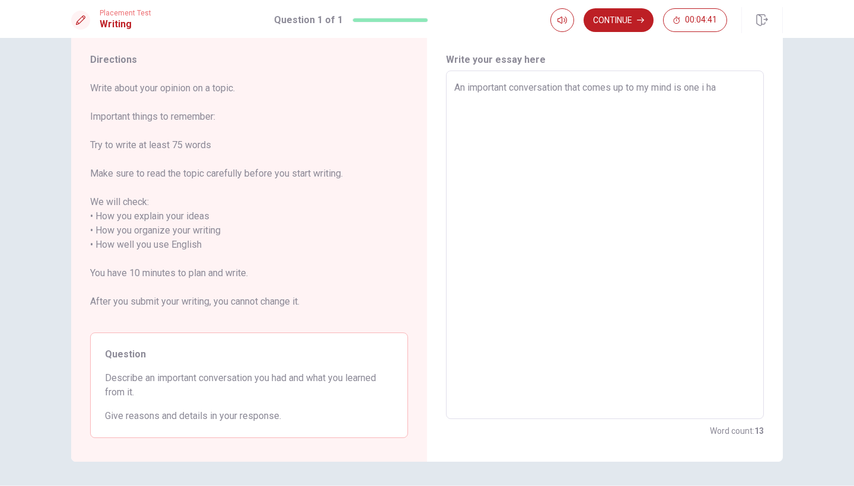
type textarea "An important conversation that comes up to my mind is one i had"
type textarea "x"
type textarea "An important conversation that comes up to my mind is one i had"
type textarea "x"
type textarea "An important conversation that comes up to my mind is one i had w"
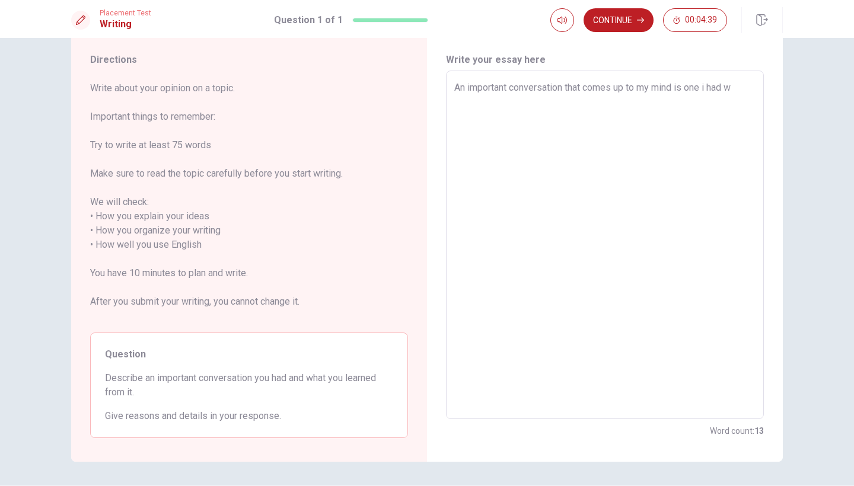
type textarea "x"
type textarea "An important conversation that comes up to my mind is one i had wi"
type textarea "x"
type textarea "An important conversation that comes up to my mind is one i had wit"
type textarea "x"
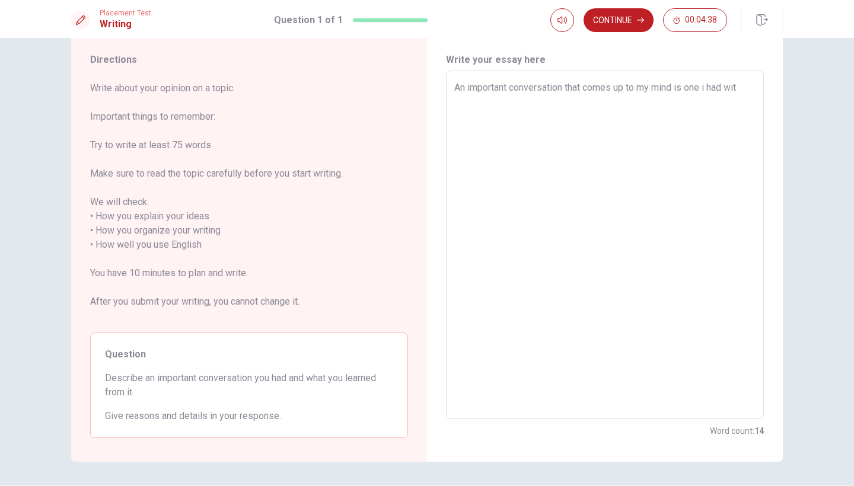
type textarea "An important conversation that comes up to my mind is one i had with"
type textarea "x"
type textarea "An important conversation that comes up to my mind is one i had with"
type textarea "x"
type textarea "An important conversation that comes up to my mind is one i had with m"
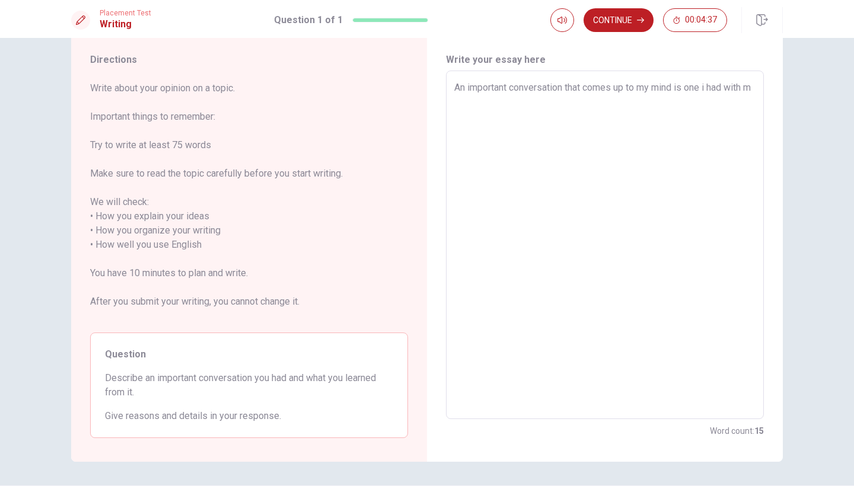
type textarea "x"
type textarea "An important conversation that comes up to my mind is one i had with my"
type textarea "x"
type textarea "An important conversation that comes up to my mind is one i had with my"
type textarea "x"
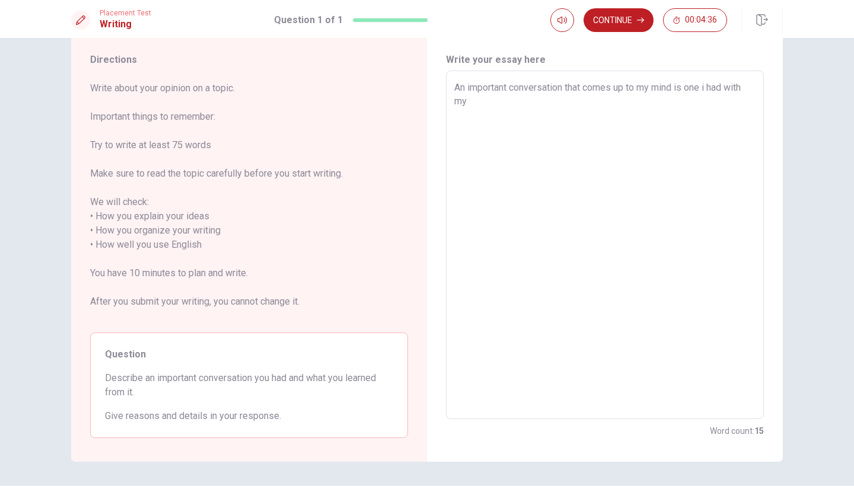
type textarea "An important conversation that comes up to my mind is one i had with my m"
type textarea "x"
type textarea "An important conversation that comes up to my mind is one i had with my mo"
type textarea "x"
type textarea "An important conversation that comes up to my mind is one i had with my mot"
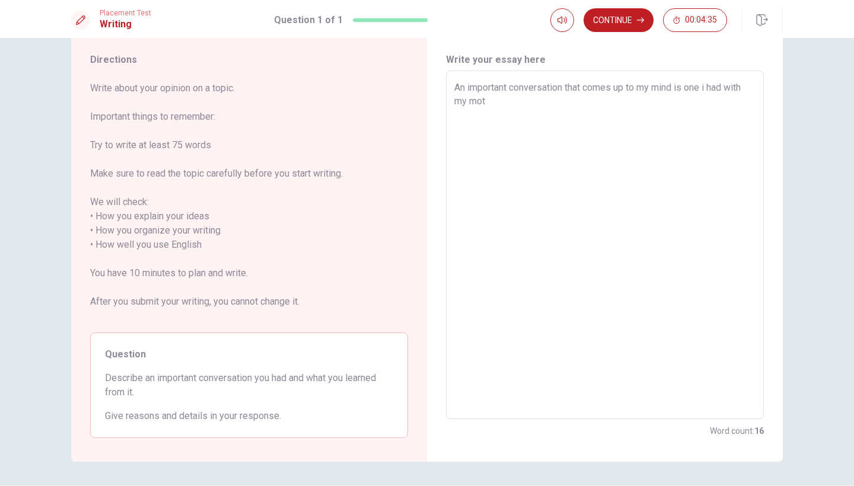
type textarea "x"
type textarea "An important conversation that comes up to my mind is one i had with my moth"
type textarea "x"
type textarea "An important conversation that comes up to my mind is one i had with my mothe"
type textarea "x"
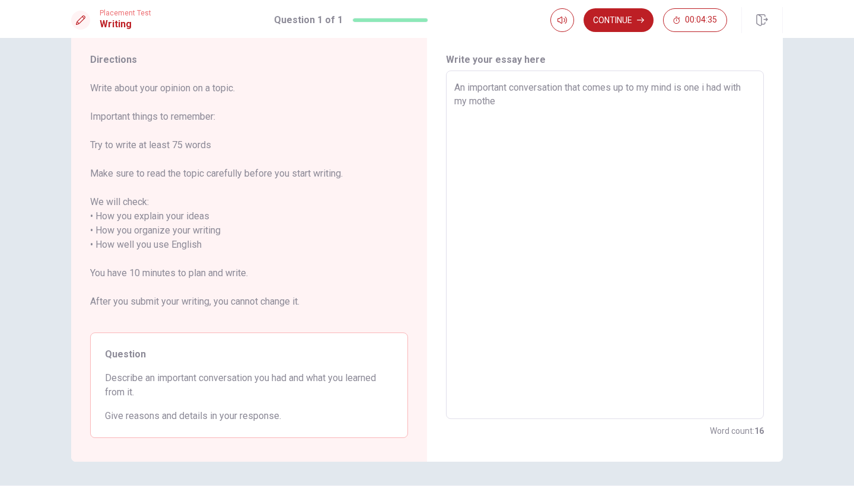
type textarea "An important conversation that comes up to my mind is one i had with my mother"
type textarea "x"
type textarea "An important conversation that comes up to my mind is one i had with my mother"
type textarea "x"
type textarea "An important conversation that comes up to my mind is one i had with my mother w"
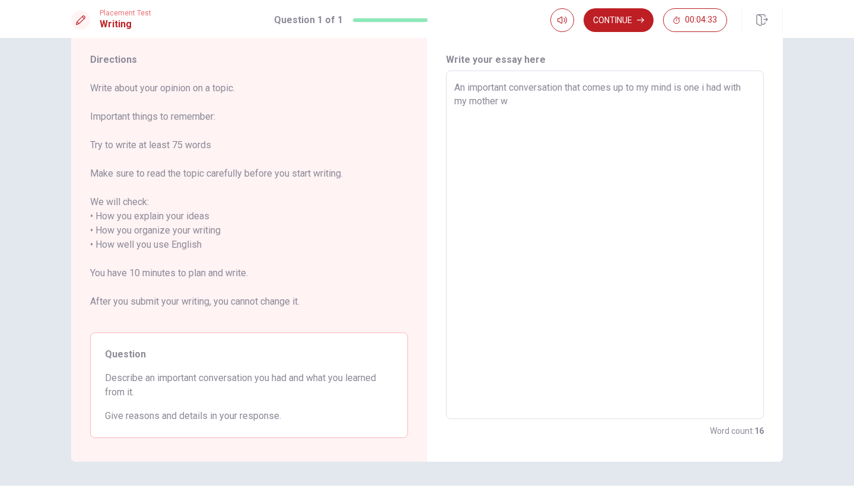
type textarea "x"
type textarea "An important conversation that comes up to my mind is one i had with my mother …"
type textarea "x"
type textarea "An important conversation that comes up to my mind is one i had with my mother …"
type textarea "x"
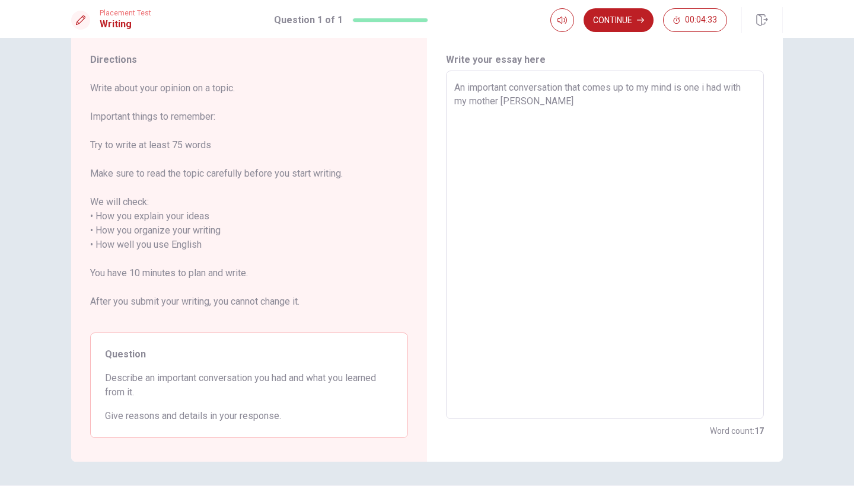
type textarea "An important conversation that comes up to my mind is one i had with my mother …"
type textarea "x"
type textarea "An important conversation that comes up to my mind is one i had with my mother …"
type textarea "x"
type textarea "An important conversation that comes up to my mind is one i had with my mother …"
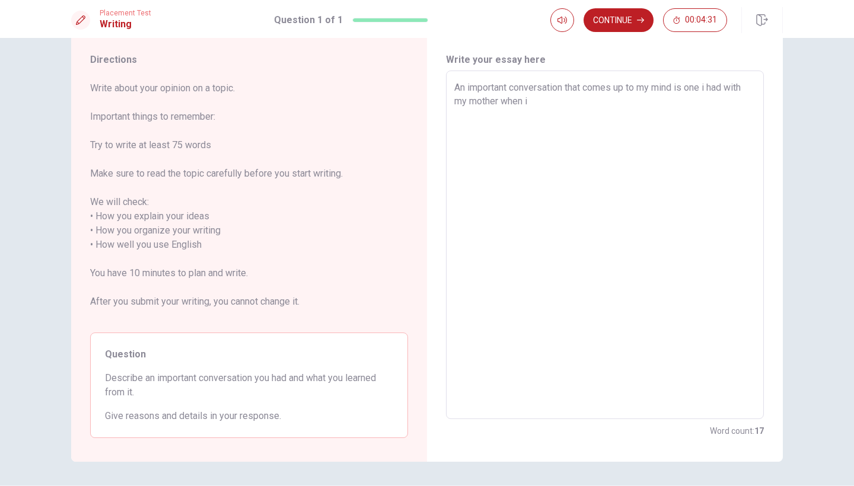
type textarea "x"
type textarea "An important conversation that comes up to my mind is one i had with my mother …"
type textarea "x"
type textarea "An important conversation that comes up to my mind is one i had with my mother …"
type textarea "x"
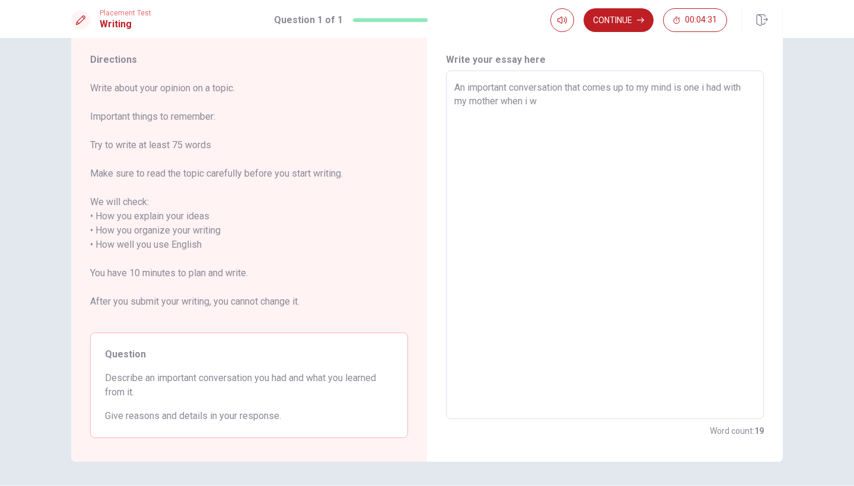
type textarea "An important conversation that comes up to my mind is one i had with my mother …"
type textarea "x"
type textarea "An important conversation that comes up to my mind is one i had with my mother …"
type textarea "x"
type textarea "An important conversation that comes up to my mind is one i had with my mother …"
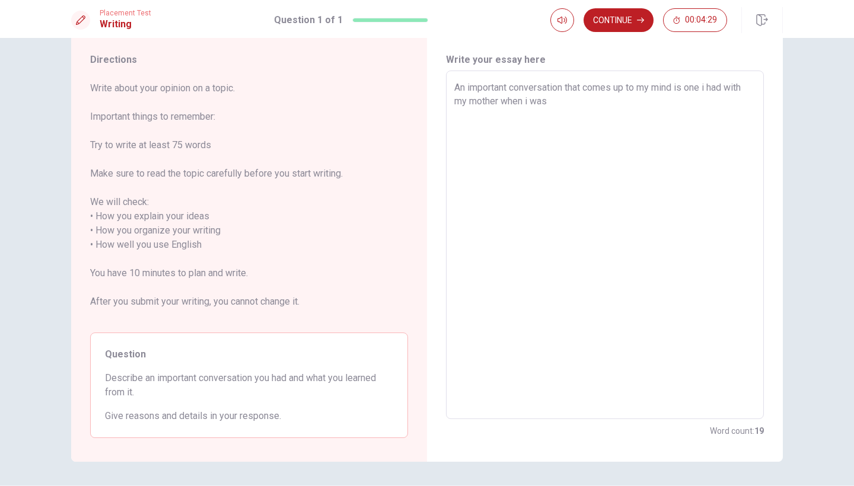
type textarea "x"
type textarea "An important conversation that comes up to my mind is one i had with my mother …"
type textarea "x"
type textarea "An important conversation that comes up to my mind is one i had with my mother …"
type textarea "x"
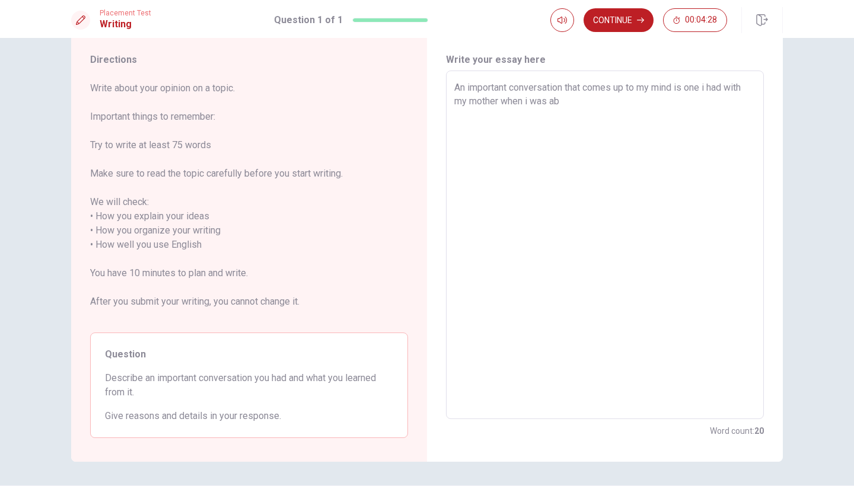
type textarea "An important conversation that comes up to my mind is one i had with my mother …"
type textarea "x"
type textarea "An important conversation that comes up to my mind is one i had with my mother …"
type textarea "x"
type textarea "An important conversation that comes up to my mind is one i had with my mother …"
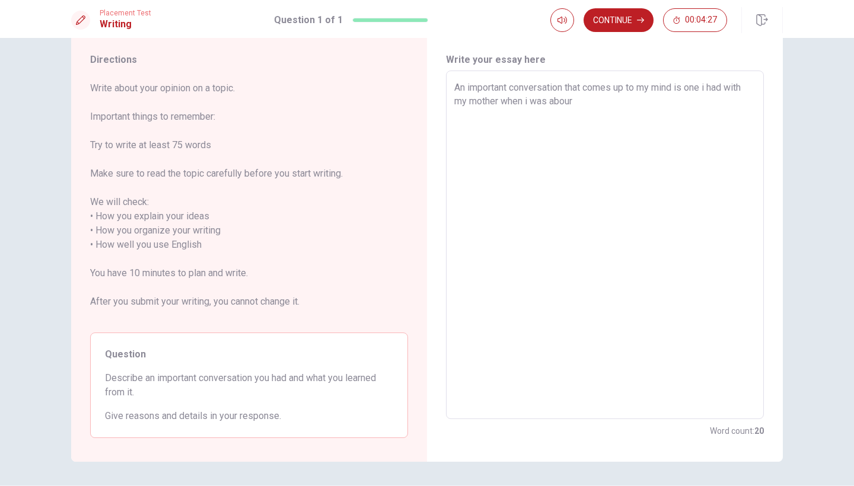
type textarea "x"
type textarea "An important conversation that comes up to my mind is one i had with my mother …"
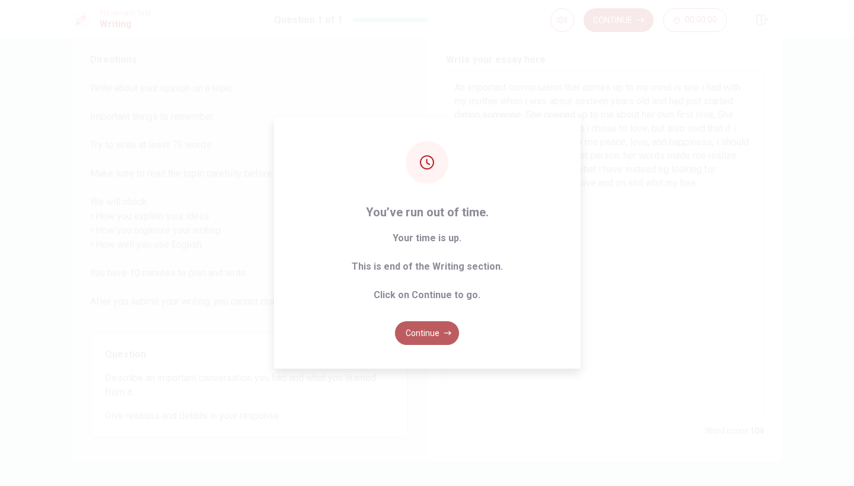
click at [440, 337] on button "Continue" at bounding box center [427, 333] width 64 height 24
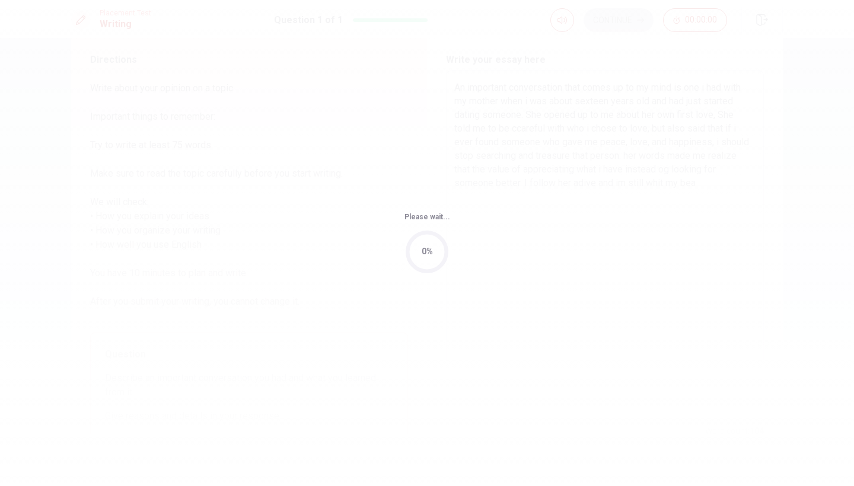
scroll to position [0, 0]
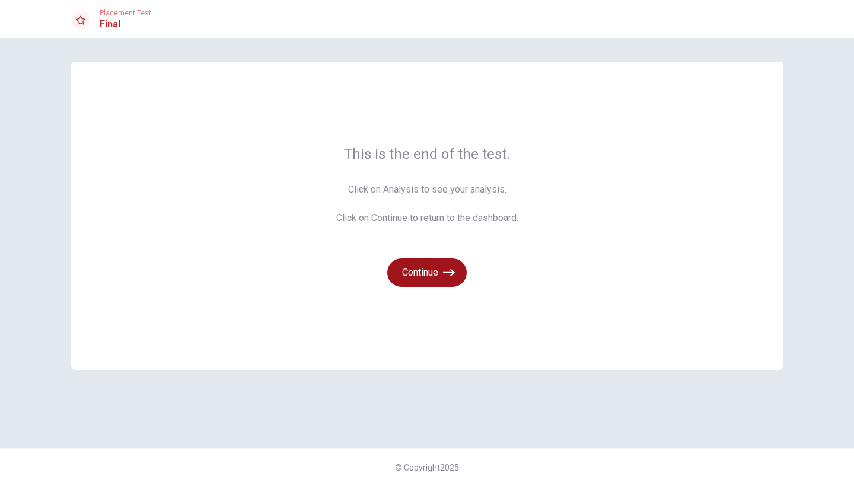
click at [432, 273] on button "Continue" at bounding box center [426, 273] width 79 height 28
